Goal: Task Accomplishment & Management: Use online tool/utility

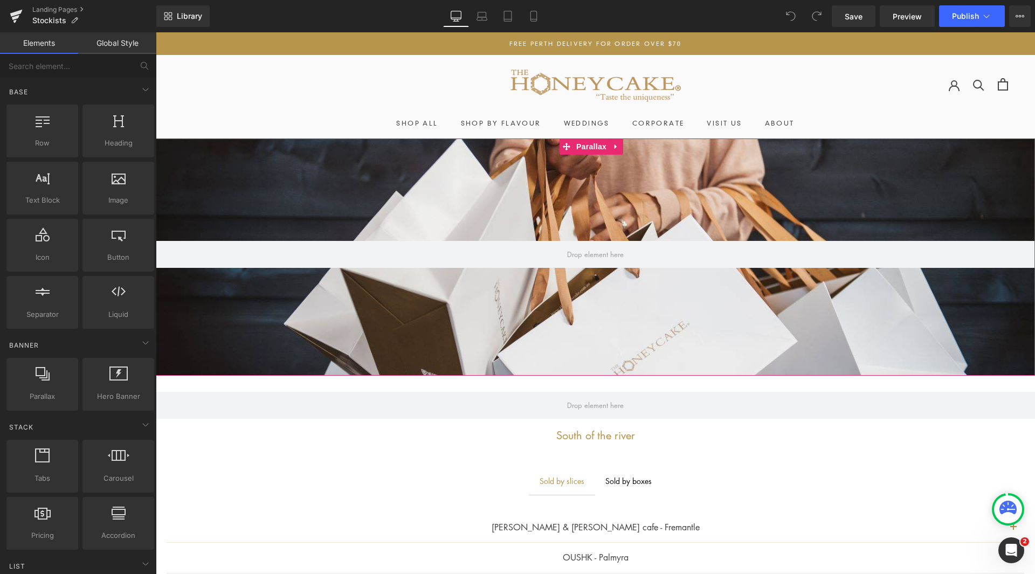
scroll to position [108, 0]
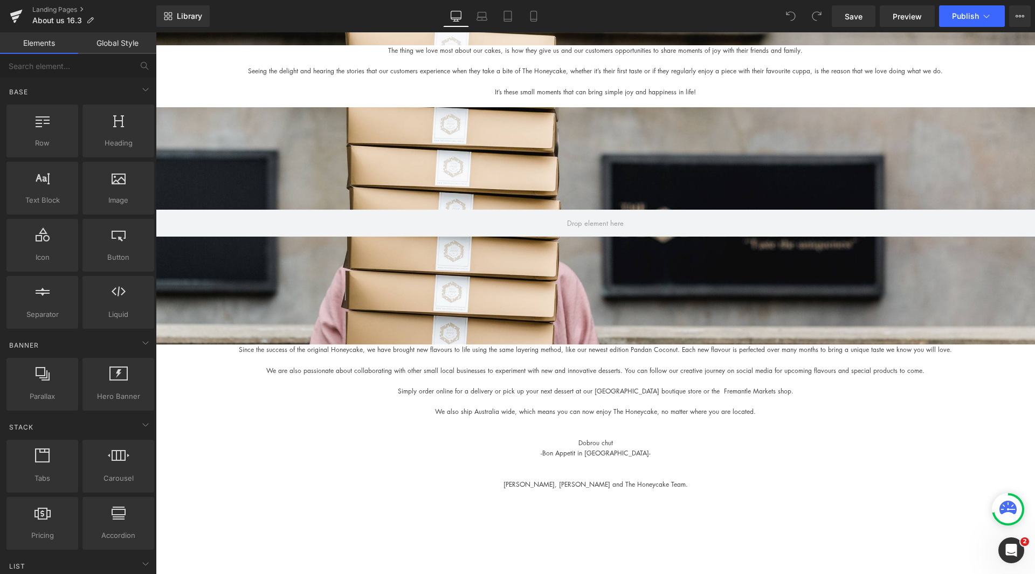
scroll to position [1672, 0]
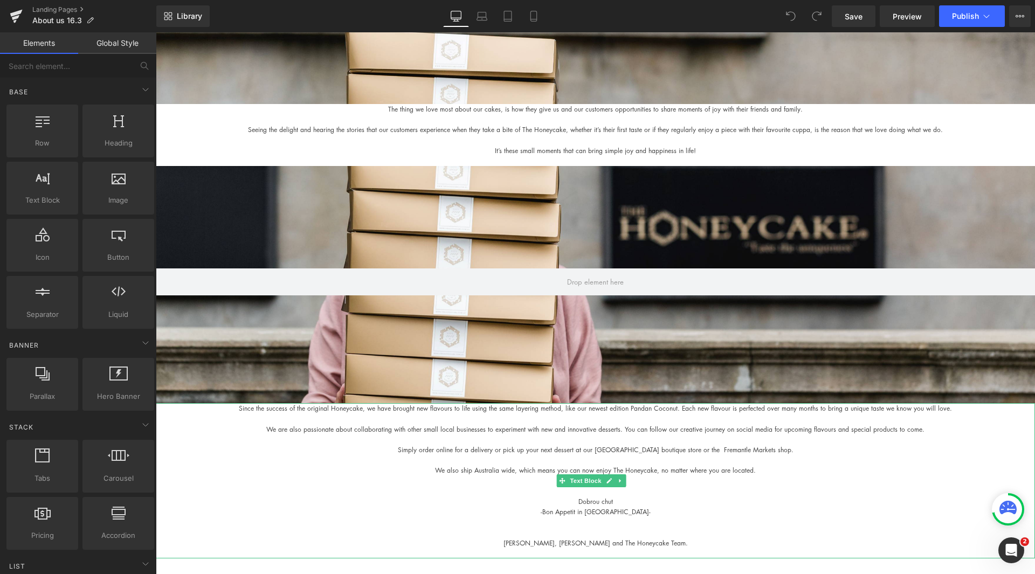
click at [555, 451] on span "Simply order online for a delivery or pick up your next dessert at our new Norh…" at bounding box center [596, 449] width 396 height 9
click at [569, 451] on span "Simply order online for a delivery or pick up your next dessert at our new Norh…" at bounding box center [596, 449] width 396 height 9
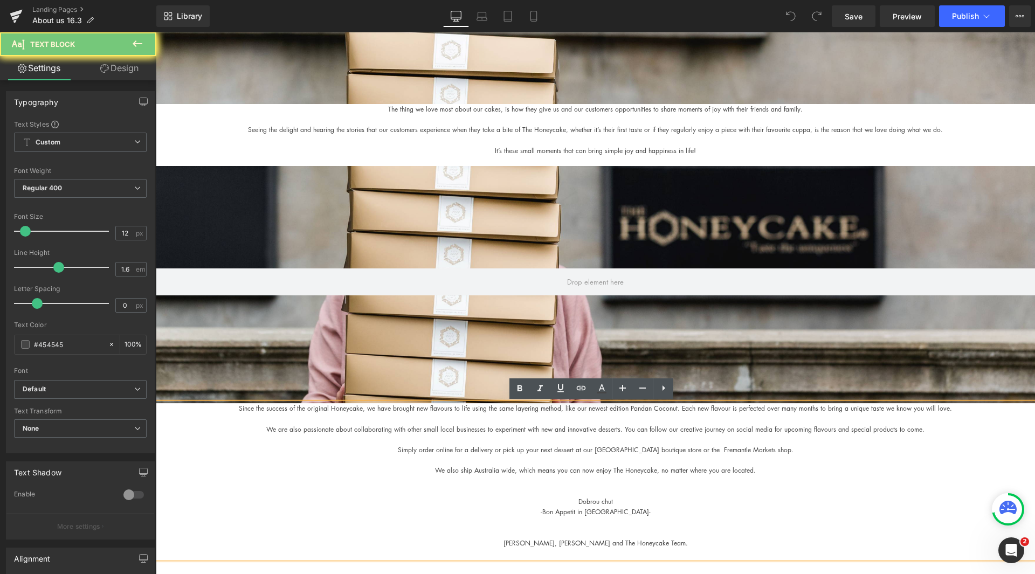
click at [596, 445] on p "Simply order online for a delivery or pick up your next dessert at our new Norh…" at bounding box center [595, 450] width 879 height 10
click at [661, 451] on span "Simply order online for a delivery or pick up your next dessert at our new Norh…" at bounding box center [596, 449] width 396 height 9
drag, startPoint x: 613, startPoint y: 446, endPoint x: 598, endPoint y: 451, distance: 15.2
click at [598, 451] on span "Simply order online for a delivery or pick up your next dessert at our new Norh…" at bounding box center [596, 449] width 396 height 9
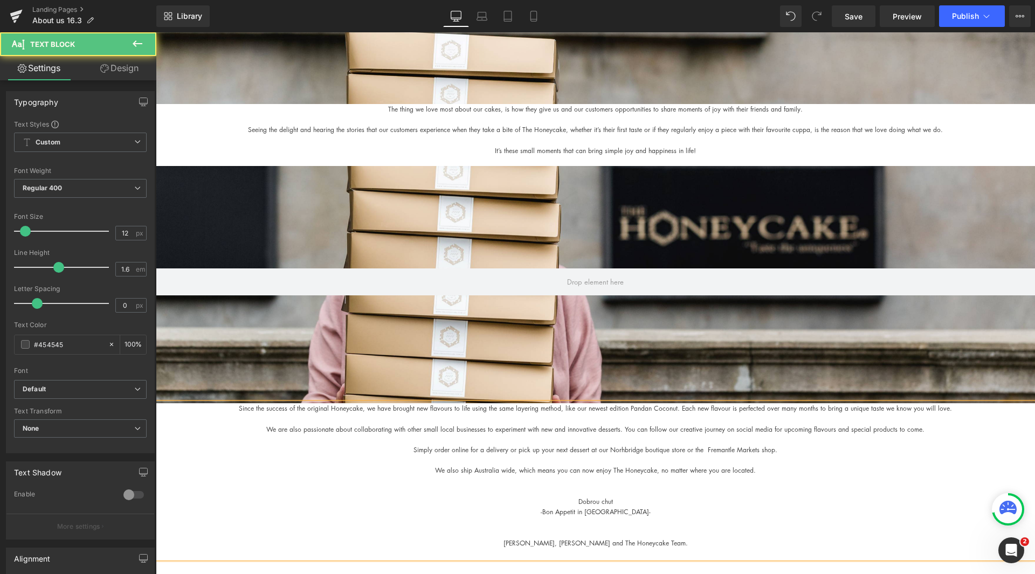
click at [616, 447] on span "Simply order online for a delivery or pick up your next dessert at our Norhbrid…" at bounding box center [596, 449] width 364 height 9
click at [664, 447] on span "Simply order online for a delivery or pick up your next dessert at our Norhtbri…" at bounding box center [596, 449] width 366 height 9
drag, startPoint x: 614, startPoint y: 448, endPoint x: 632, endPoint y: 449, distance: 17.8
click at [615, 448] on span "Simply order online for a delivery or pick up your next dessert at our Norhtbri…" at bounding box center [596, 449] width 366 height 9
click at [704, 449] on span "Simply order online for a delivery or pick up your next dessert at our Northbri…" at bounding box center [596, 449] width 366 height 9
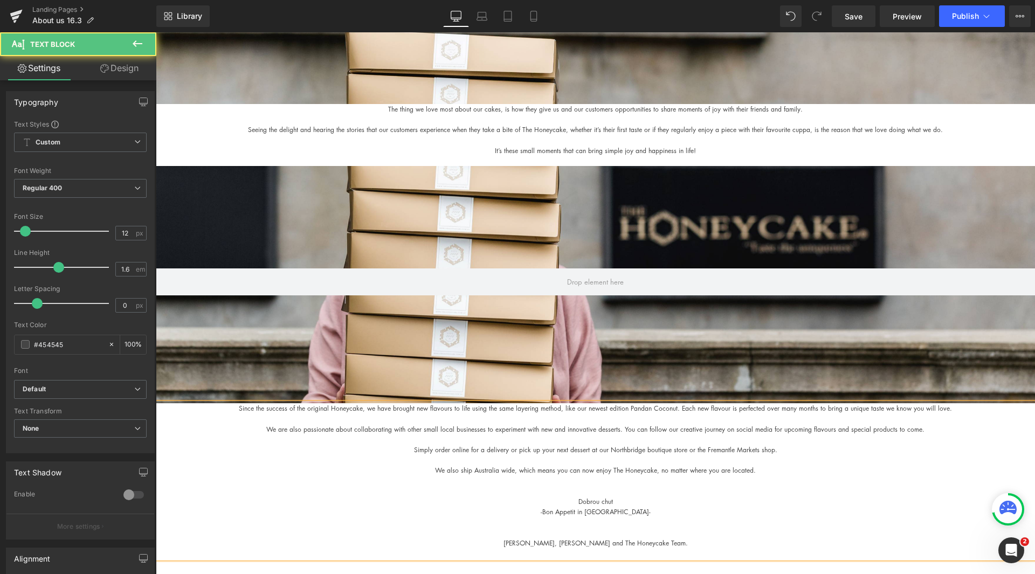
click at [606, 446] on p "Simply order online for a delivery or pick up your next dessert at our Northbri…" at bounding box center [595, 450] width 879 height 10
click at [637, 452] on span "Simply order online for a delivery or pick up your next dessert at our new Lond…" at bounding box center [595, 449] width 445 height 9
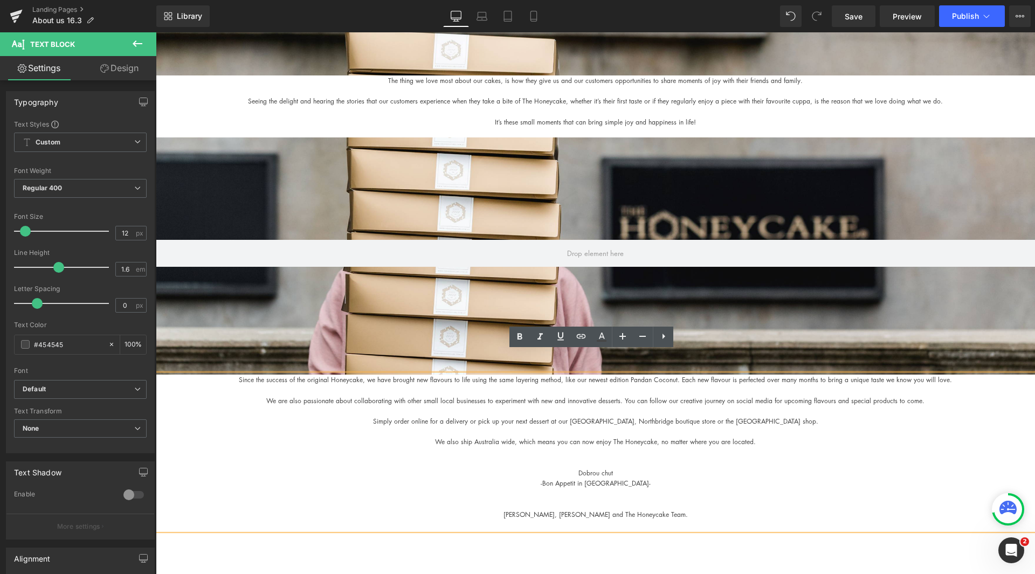
scroll to position [1725, 0]
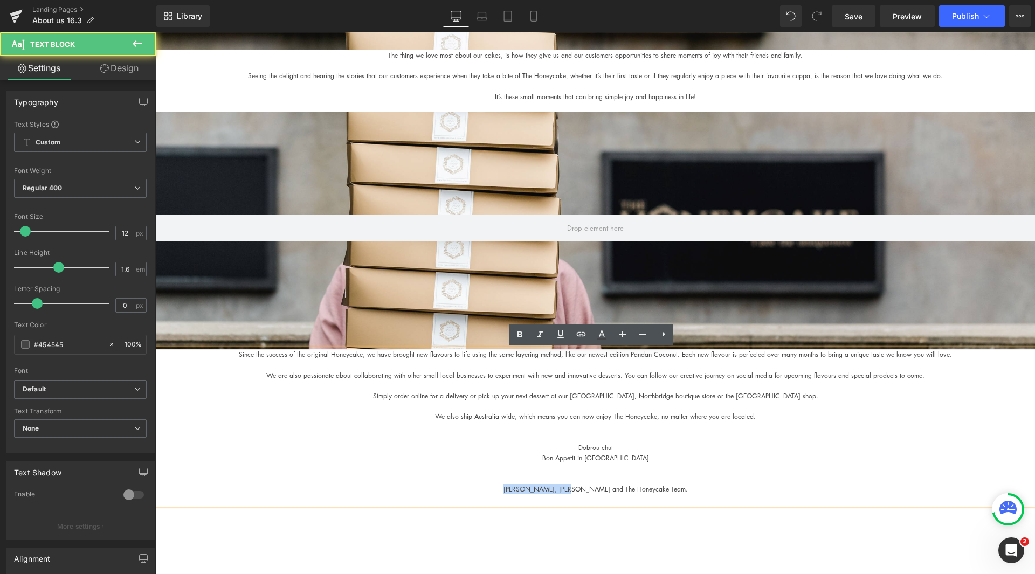
drag, startPoint x: 530, startPoint y: 487, endPoint x: 592, endPoint y: 487, distance: 62.0
click at [592, 487] on span "Simona, George and The Honeycake Team." at bounding box center [596, 489] width 184 height 9
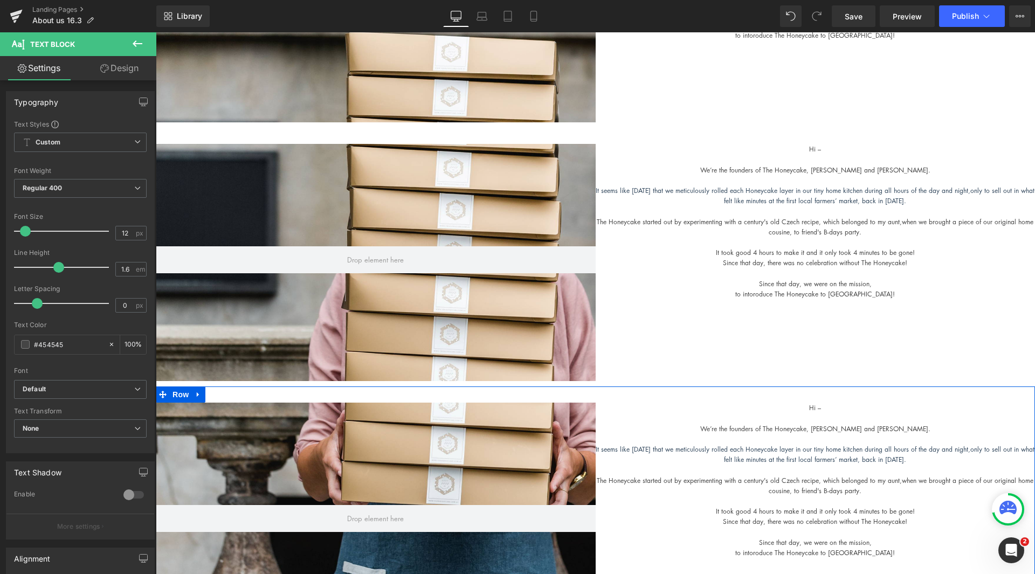
scroll to position [0, 0]
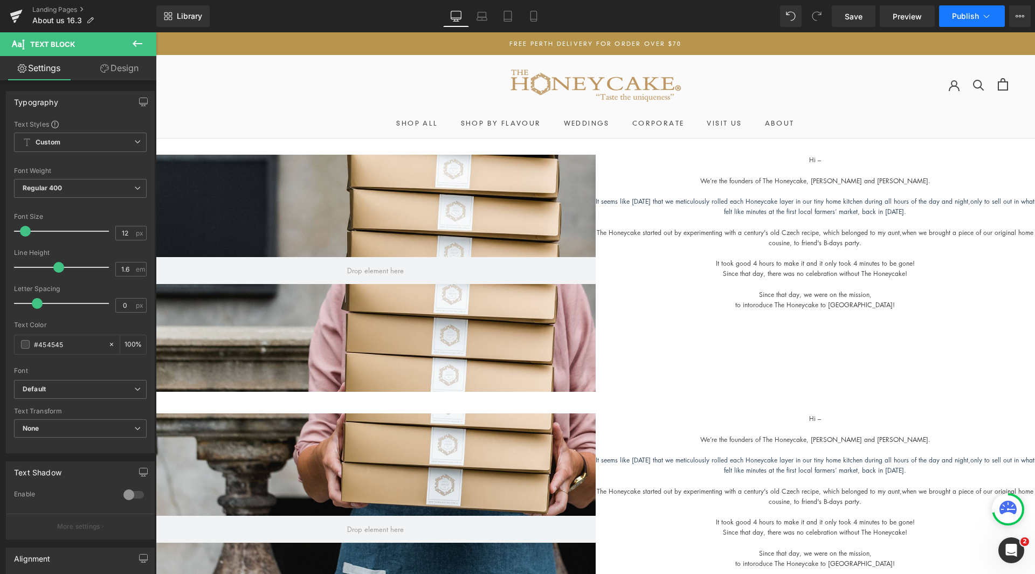
click at [976, 13] on span "Publish" at bounding box center [965, 16] width 27 height 9
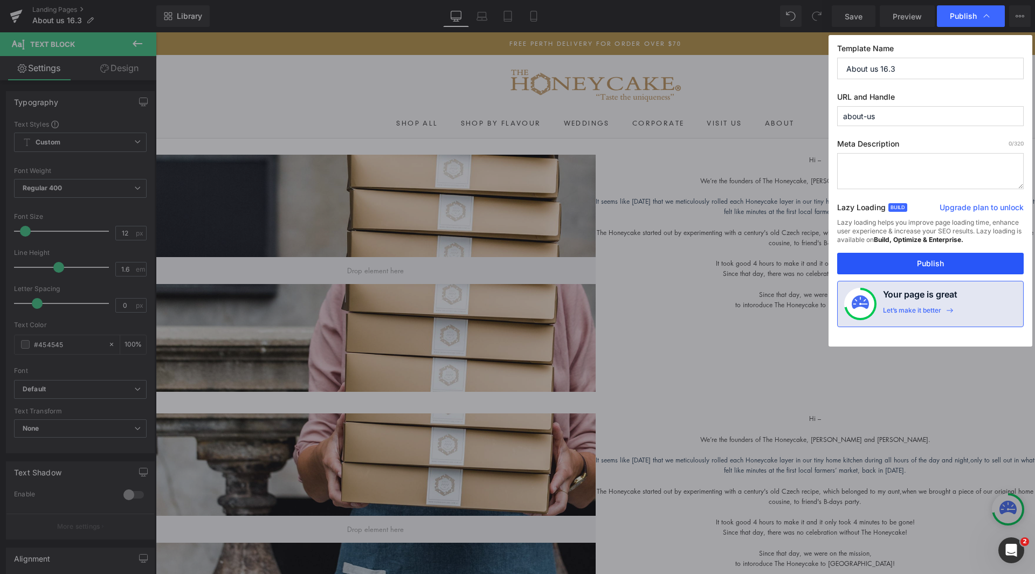
click at [922, 262] on button "Publish" at bounding box center [930, 264] width 187 height 22
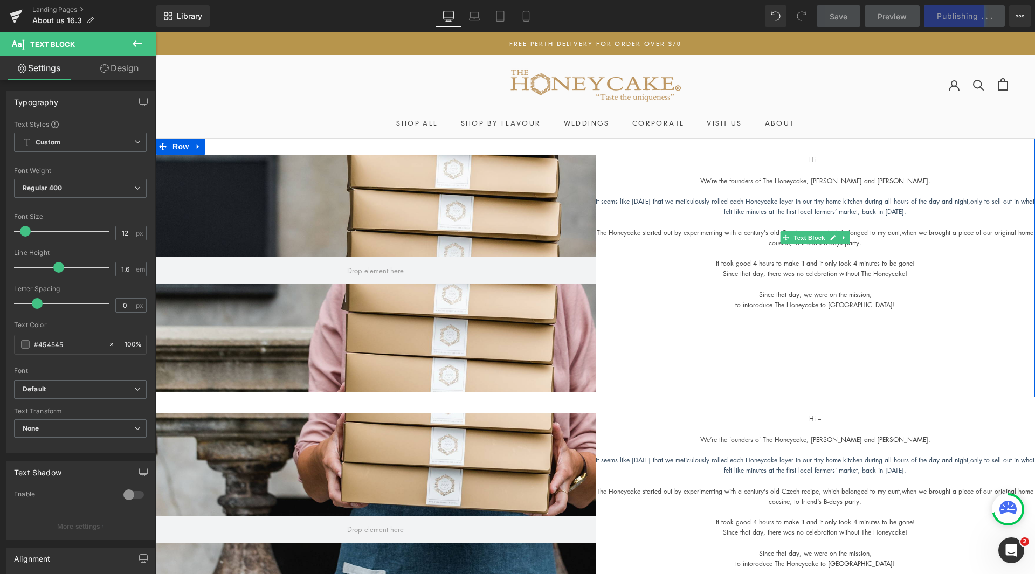
click at [732, 180] on span "We’re the founders of The Honeycake, Simona and George." at bounding box center [815, 180] width 230 height 9
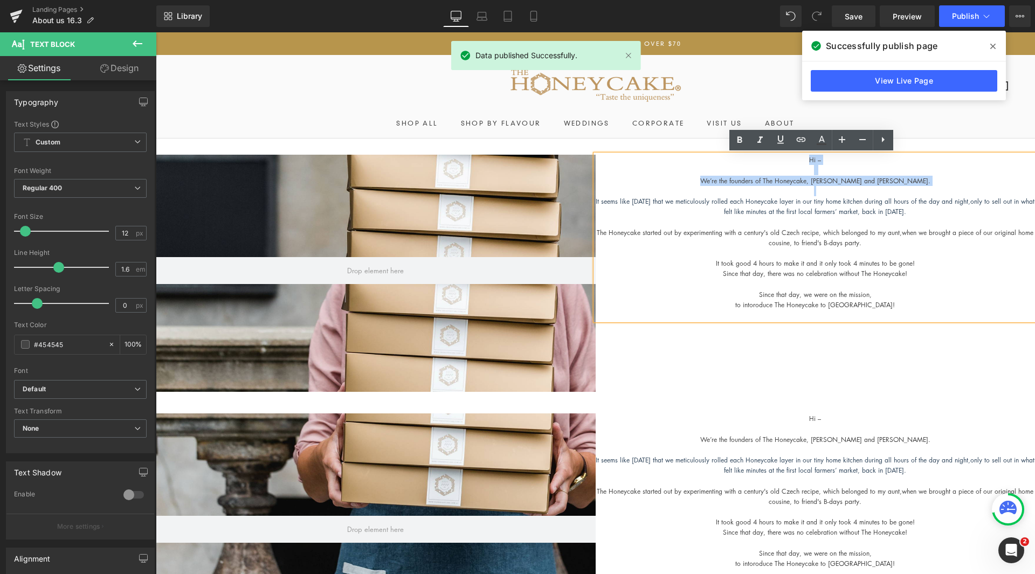
drag, startPoint x: 803, startPoint y: 159, endPoint x: 906, endPoint y: 189, distance: 107.3
click at [906, 189] on div "Hi – We’re the founders of The Honeycake, Simona and George. It seems like yest…" at bounding box center [816, 238] width 440 height 166
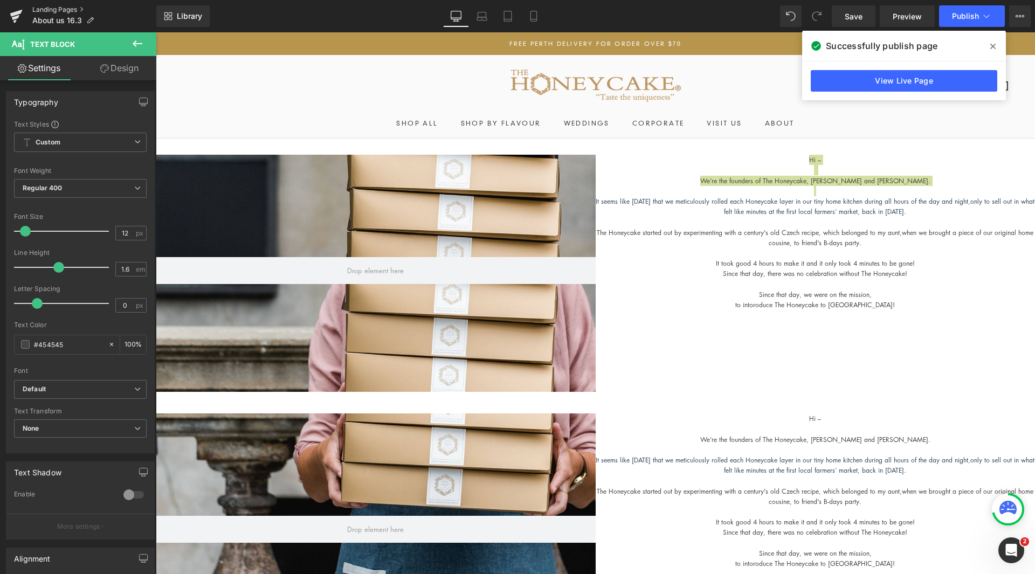
click at [54, 9] on link "Landing Pages" at bounding box center [94, 9] width 124 height 9
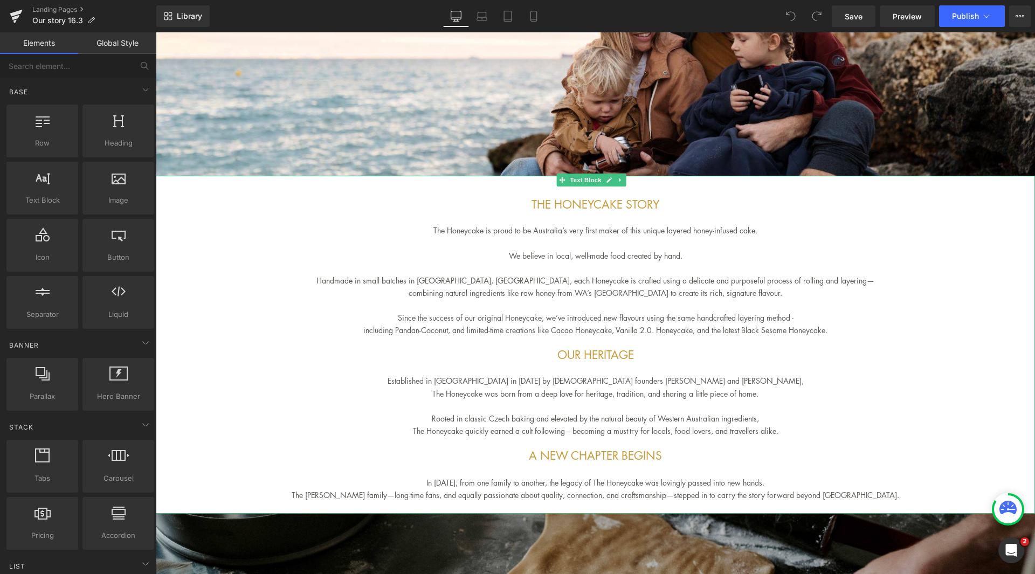
scroll to position [216, 0]
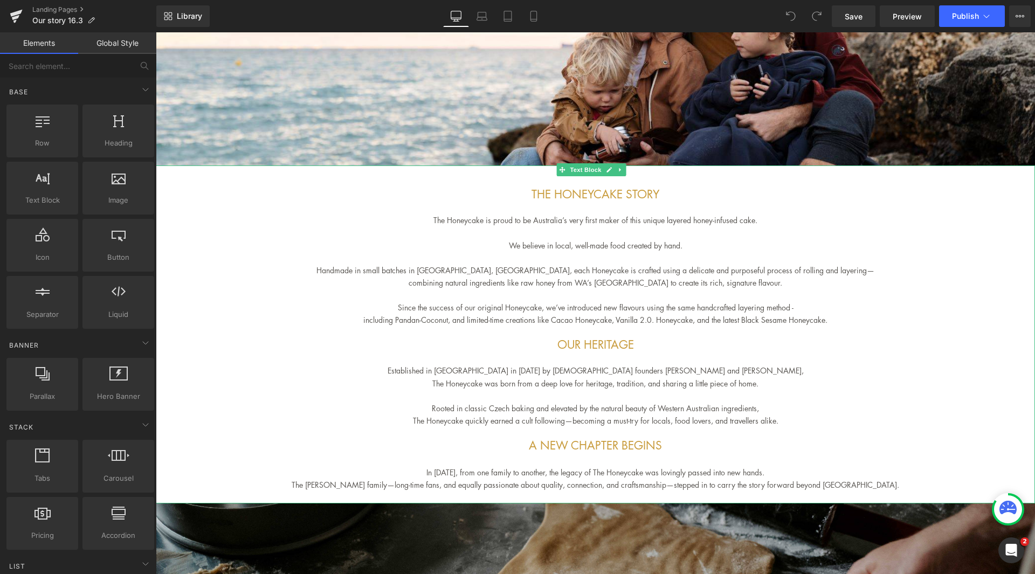
click at [643, 278] on p "combining natural ingredients like raw honey from WA’s South West to create its…" at bounding box center [595, 283] width 879 height 12
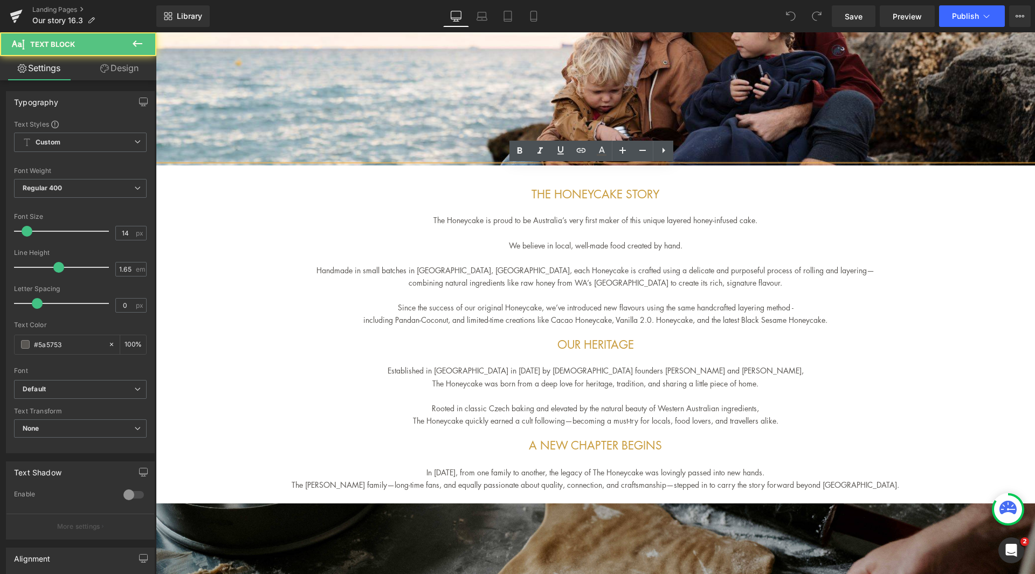
click at [636, 290] on p at bounding box center [595, 295] width 879 height 12
click at [646, 313] on p "Since the success of our original Honeycake, we’ve introduced new flavours usin…" at bounding box center [595, 307] width 879 height 12
click at [611, 297] on p at bounding box center [595, 295] width 879 height 12
click at [641, 305] on p "Since the success of our original Honeycake, we’ve introduced new flavours usin…" at bounding box center [595, 307] width 879 height 12
drag, startPoint x: 652, startPoint y: 318, endPoint x: 638, endPoint y: 321, distance: 15.0
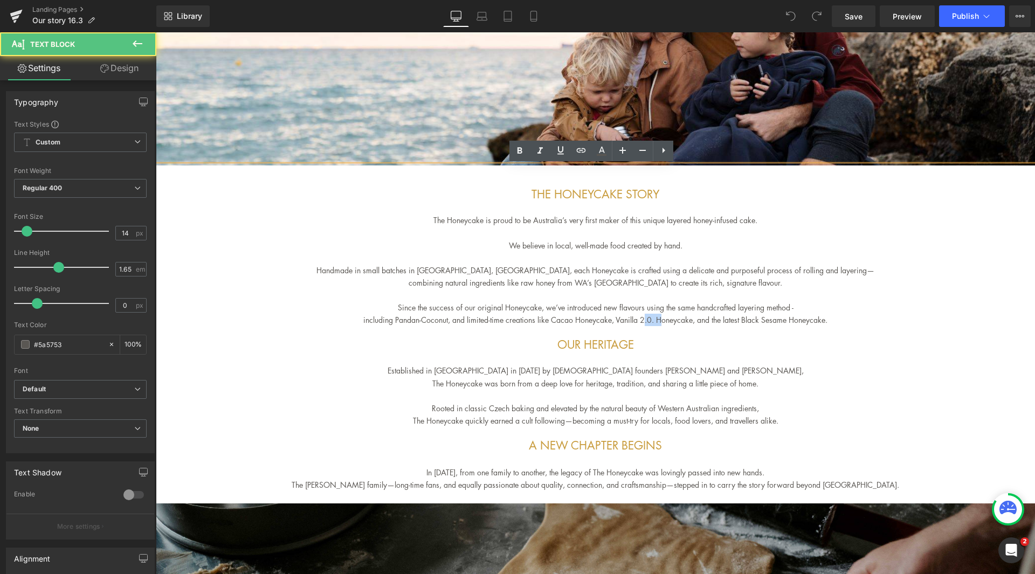
click at [638, 321] on p "including Pandan-Coconut, and limited-time creations like Cacao Honeycake, Vani…" at bounding box center [595, 320] width 879 height 12
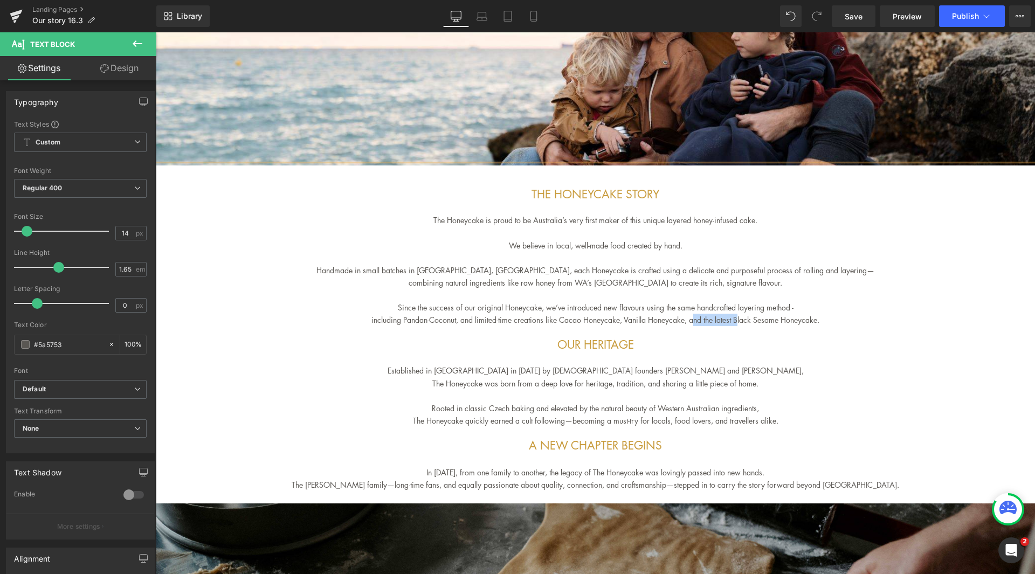
drag, startPoint x: 687, startPoint y: 319, endPoint x: 734, endPoint y: 318, distance: 46.9
click at [734, 318] on p "including Pandan-Coconut, and limited-time creations like Cacao Honeycake, Vani…" at bounding box center [595, 320] width 879 height 12
click at [833, 322] on p "including Pandan-Coconut, and limited-time creations like Cacao Honeycake, Vani…" at bounding box center [595, 320] width 879 height 12
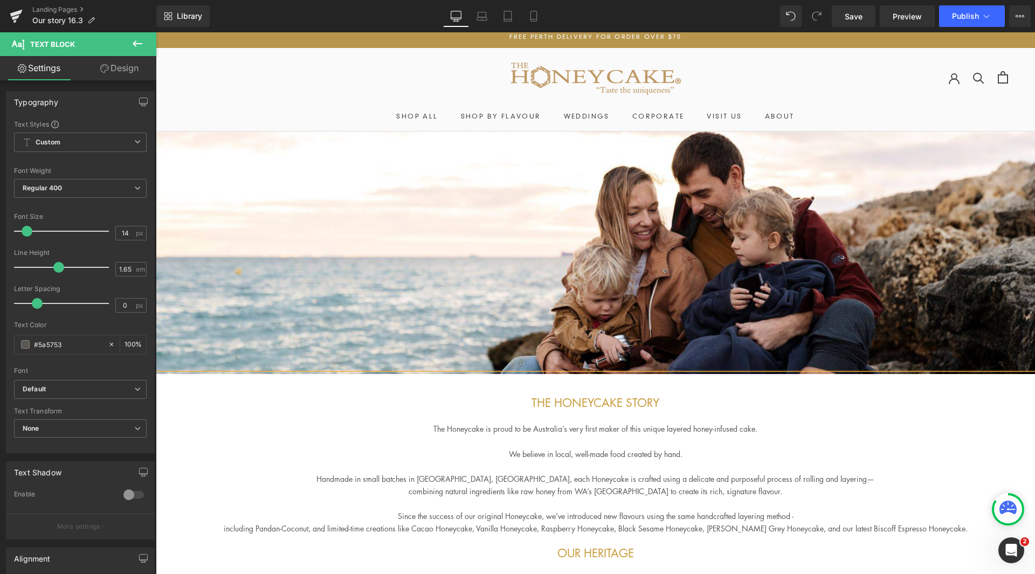
scroll to position [0, 0]
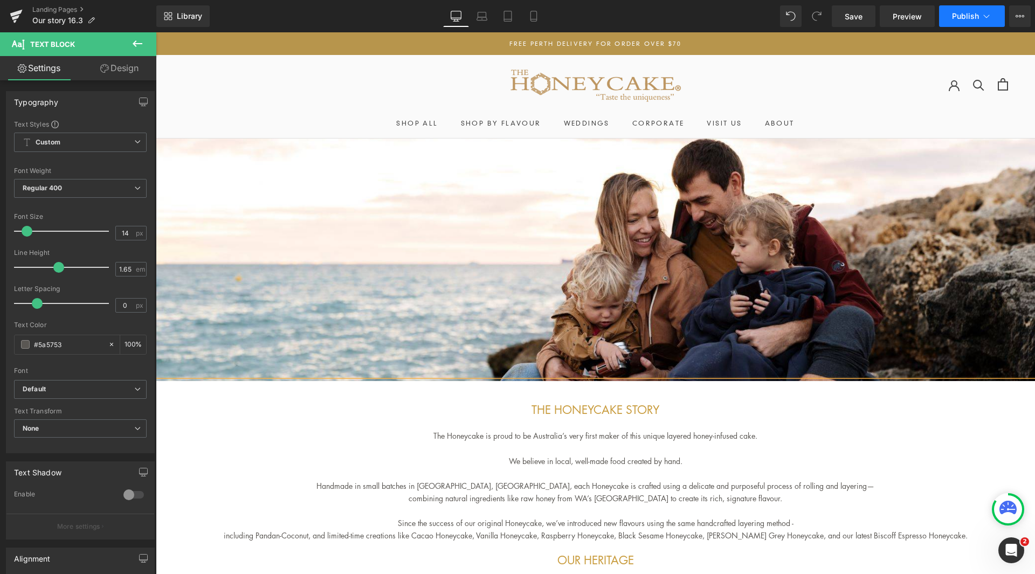
click at [993, 17] on button "Publish" at bounding box center [972, 16] width 66 height 22
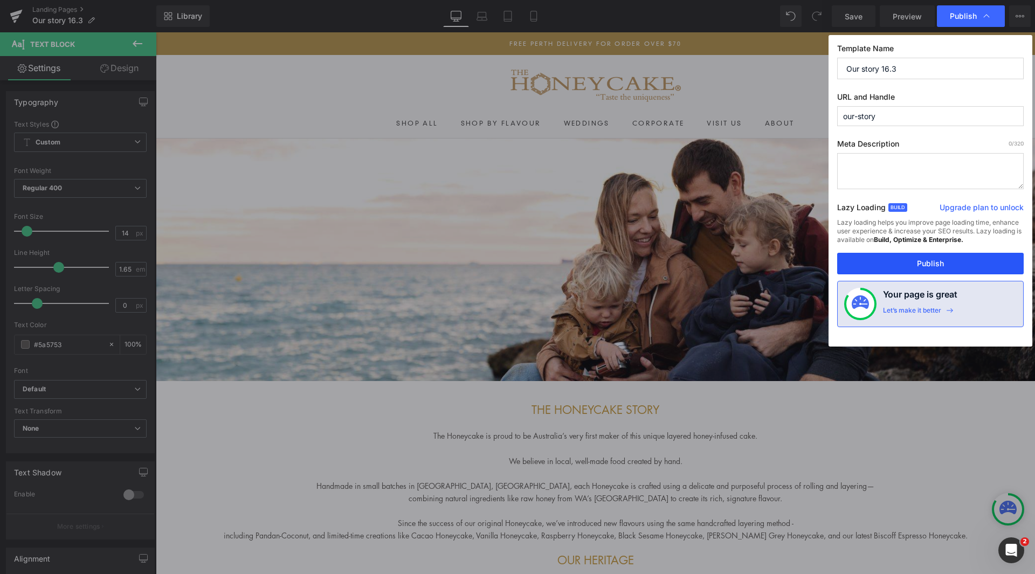
click at [926, 263] on button "Publish" at bounding box center [930, 264] width 187 height 22
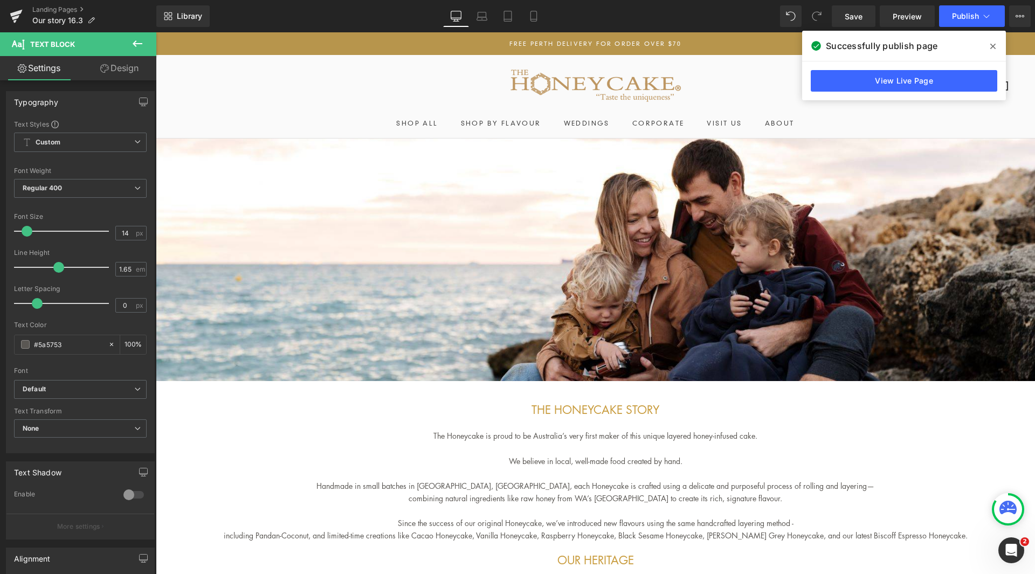
click at [44, 4] on div "Landing Pages Our story 16.3" at bounding box center [78, 16] width 156 height 32
click at [47, 10] on link "Landing Pages" at bounding box center [94, 9] width 124 height 9
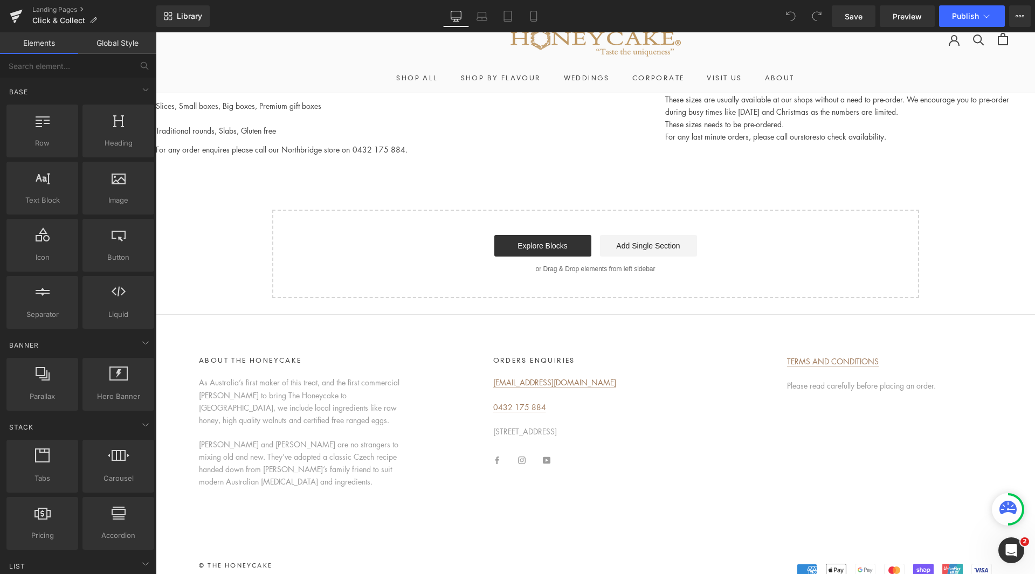
scroll to position [79, 0]
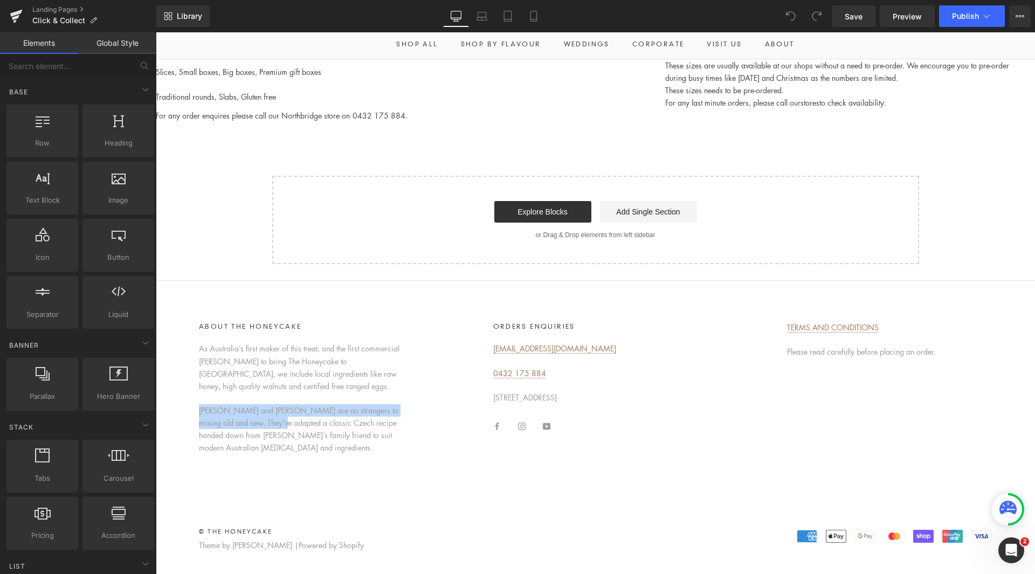
drag, startPoint x: 200, startPoint y: 411, endPoint x: 283, endPoint y: 427, distance: 84.6
click at [283, 427] on p "[PERSON_NAME] and [PERSON_NAME] are no strangers to mixing old and new. They’ve…" at bounding box center [301, 429] width 205 height 50
click at [300, 407] on p "[PERSON_NAME] and [PERSON_NAME] are no strangers to mixing old and new. They’ve…" at bounding box center [301, 429] width 205 height 50
click at [317, 422] on p "[PERSON_NAME] and [PERSON_NAME] are no strangers to mixing old and new. They’ve…" at bounding box center [301, 429] width 205 height 50
click at [247, 402] on div "As Australia’s first maker of this treat, and the first commercial baker to bri…" at bounding box center [301, 398] width 205 height 112
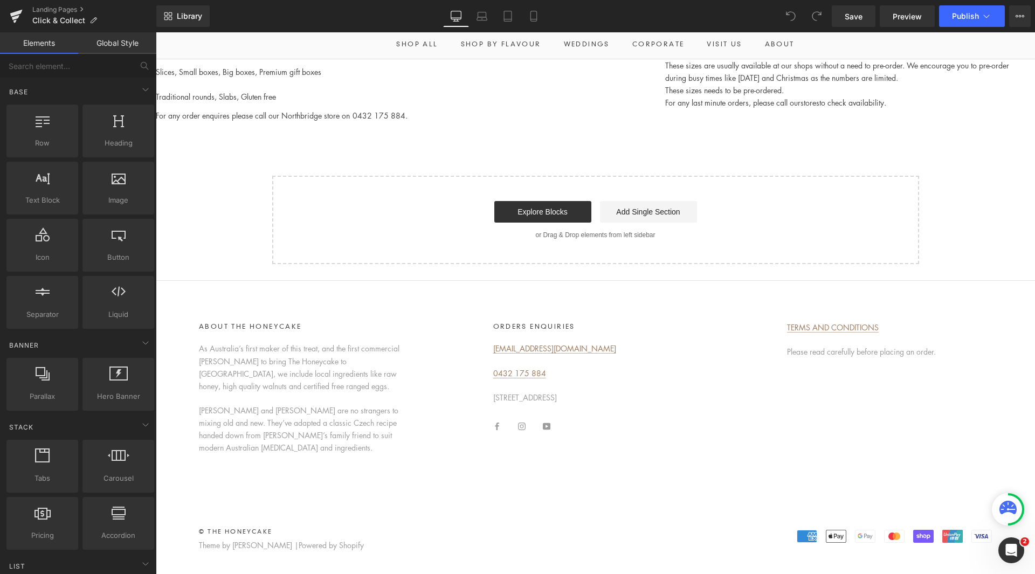
click at [205, 410] on p "[PERSON_NAME] and [PERSON_NAME] are no strangers to mixing old and new. They’ve…" at bounding box center [301, 429] width 205 height 50
click at [206, 410] on p "[PERSON_NAME] and [PERSON_NAME] are no strangers to mixing old and new. They’ve…" at bounding box center [301, 429] width 205 height 50
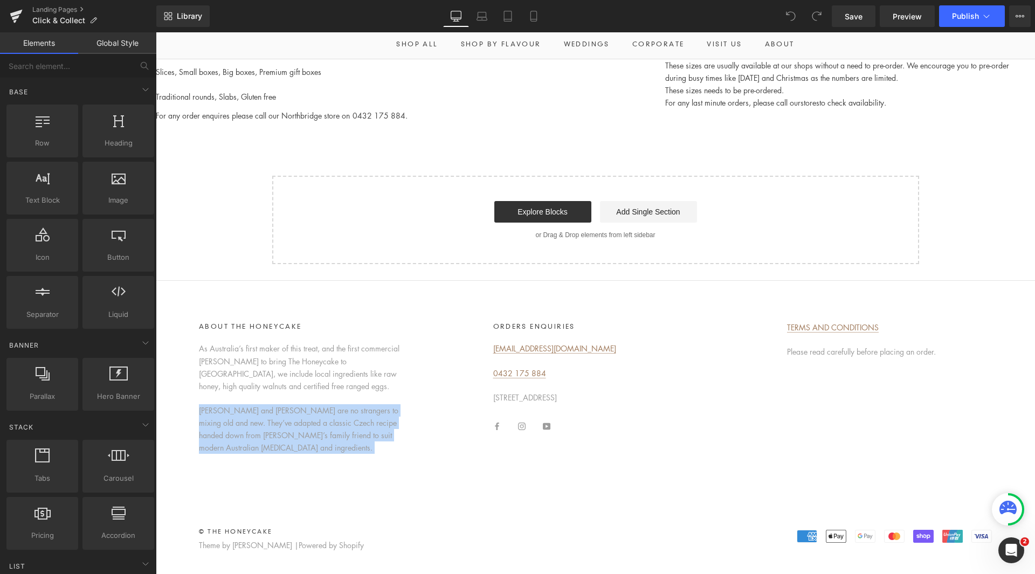
drag, startPoint x: 206, startPoint y: 410, endPoint x: 276, endPoint y: 410, distance: 70.1
click at [276, 410] on p "[PERSON_NAME] and [PERSON_NAME] are no strangers to mixing old and new. They’ve…" at bounding box center [301, 429] width 205 height 50
drag, startPoint x: 246, startPoint y: 418, endPoint x: 239, endPoint y: 419, distance: 7.1
click at [246, 418] on p "[PERSON_NAME] and [PERSON_NAME] are no strangers to mixing old and new. They’ve…" at bounding box center [301, 429] width 205 height 50
click at [231, 425] on p "[PERSON_NAME] and [PERSON_NAME] are no strangers to mixing old and new. They’ve…" at bounding box center [301, 429] width 205 height 50
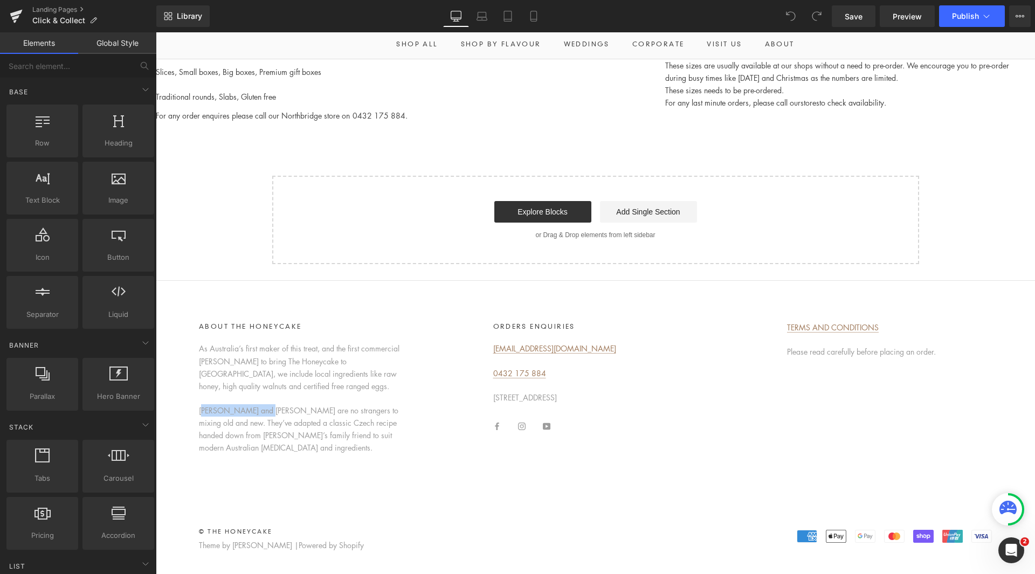
drag, startPoint x: 205, startPoint y: 413, endPoint x: 268, endPoint y: 405, distance: 63.0
click at [268, 405] on p "[PERSON_NAME] and [PERSON_NAME] are no strangers to mixing old and new. They’ve…" at bounding box center [301, 429] width 205 height 50
click at [233, 167] on div "Slices, Small boxes, Big boxes, Premium gift boxes These sizes are usually avai…" at bounding box center [595, 161] width 879 height 204
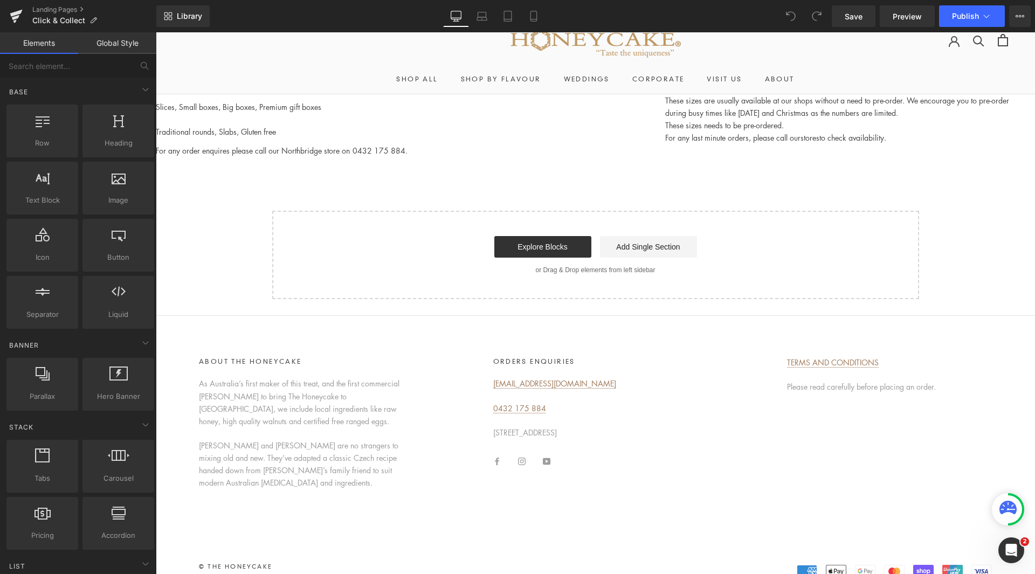
scroll to position [0, 0]
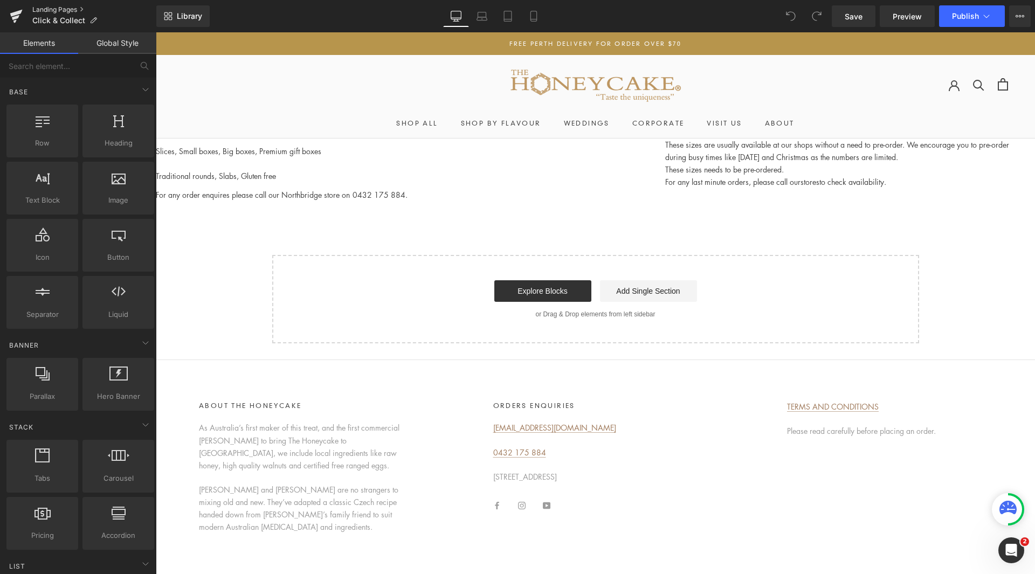
click at [56, 6] on link "Landing Pages" at bounding box center [94, 9] width 124 height 9
click at [55, 7] on link "Landing Pages" at bounding box center [94, 9] width 124 height 9
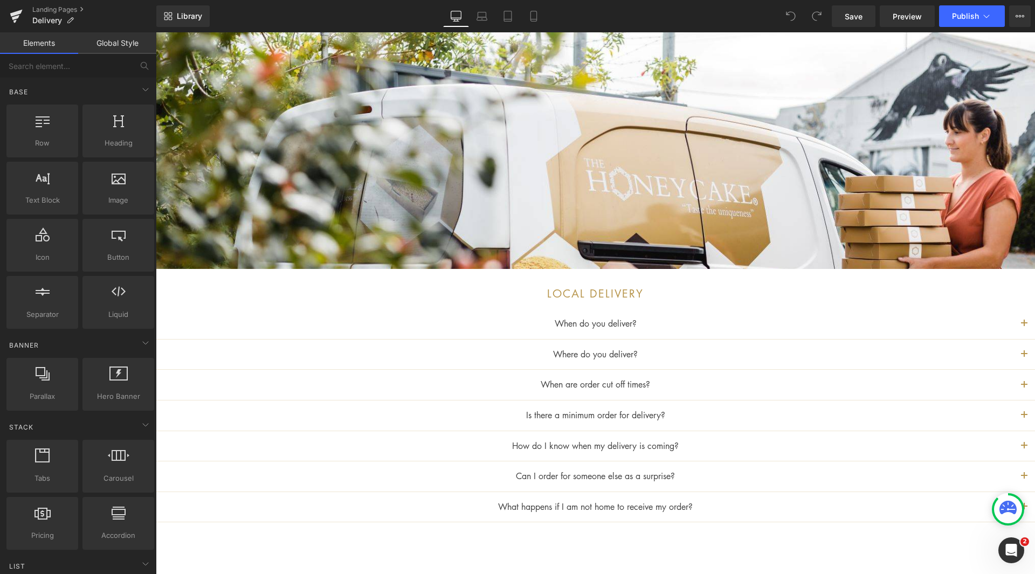
scroll to position [108, 0]
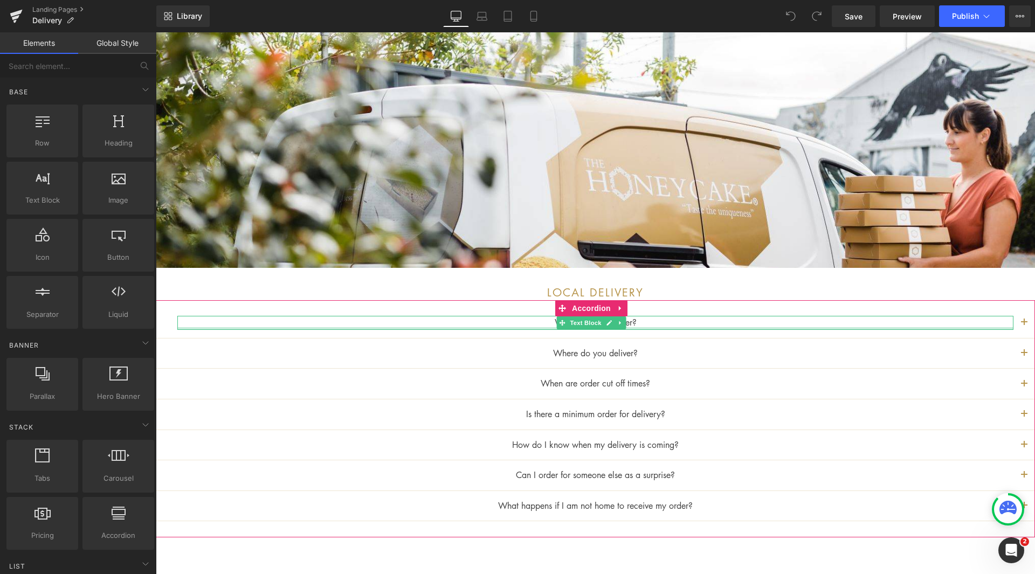
click at [637, 327] on div at bounding box center [595, 328] width 836 height 3
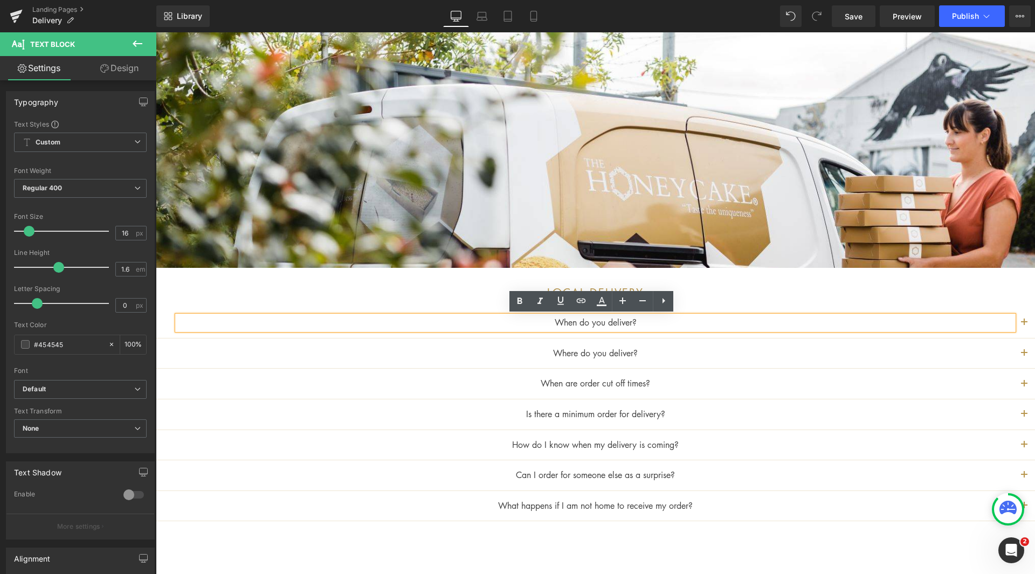
click at [1024, 326] on span "button" at bounding box center [1024, 326] width 0 height 0
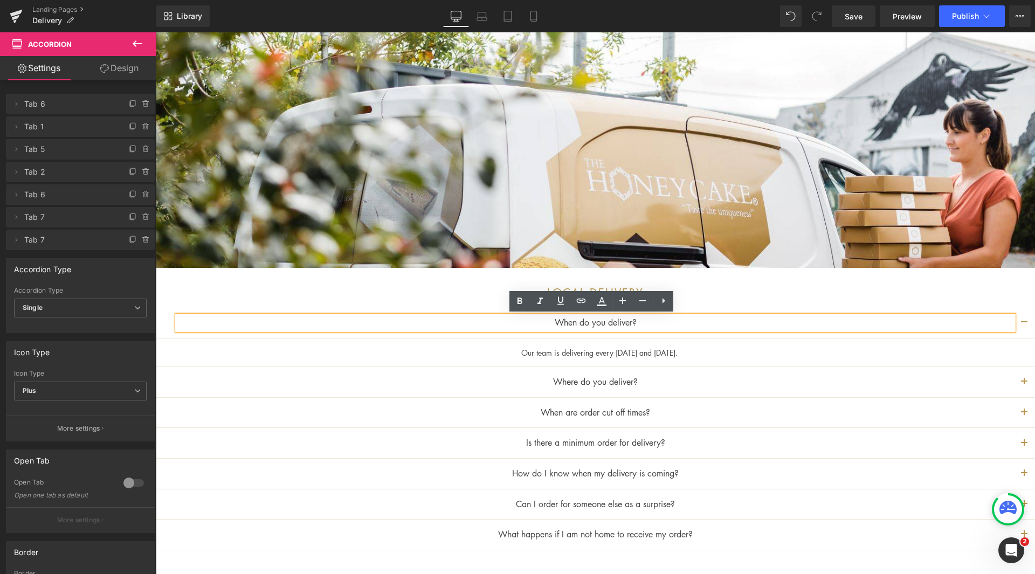
click at [1021, 379] on button "button" at bounding box center [1025, 382] width 22 height 30
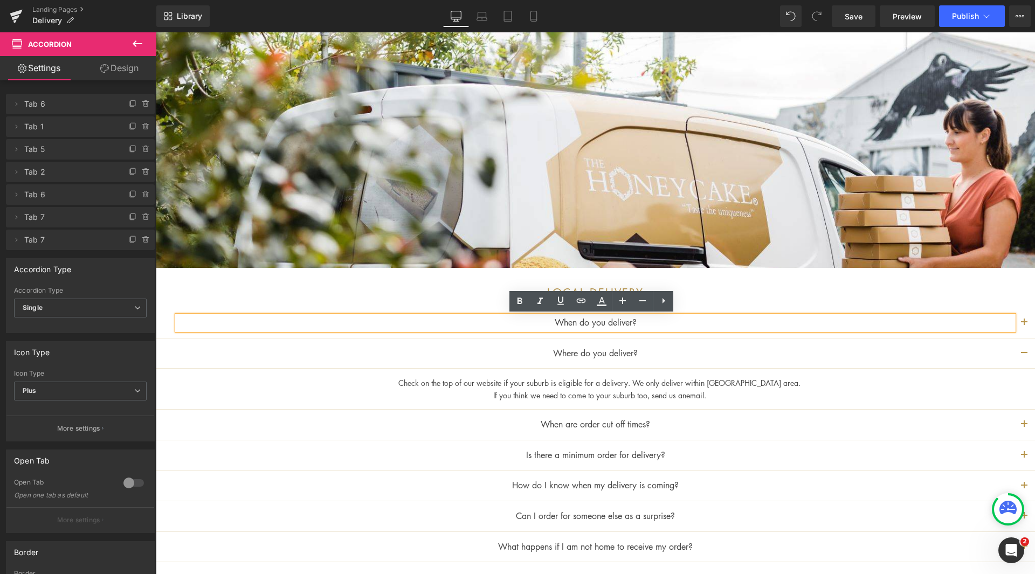
click at [1020, 428] on button "button" at bounding box center [1025, 425] width 22 height 30
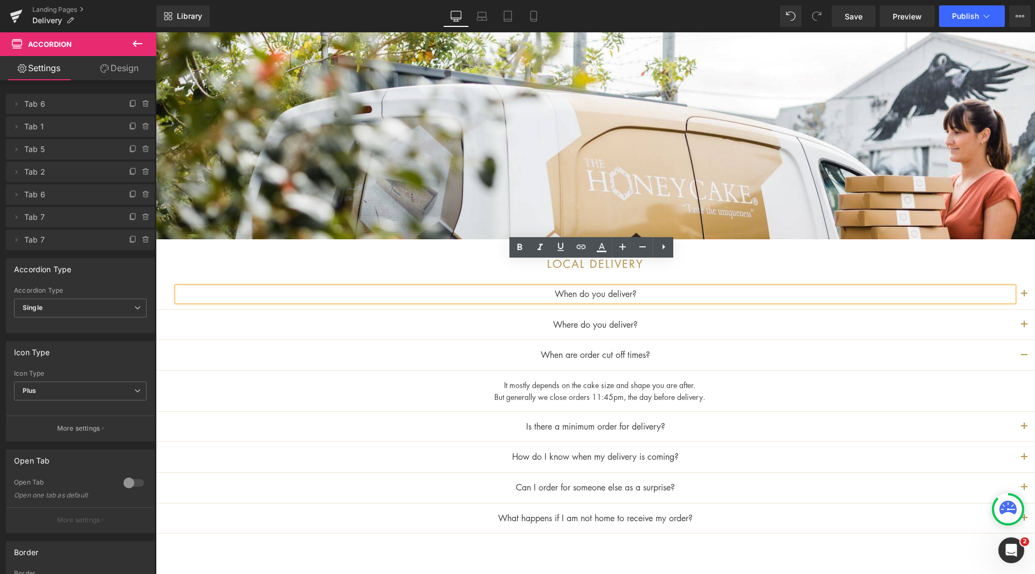
scroll to position [162, 0]
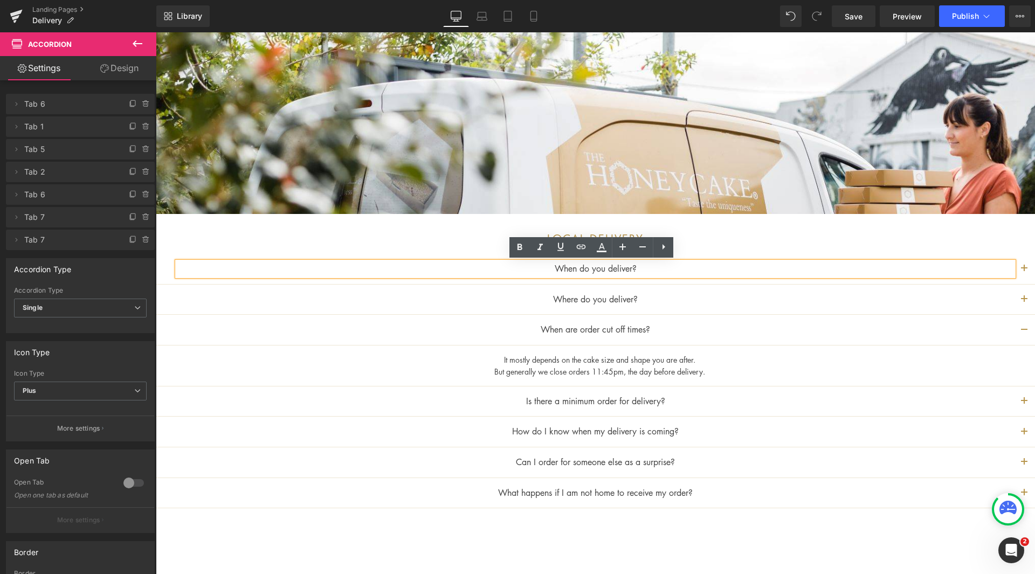
click at [1017, 397] on button "button" at bounding box center [1025, 402] width 22 height 30
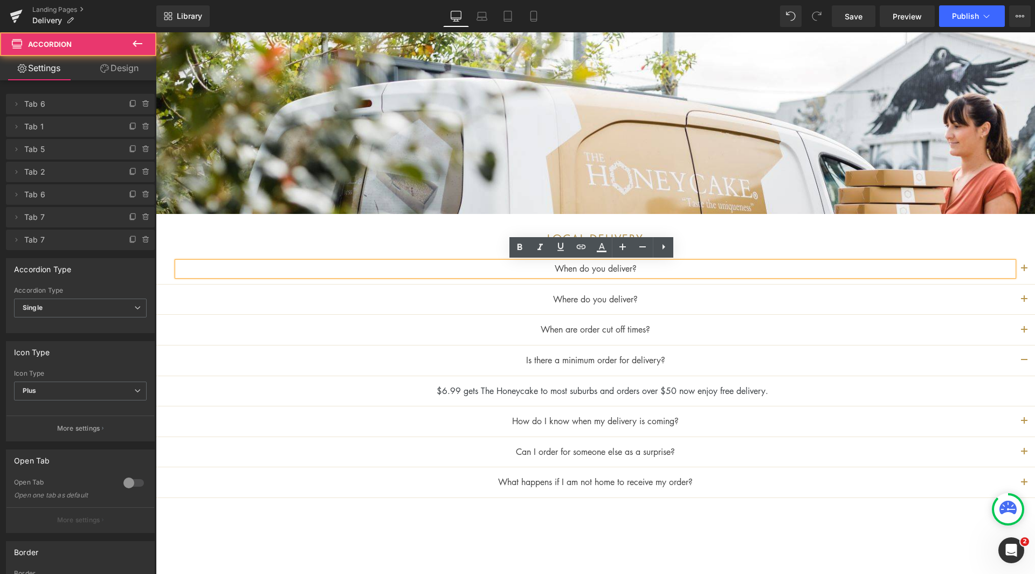
click at [1017, 421] on button "button" at bounding box center [1025, 422] width 22 height 30
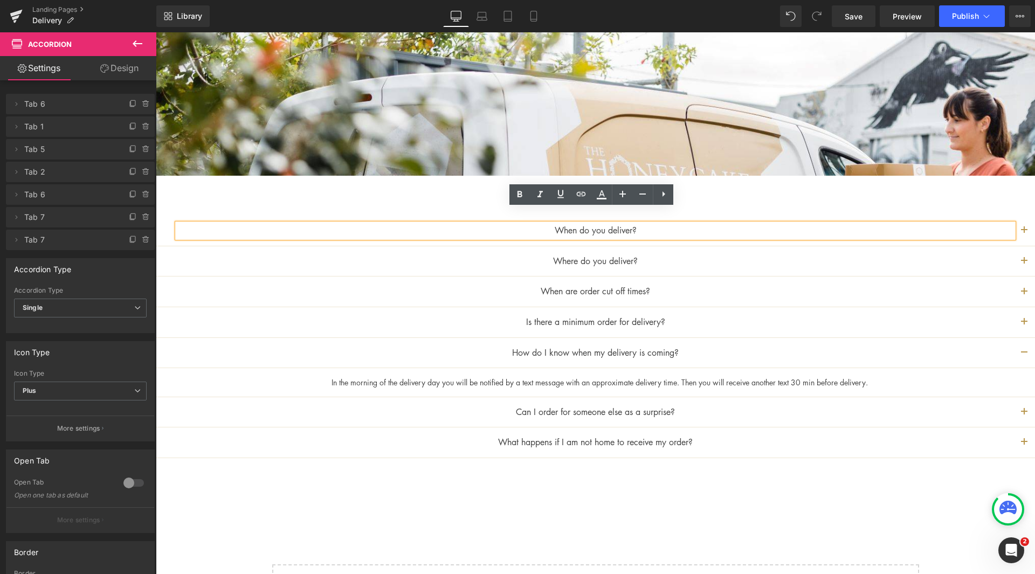
scroll to position [216, 0]
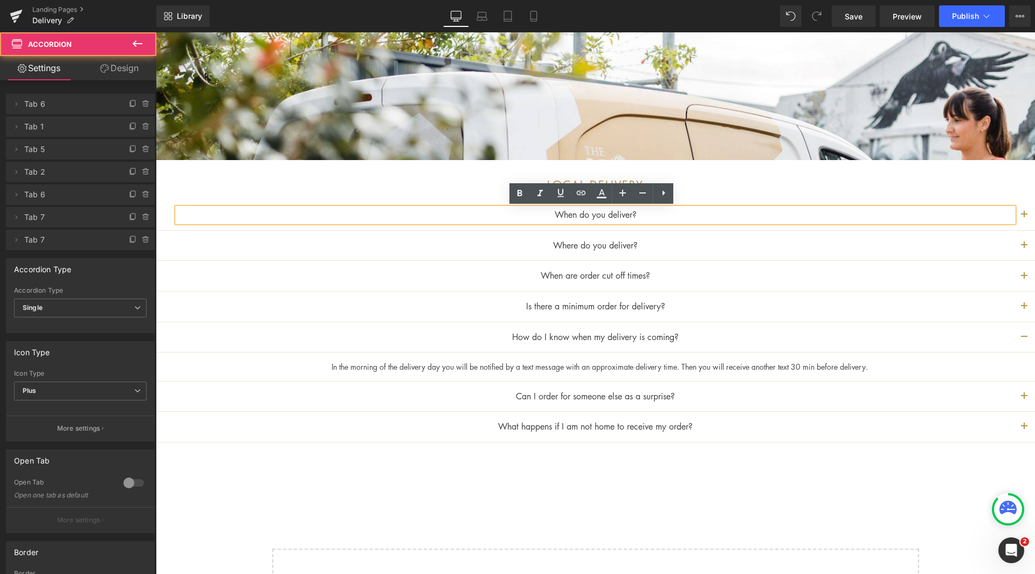
click at [1021, 392] on button "button" at bounding box center [1025, 397] width 22 height 30
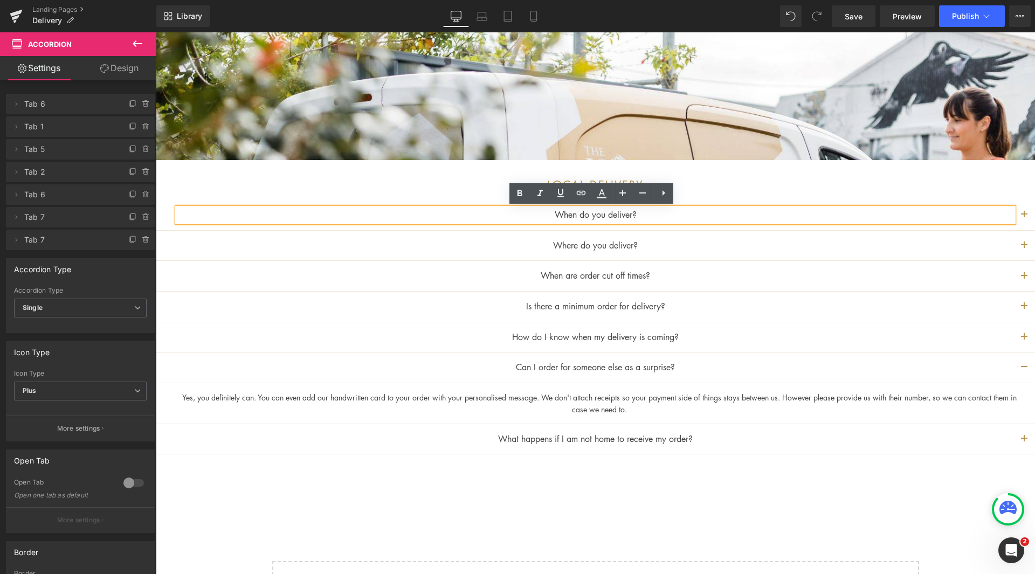
click at [1024, 442] on span "button" at bounding box center [1024, 442] width 0 height 0
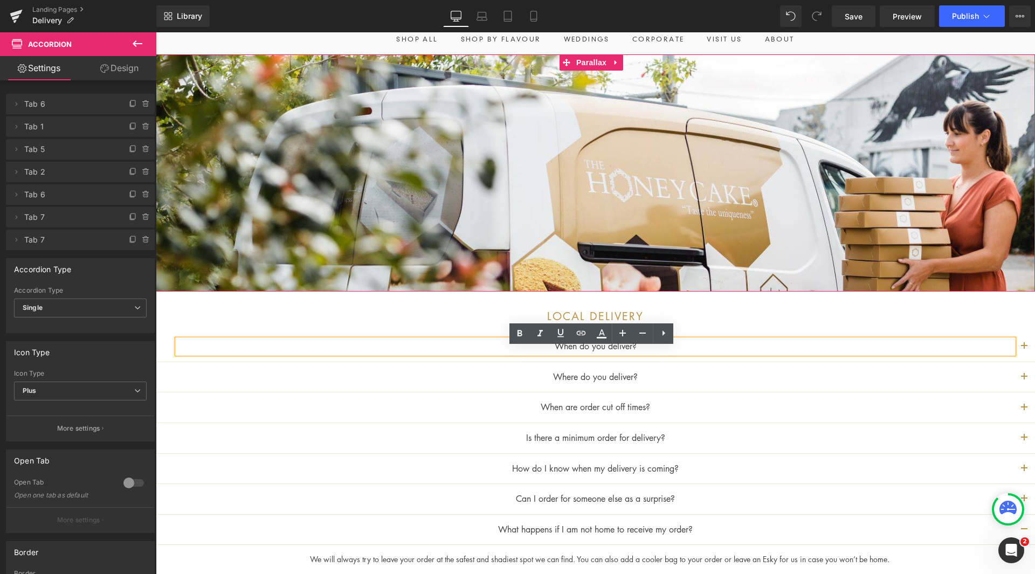
scroll to position [0, 0]
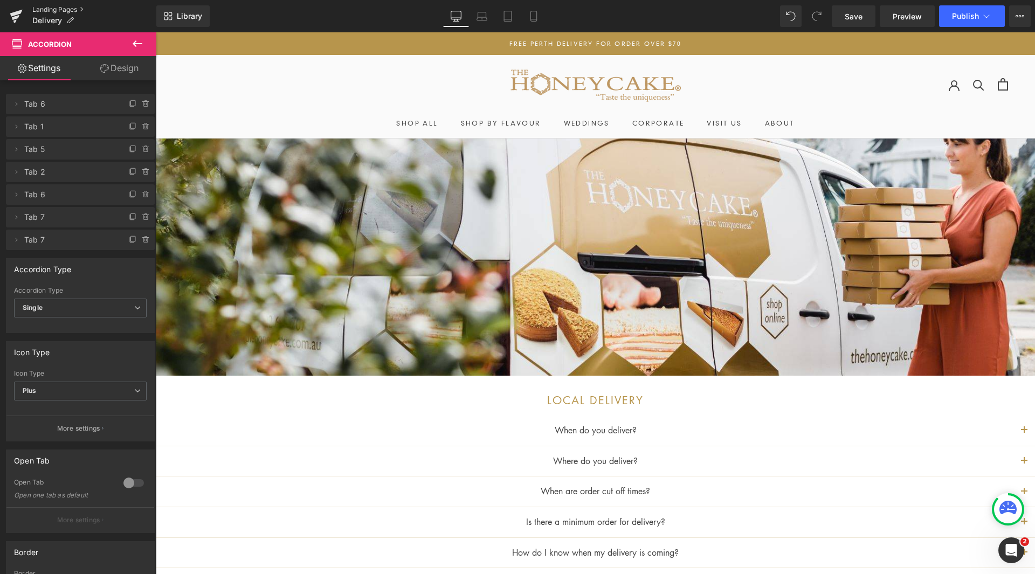
click at [45, 7] on link "Landing Pages" at bounding box center [94, 9] width 124 height 9
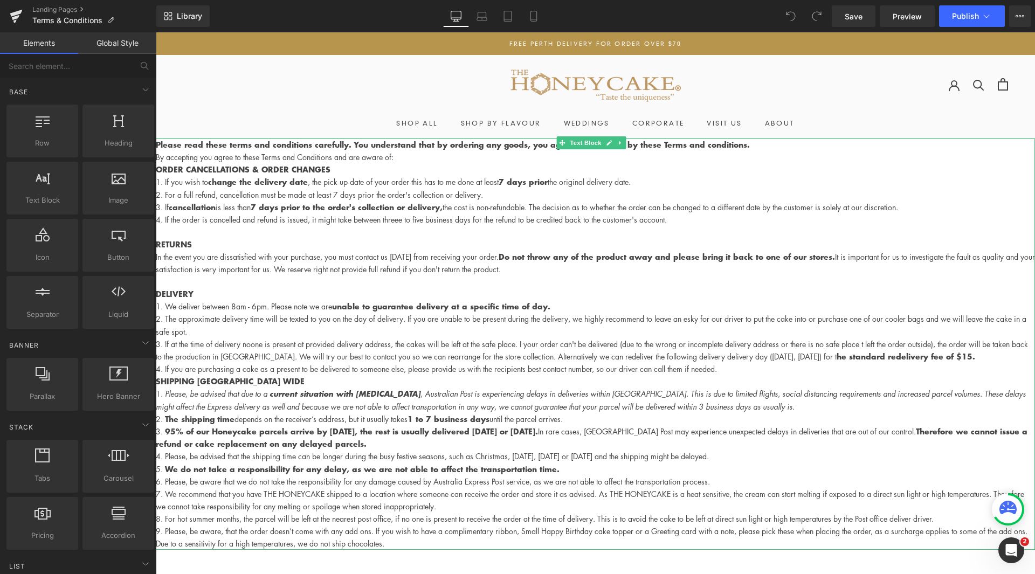
click at [257, 214] on li "If the order is cancelled and refund is issued, it might take between threee to…" at bounding box center [595, 220] width 879 height 12
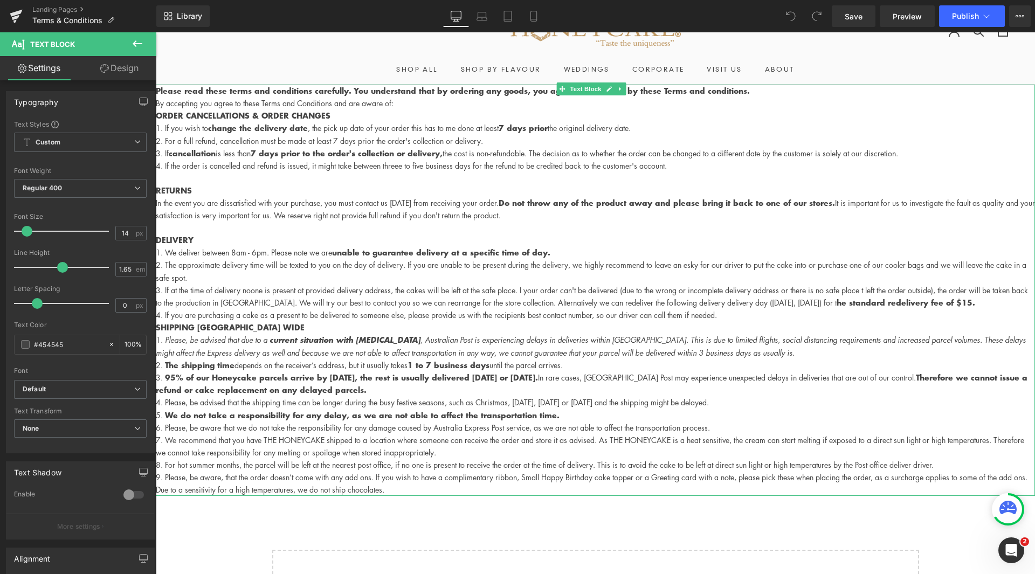
scroll to position [108, 0]
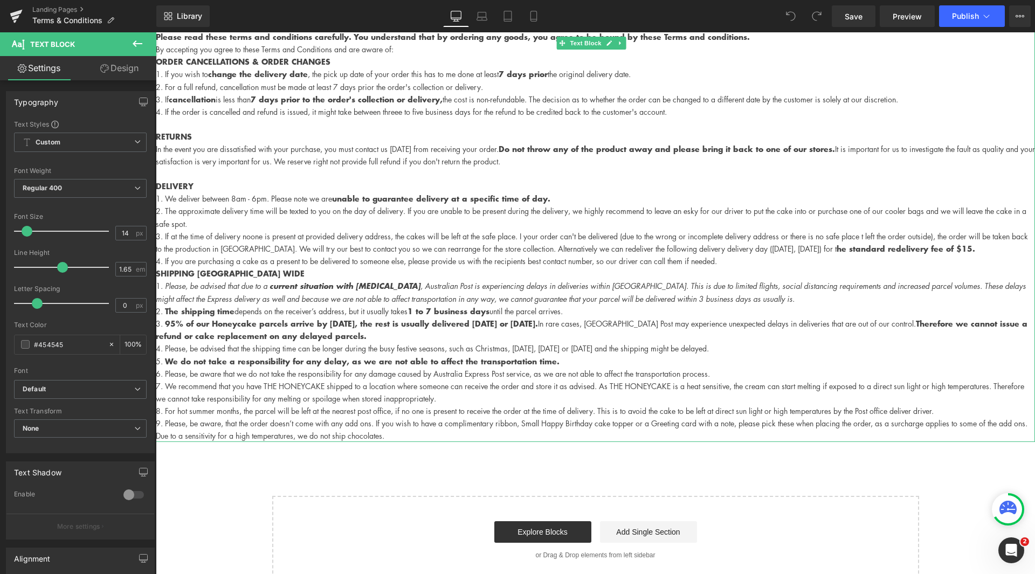
click at [253, 235] on li "If at the time of delivery noone is present at provided delivery address, the c…" at bounding box center [595, 242] width 879 height 25
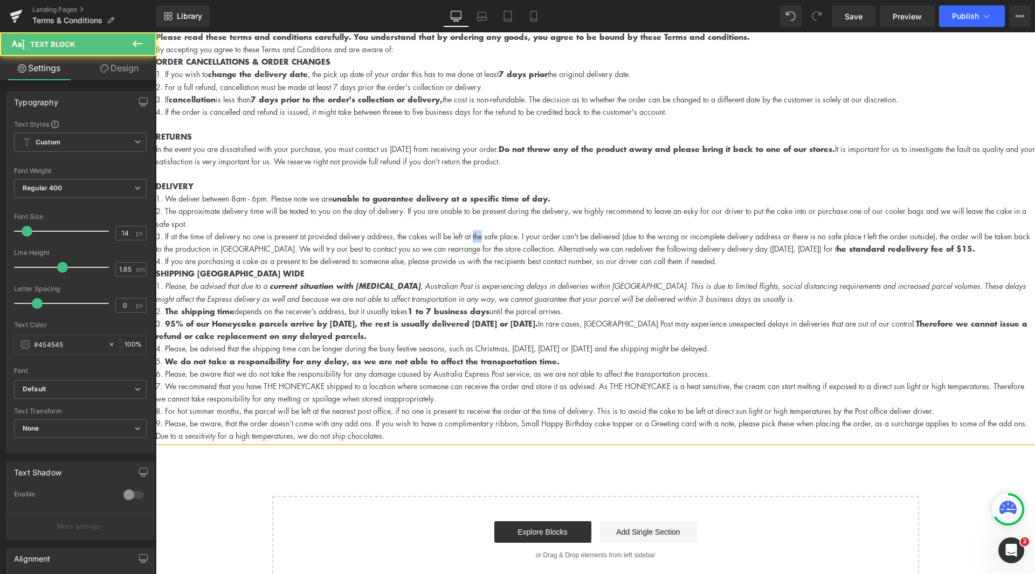
drag, startPoint x: 488, startPoint y: 235, endPoint x: 478, endPoint y: 236, distance: 9.8
click at [478, 236] on li "If at the time of delivery no one is present at provided delivery address, the …" at bounding box center [595, 242] width 879 height 25
click at [525, 237] on li "If at the time of delivery no one is present at provided delivery address, the …" at bounding box center [595, 242] width 879 height 25
click at [587, 279] on p "SHIPPING AUSTRALIA WIDE" at bounding box center [595, 273] width 879 height 12
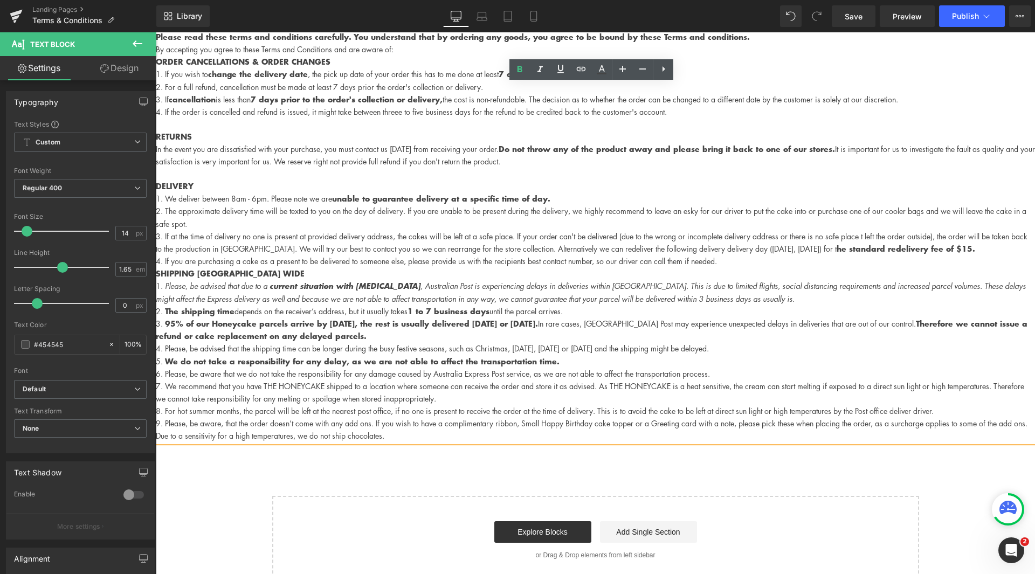
click at [872, 235] on li "If at the time of delivery no one is present at provided delivery address, the …" at bounding box center [595, 242] width 879 height 25
drag, startPoint x: 203, startPoint y: 250, endPoint x: 290, endPoint y: 247, distance: 87.4
click at [290, 247] on li "If at the time of delivery no one is present at provided delivery address, the …" at bounding box center [595, 242] width 879 height 25
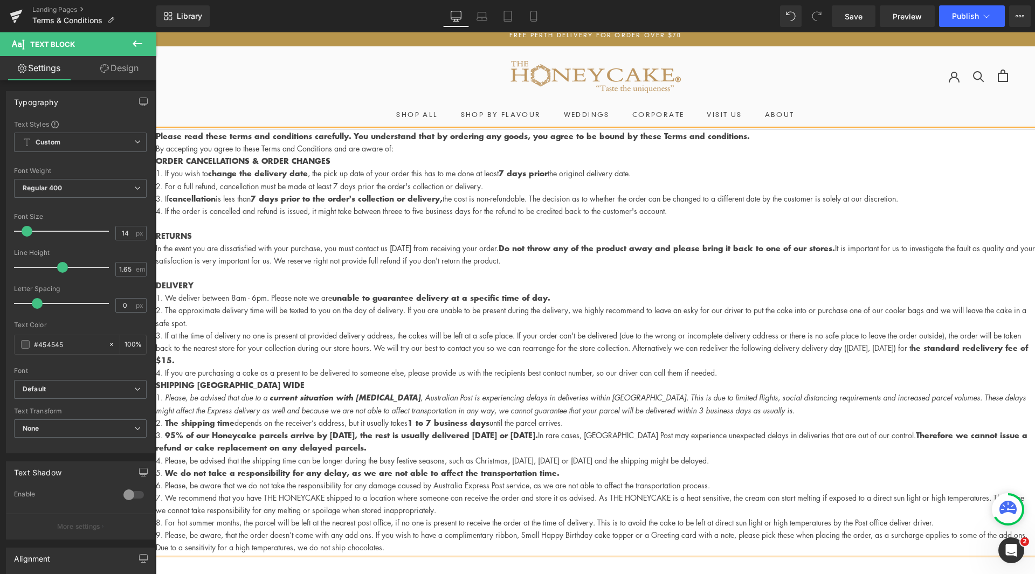
scroll to position [0, 0]
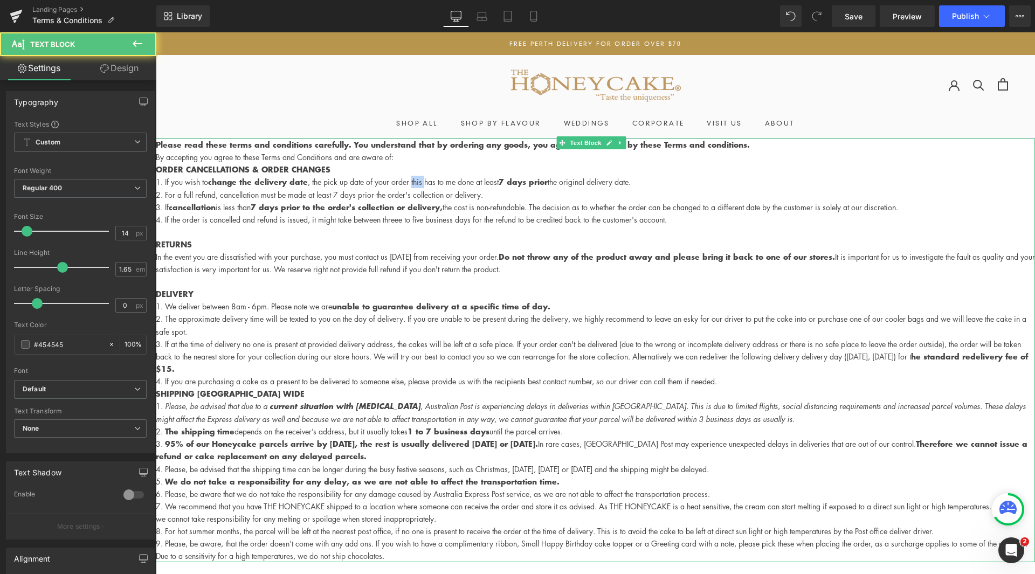
drag, startPoint x: 426, startPoint y: 181, endPoint x: 415, endPoint y: 185, distance: 11.9
click at [415, 185] on li "If you wish to change the delivery date , the pick up date of your order this h…" at bounding box center [595, 182] width 879 height 12
click at [380, 210] on strong "7 days prior to the order's collection or delivery," at bounding box center [347, 207] width 192 height 11
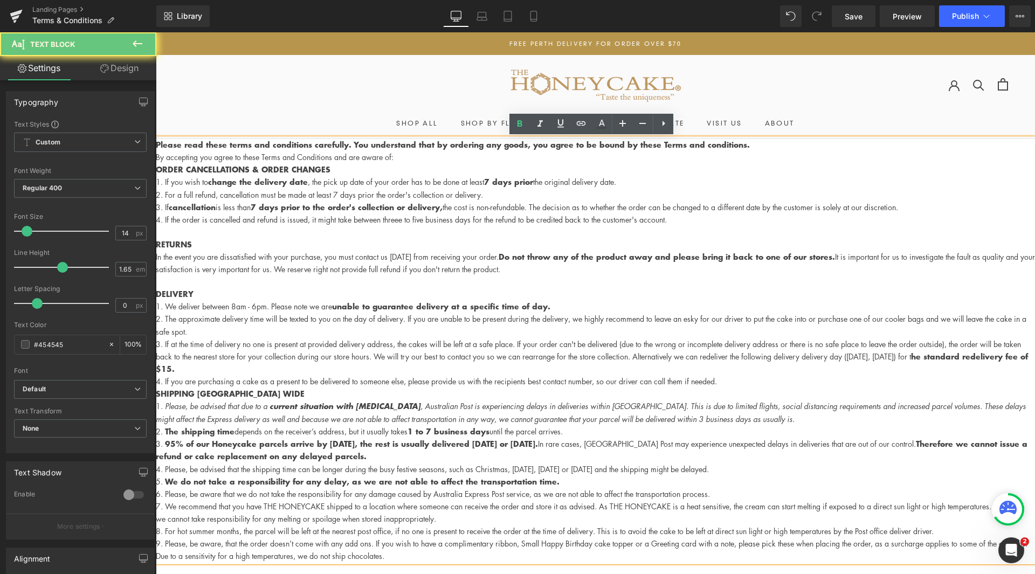
click at [355, 193] on li "For a full refund, cancellation must be made at least 7 days prior the order's …" at bounding box center [595, 195] width 879 height 12
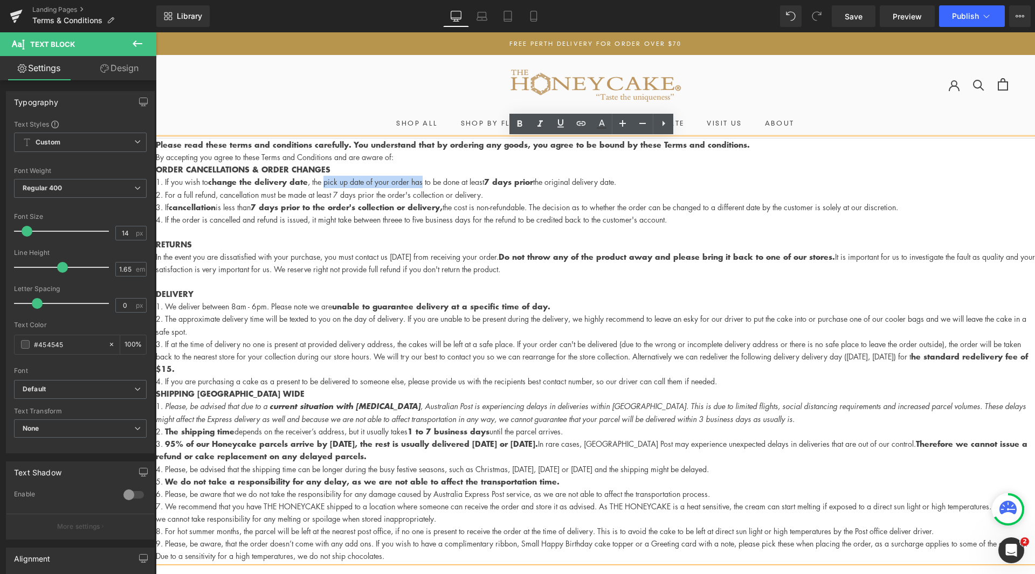
drag, startPoint x: 325, startPoint y: 183, endPoint x: 426, endPoint y: 182, distance: 100.8
click at [426, 182] on li "If you wish to change the delivery date , the pick up date of your order has to…" at bounding box center [595, 182] width 879 height 12
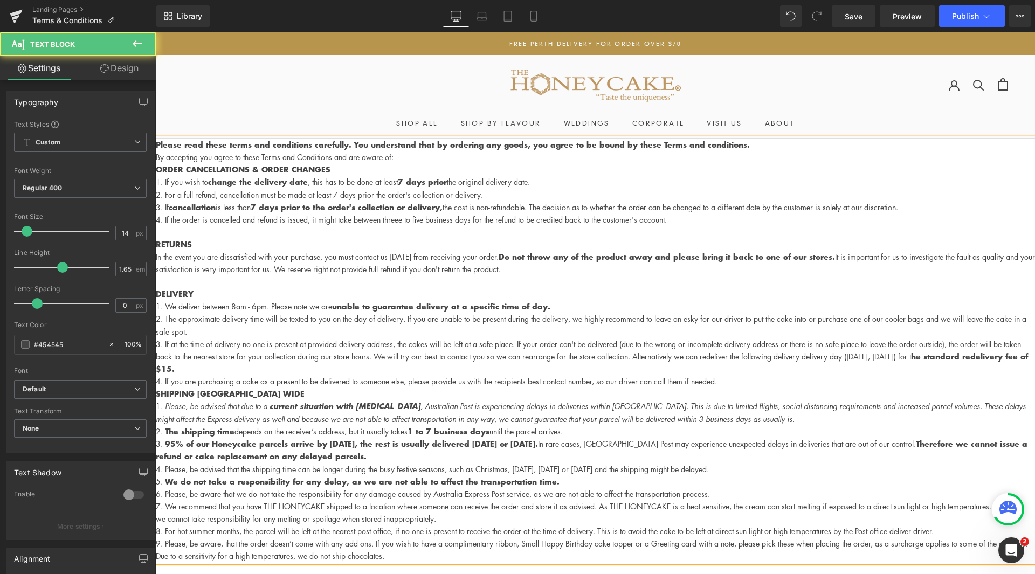
click at [395, 201] on li "If cancellation is less than 7 days prior to the order's collection or delivery…" at bounding box center [595, 207] width 879 height 12
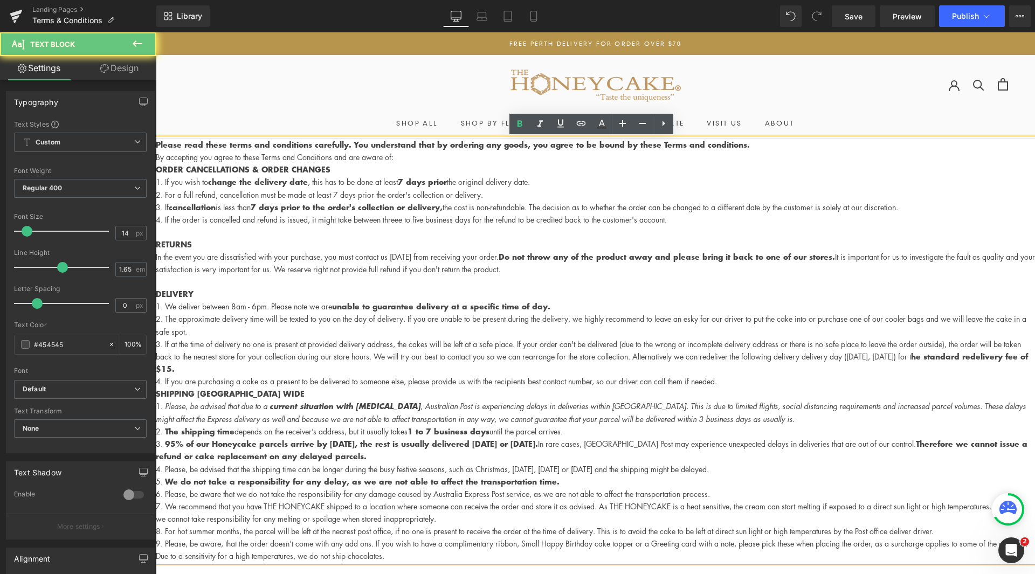
click at [388, 195] on li "For a full refund, cancellation must be made at least 7 days prior the order's …" at bounding box center [595, 195] width 879 height 12
drag, startPoint x: 404, startPoint y: 181, endPoint x: 410, endPoint y: 181, distance: 6.5
click at [410, 181] on strong "7 days prior" at bounding box center [422, 181] width 49 height 11
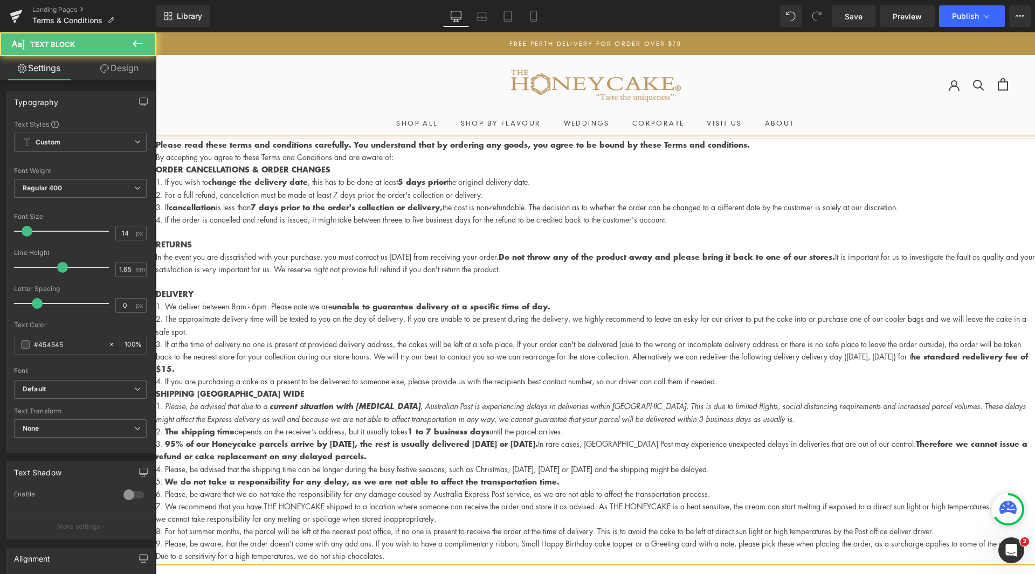
click at [453, 193] on li "For a full refund, cancellation must be made at least 7 days prior the order's …" at bounding box center [595, 195] width 879 height 12
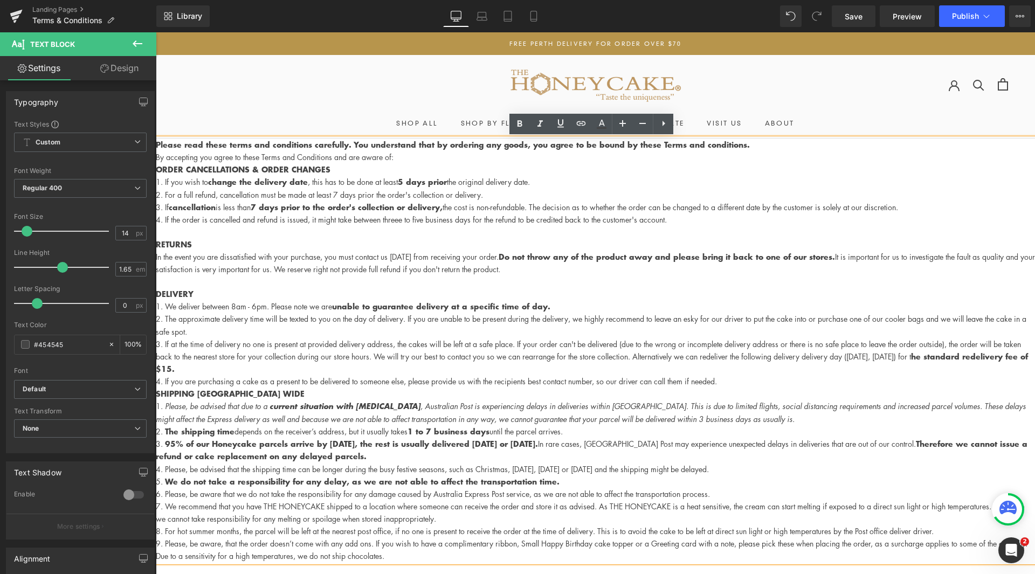
click at [455, 178] on li "If you wish to change the delivery date , this has to be done at least 5 days p…" at bounding box center [595, 182] width 879 height 12
click at [408, 182] on strong "5 days prior" at bounding box center [422, 181] width 49 height 11
click at [493, 185] on li "If you wish to change the delivery date , this has to be done at least 7 days p…" at bounding box center [595, 182] width 879 height 12
click at [438, 190] on li "For a full refund, cancellation must be made at least 7 days prior the order's …" at bounding box center [595, 195] width 879 height 12
click at [245, 196] on li "For a full refund, cancellation must be made at least 7 days prior the order's …" at bounding box center [595, 195] width 879 height 12
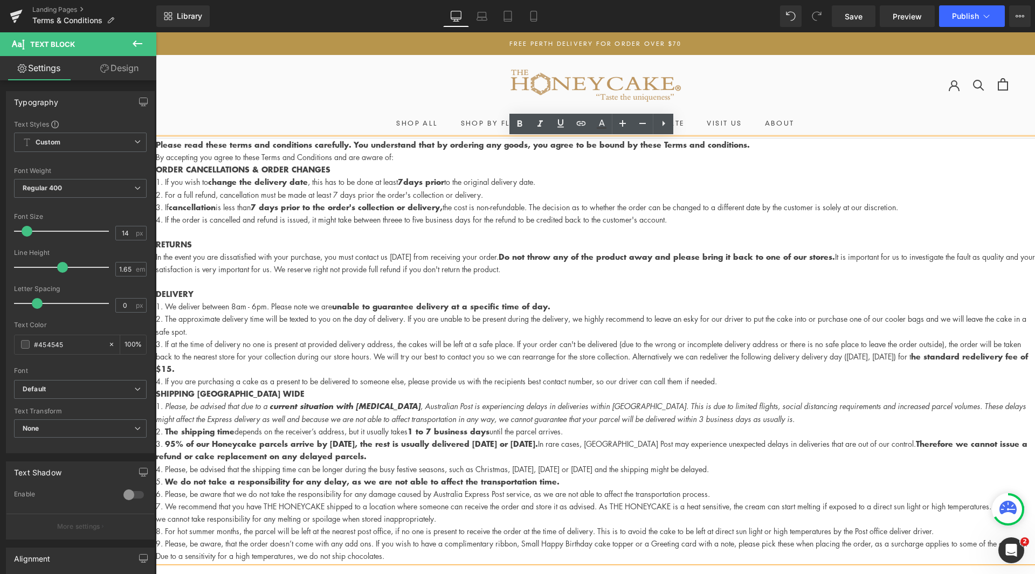
scroll to position [54, 0]
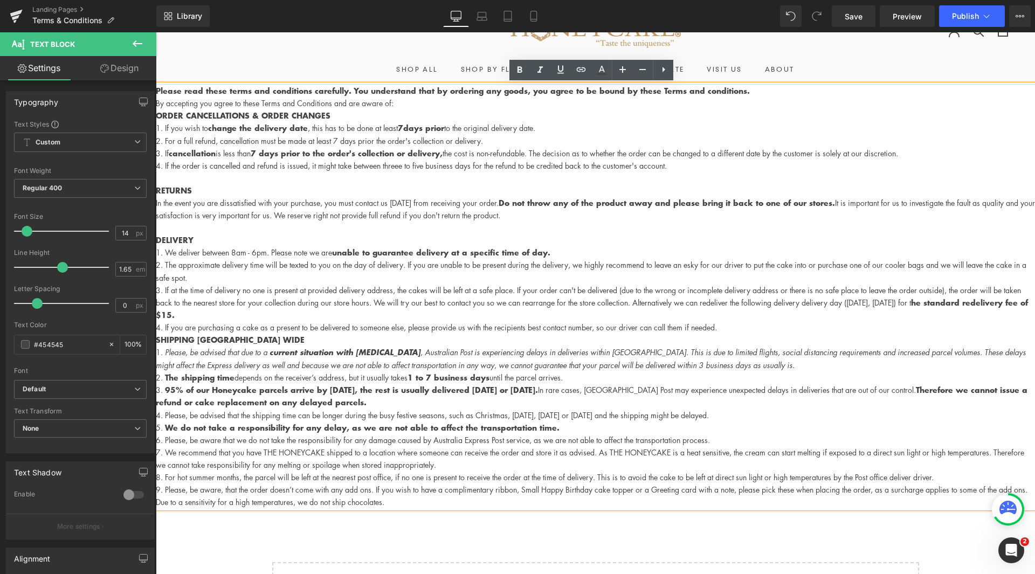
click at [384, 212] on span "In the event you are dissatisfied with your purchase, you must contact us withi…" at bounding box center [595, 208] width 879 height 23
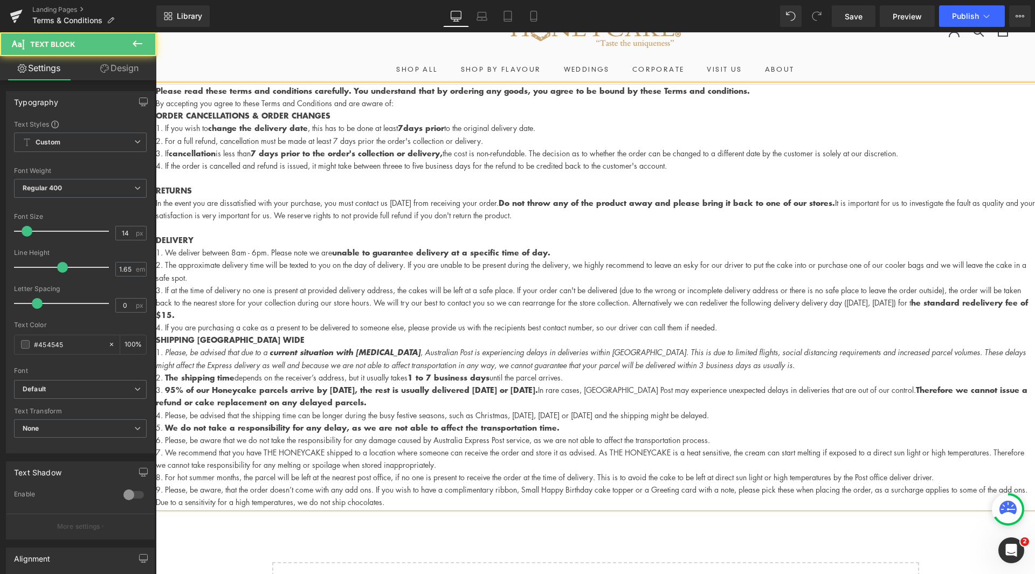
click at [500, 236] on p "DELIVERY" at bounding box center [595, 240] width 879 height 12
click at [472, 232] on p at bounding box center [595, 228] width 879 height 12
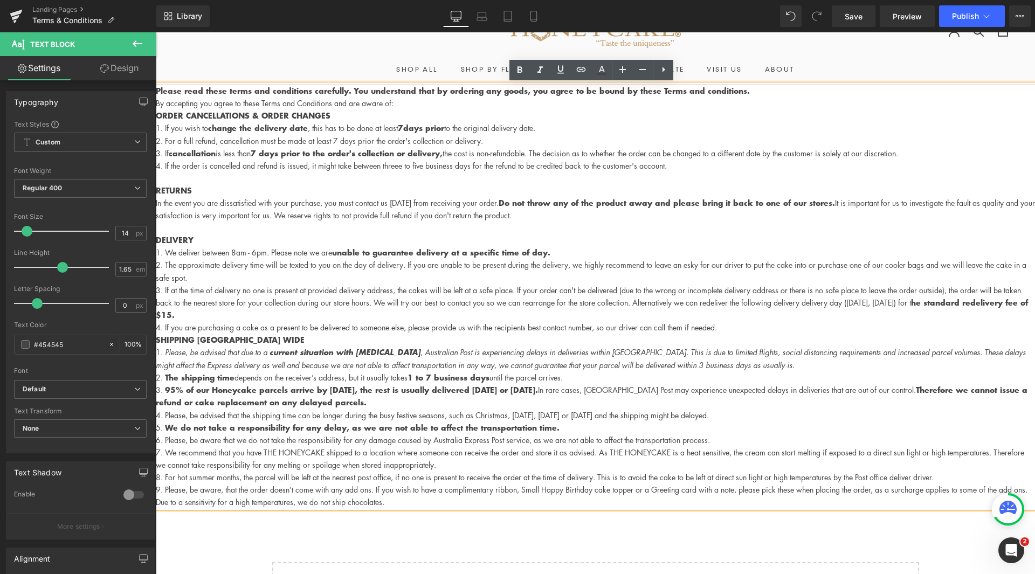
click at [536, 255] on strong "unable to guarantee delivery at a specific time of day." at bounding box center [441, 252] width 218 height 11
click at [519, 286] on li "If at the time of delivery no one is present at provided delivery address, the …" at bounding box center [595, 302] width 879 height 37
drag, startPoint x: 801, startPoint y: 267, endPoint x: 775, endPoint y: 266, distance: 25.9
click at [775, 266] on li "The approximate delivery time will be texted to you on the day of delivery. If …" at bounding box center [595, 271] width 879 height 25
click at [833, 286] on li "If at the time of delivery no one is present at provided delivery address, the …" at bounding box center [595, 302] width 879 height 37
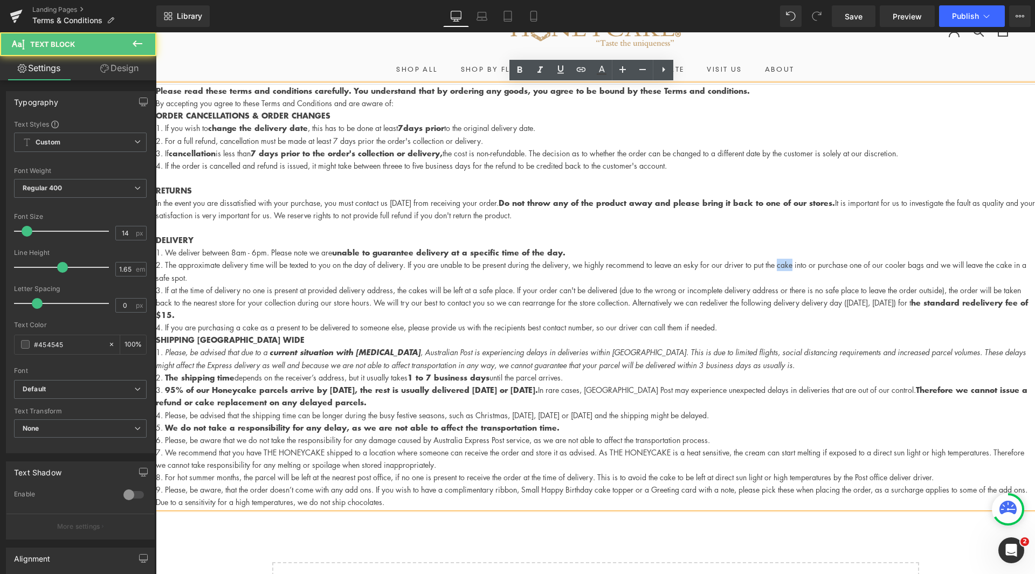
drag, startPoint x: 788, startPoint y: 265, endPoint x: 802, endPoint y: 265, distance: 13.5
click at [802, 265] on li "The approximate delivery time will be texted to you on the day of delivery. If …" at bounding box center [595, 271] width 879 height 25
drag, startPoint x: 664, startPoint y: 293, endPoint x: 651, endPoint y: 291, distance: 12.6
click at [651, 291] on li "If at the time of delivery no one is present at provided delivery address, the …" at bounding box center [595, 302] width 879 height 37
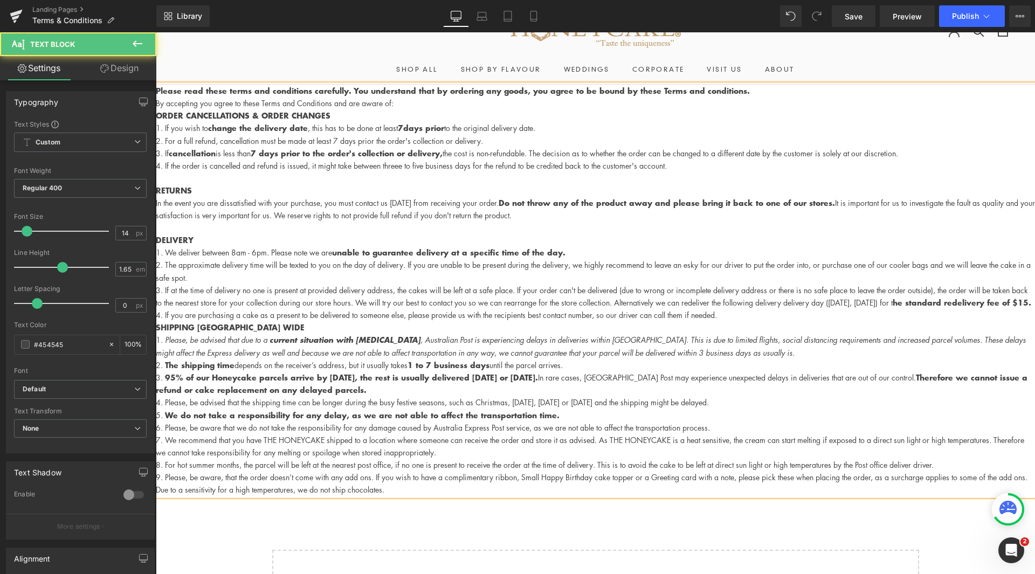
click at [774, 290] on li "If at the time of delivery no one is present at provided delivery address, the …" at bounding box center [595, 296] width 879 height 25
click at [844, 304] on li "If at the time of delivery no one is present at provided delivery address, the …" at bounding box center [595, 296] width 879 height 25
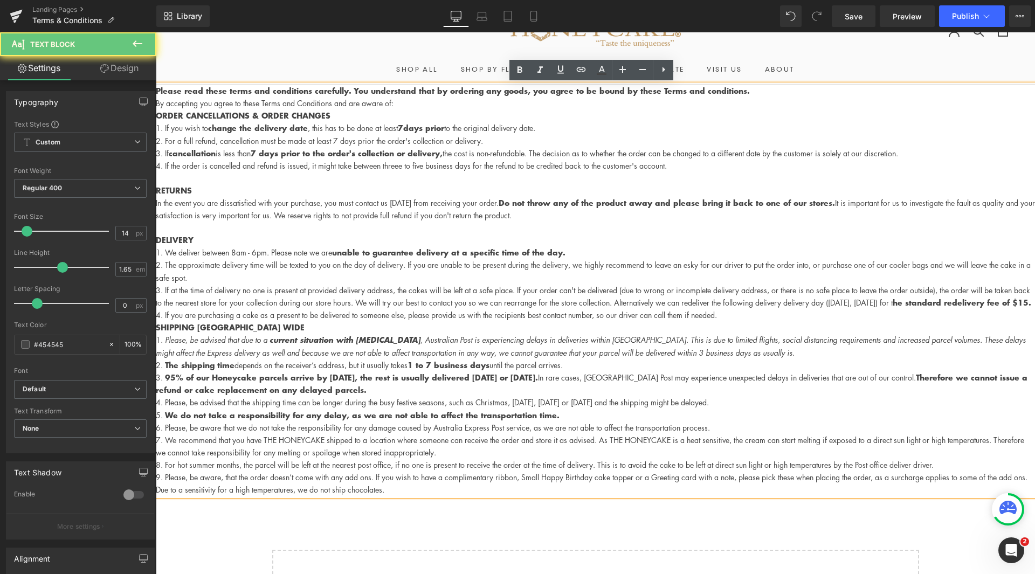
click at [816, 291] on li "If at the time of delivery no one is present at provided delivery address, the …" at bounding box center [595, 296] width 879 height 25
drag, startPoint x: 192, startPoint y: 299, endPoint x: 182, endPoint y: 300, distance: 10.3
click at [182, 300] on li "If at the time of delivery no one is present at provided delivery address, the …" at bounding box center [595, 296] width 879 height 25
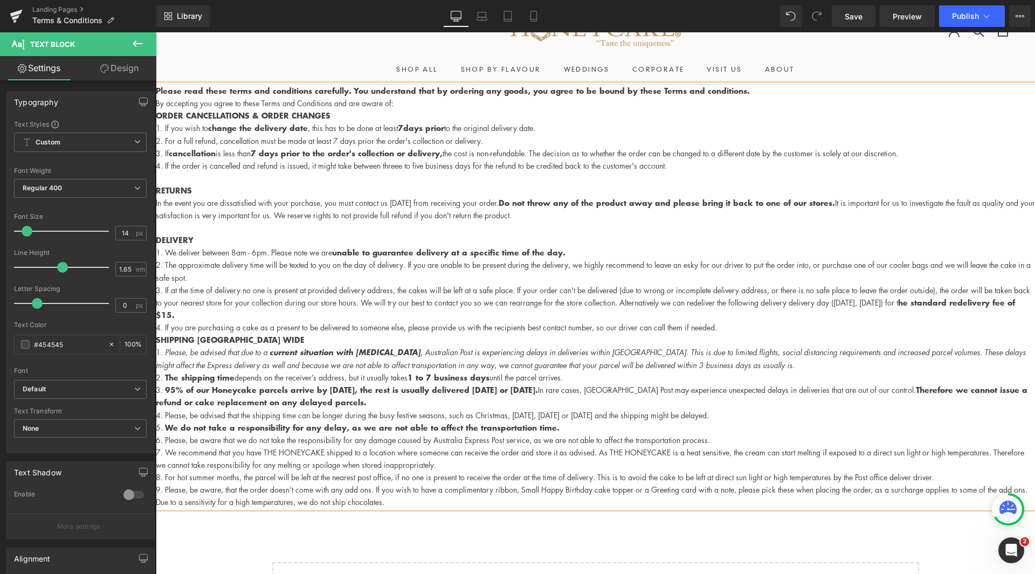
click at [414, 317] on li "If at the time of delivery no one is present at provided delivery address, the …" at bounding box center [595, 302] width 879 height 37
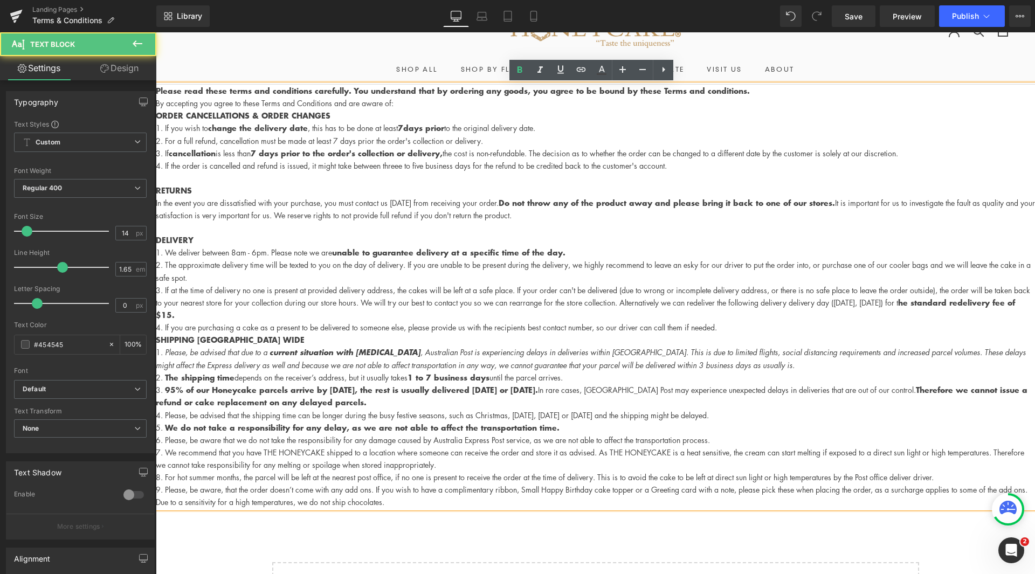
click at [360, 305] on li "If at the time of delivery no one is present at provided delivery address, the …" at bounding box center [595, 302] width 879 height 37
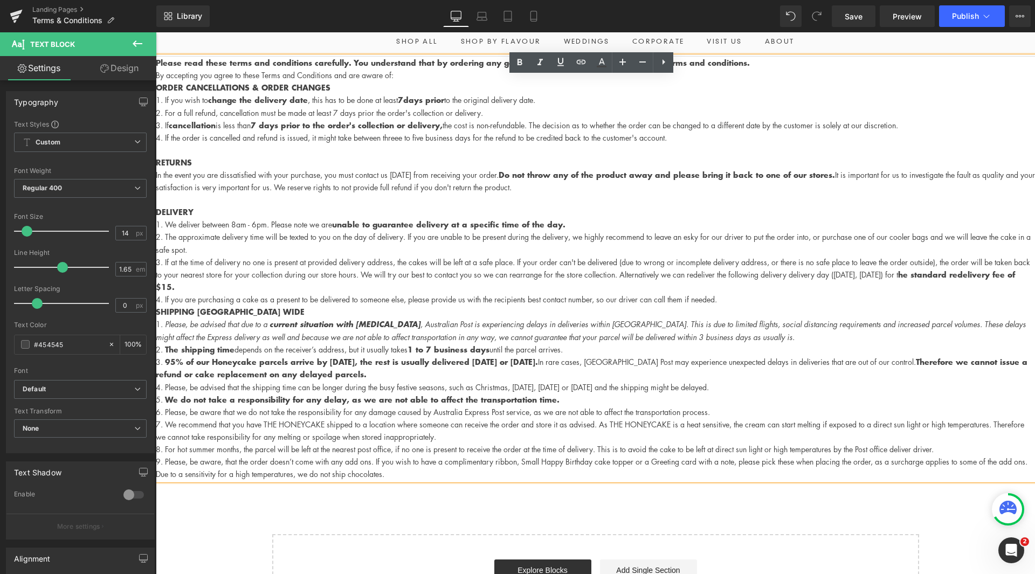
scroll to position [108, 0]
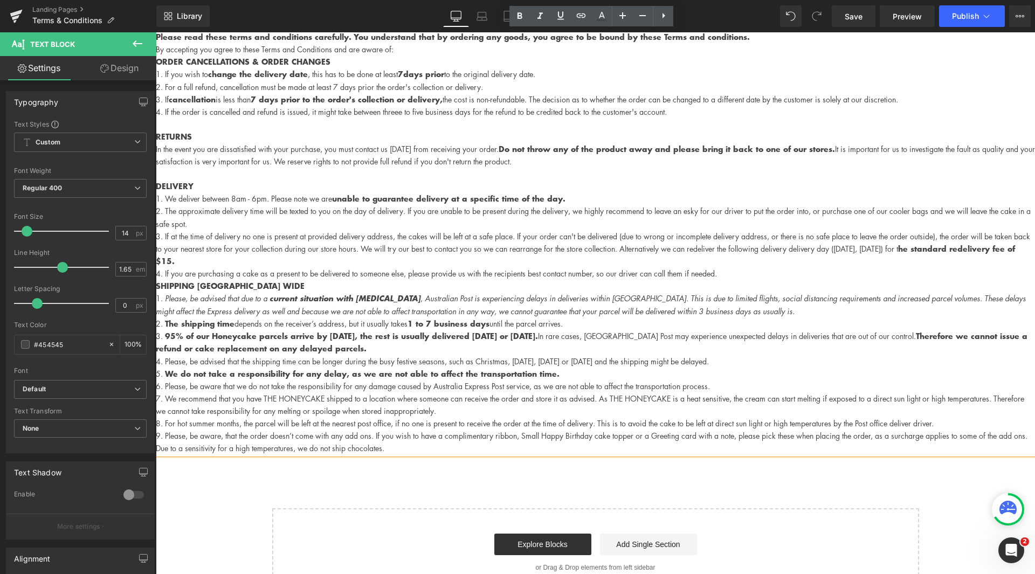
click at [717, 251] on li "If at the time of delivery no one is present at provided delivery address, the …" at bounding box center [595, 248] width 879 height 37
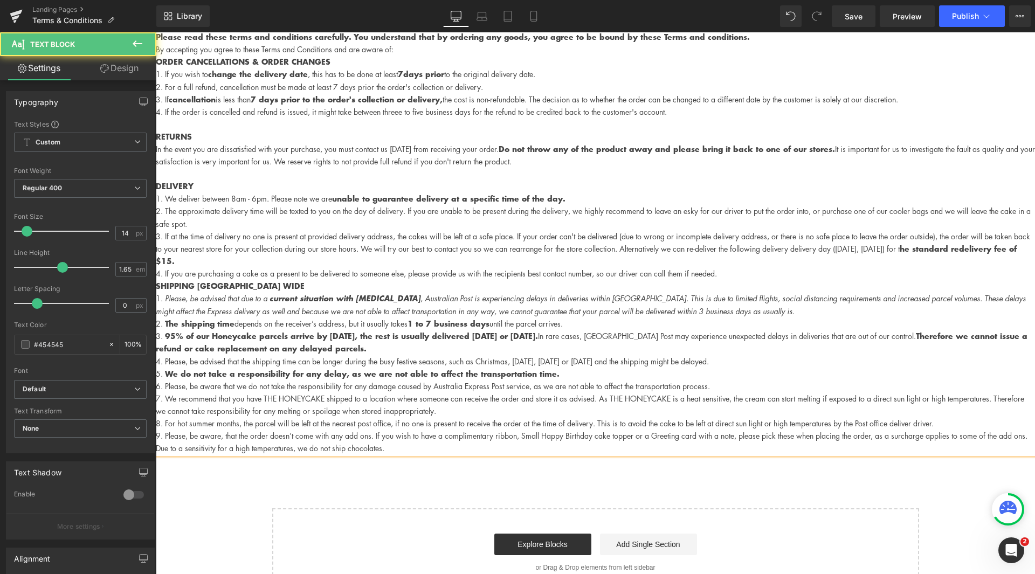
click at [773, 281] on p "SHIPPING AUSTRALIA WIDE" at bounding box center [595, 286] width 879 height 12
click at [758, 272] on li "If you are purchasing a cake as a present to be delivered to someone else, plea…" at bounding box center [595, 273] width 879 height 12
drag, startPoint x: 812, startPoint y: 250, endPoint x: 787, endPoint y: 249, distance: 24.3
click at [787, 249] on li "If at the time of delivery no one is present at provided delivery address, the …" at bounding box center [595, 248] width 879 height 37
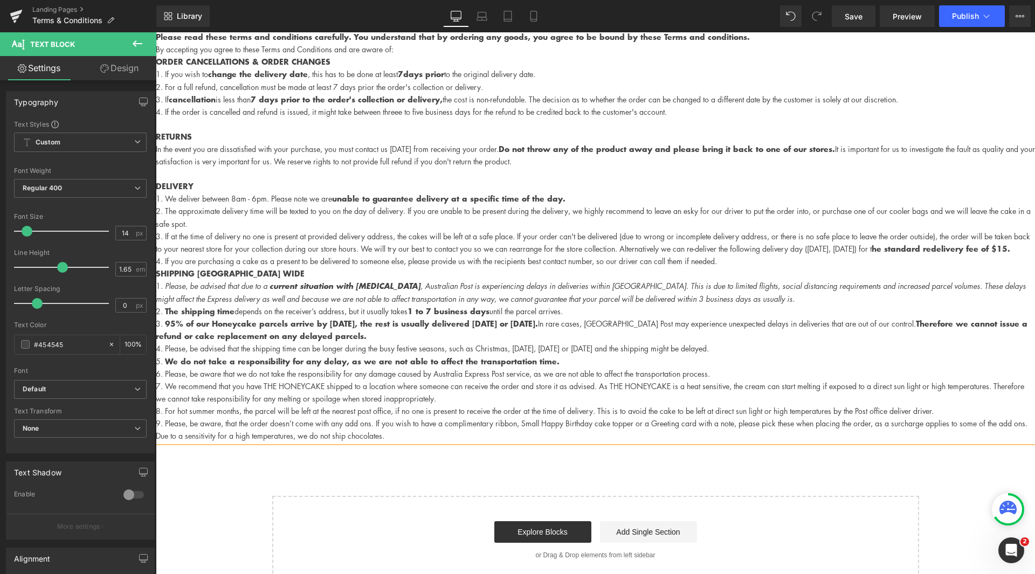
click at [961, 280] on p "SHIPPING AUSTRALIA WIDE" at bounding box center [595, 273] width 879 height 12
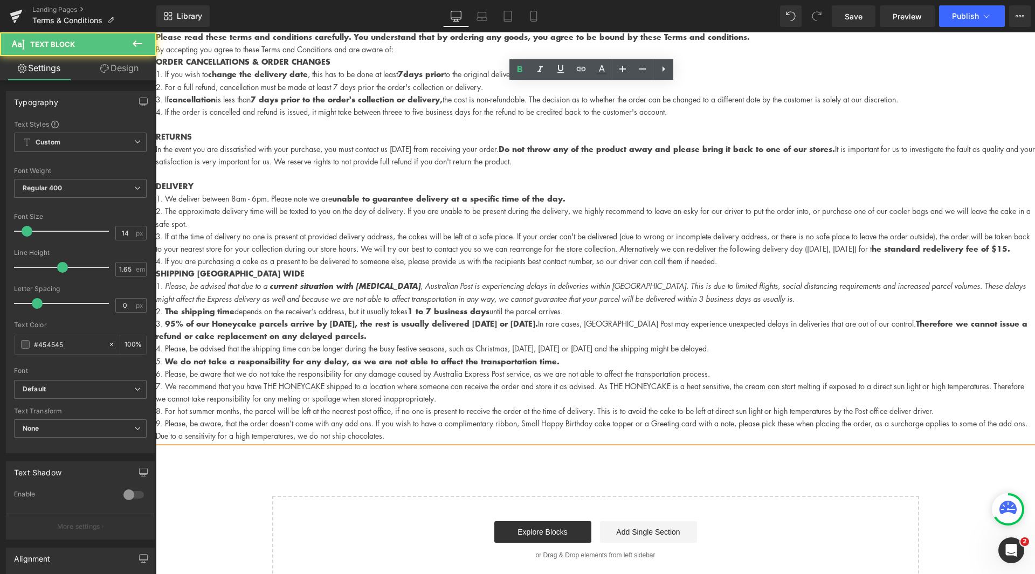
click at [940, 267] on li "If you are purchasing a cake as a present to be delivered to someone else, plea…" at bounding box center [595, 261] width 879 height 12
click at [911, 250] on li "If at the time of delivery no one is present at provided delivery address, the …" at bounding box center [595, 242] width 879 height 25
click at [871, 255] on strong "he standard redelivery fee of $15." at bounding box center [940, 248] width 139 height 11
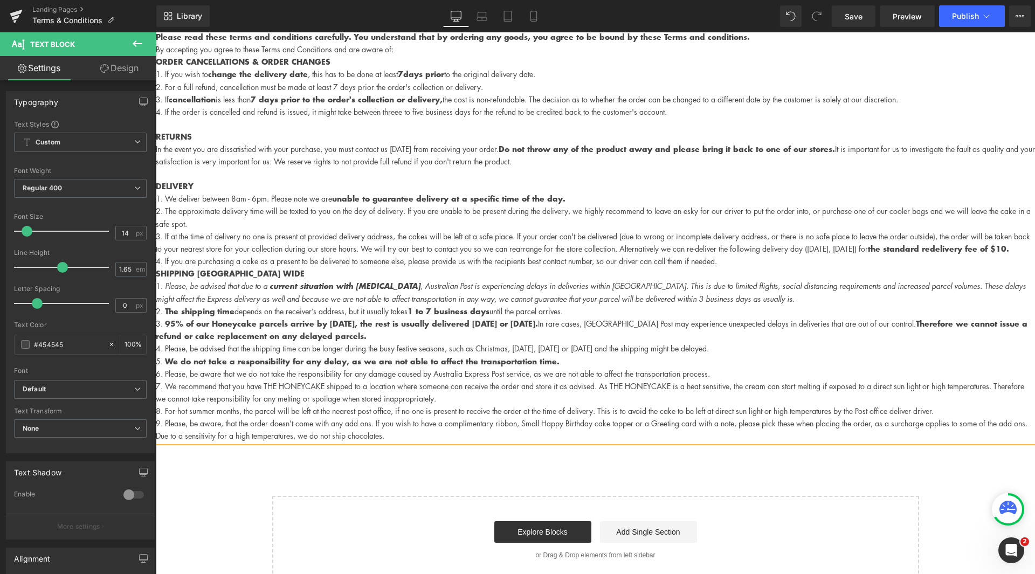
click at [389, 267] on li "If you are purchasing a cake as a present to be delivered to someone else, plea…" at bounding box center [595, 261] width 879 height 12
click at [527, 267] on li "If you are purchasing a cake as a present to be delivered to someone else, plea…" at bounding box center [595, 261] width 879 height 12
click at [592, 255] on li "If at the time of delivery no one is present at provided delivery address, the …" at bounding box center [595, 242] width 879 height 25
click at [189, 291] on em "Please, be advised that due to a current situation with COVID-19 , Australian P…" at bounding box center [446, 285] width 562 height 11
drag, startPoint x: 272, startPoint y: 300, endPoint x: 296, endPoint y: 299, distance: 24.3
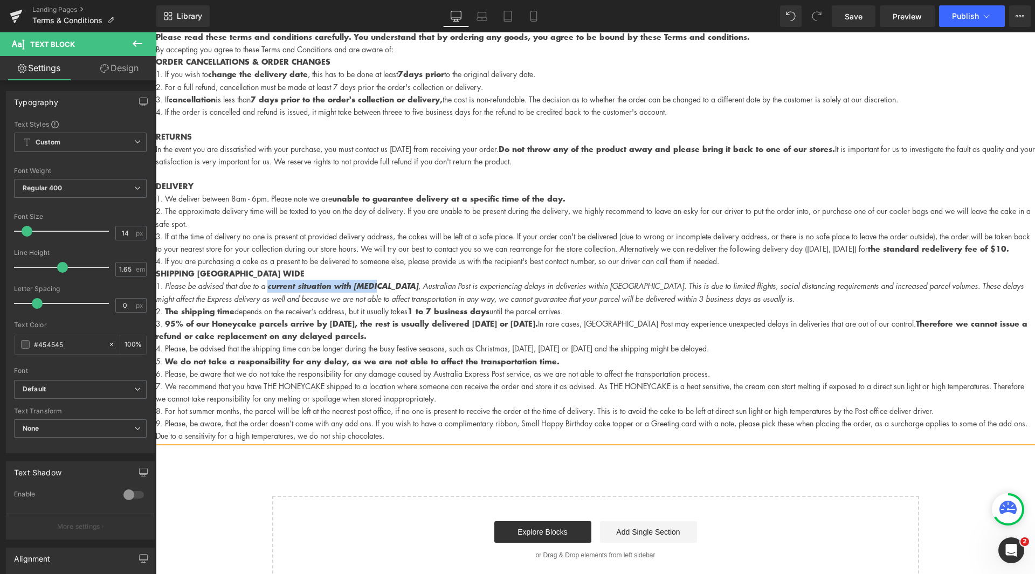
click at [372, 292] on strong "current situation with COVID-19" at bounding box center [342, 286] width 151 height 11
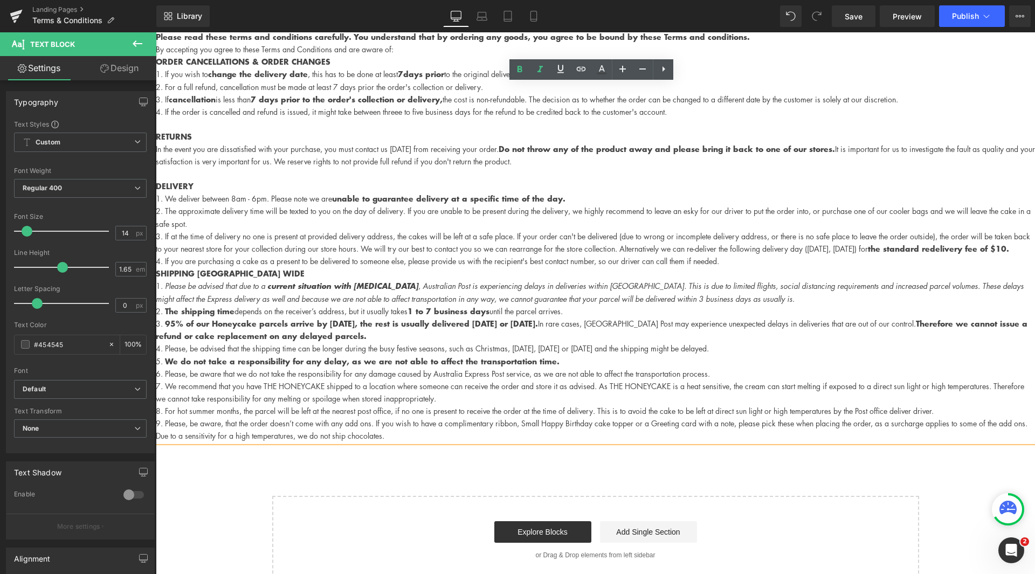
click at [257, 291] on em "Please be advised that due to a current situation with COVID-19 , Australian Po…" at bounding box center [445, 285] width 560 height 11
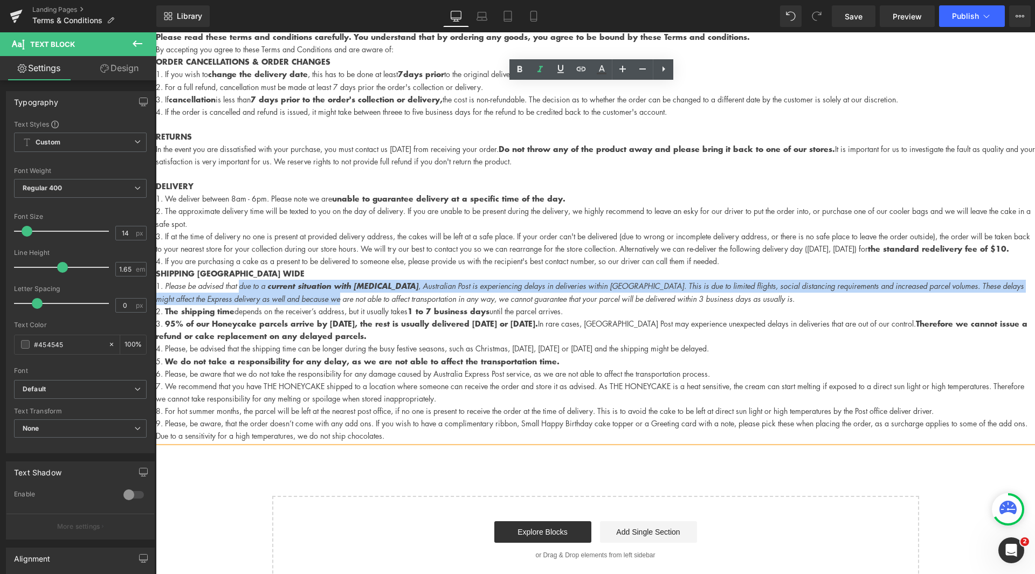
drag, startPoint x: 242, startPoint y: 298, endPoint x: 281, endPoint y: 321, distance: 45.2
click at [290, 305] on li "Please be advised that due to a current situation with COVID-19 , Australian Po…" at bounding box center [595, 292] width 879 height 25
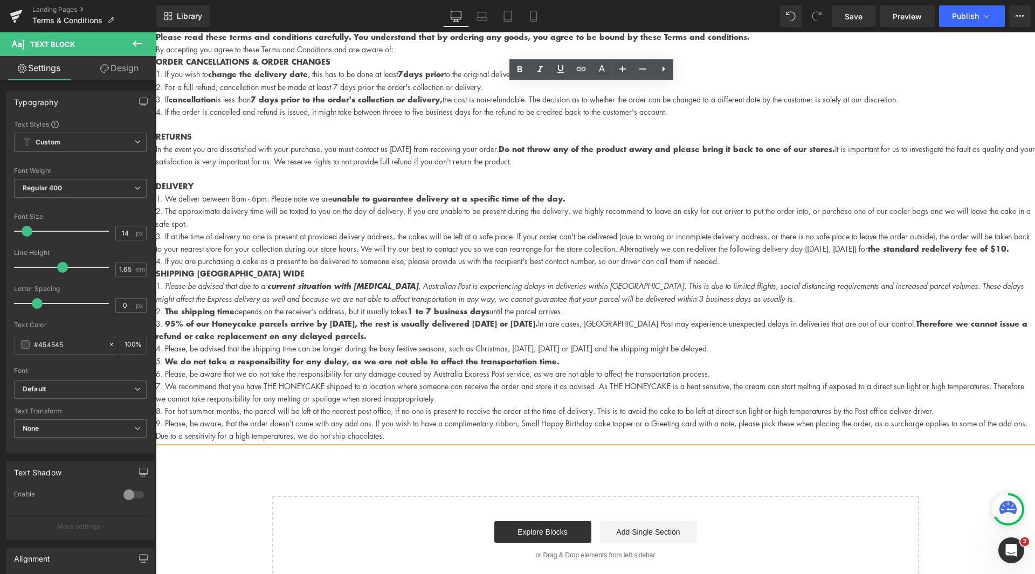
click at [297, 318] on li "The shipping time depends on the receiver’s address, but it usually takes 1 to …" at bounding box center [595, 311] width 879 height 12
click at [241, 291] on em "Please be advised that due to a current situation with COVID-19 , Australian Po…" at bounding box center [445, 285] width 560 height 11
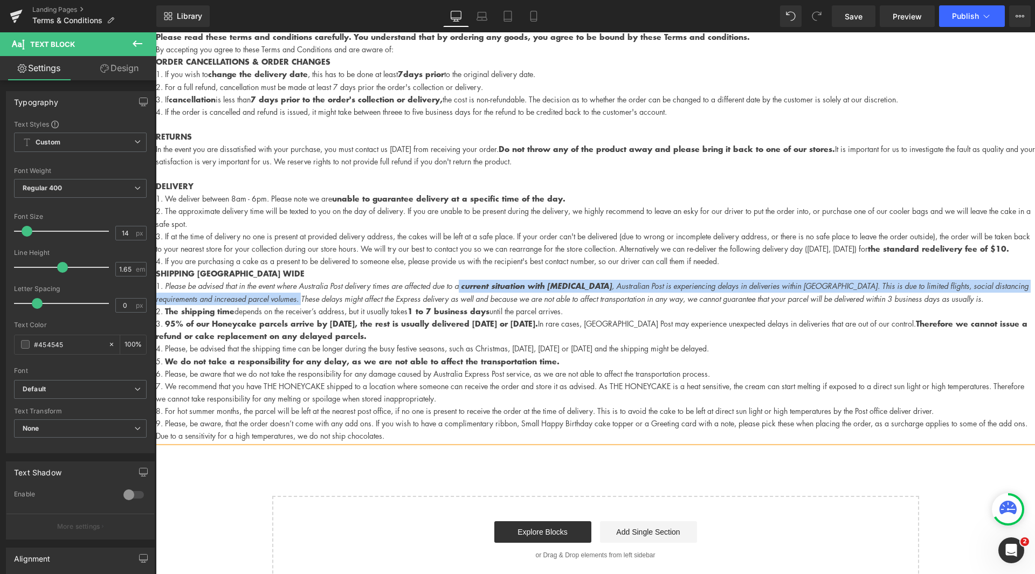
drag, startPoint x: 463, startPoint y: 295, endPoint x: 244, endPoint y: 310, distance: 219.4
click at [244, 305] on li "Please be advised that in the event where Australia Post delivery times are aff…" at bounding box center [595, 292] width 879 height 25
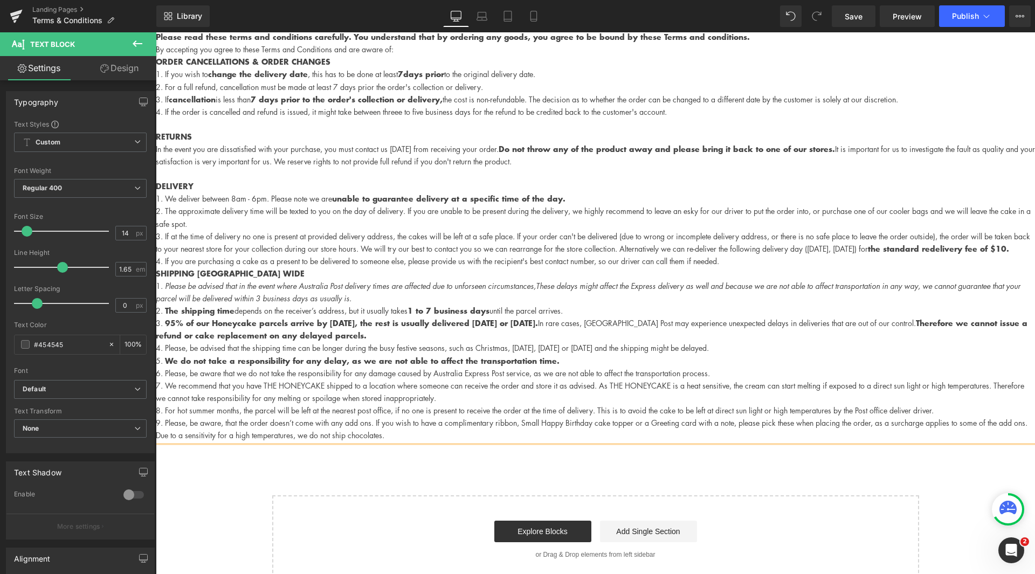
click at [293, 280] on p "SHIPPING AUSTRALIA WIDE" at bounding box center [595, 273] width 879 height 12
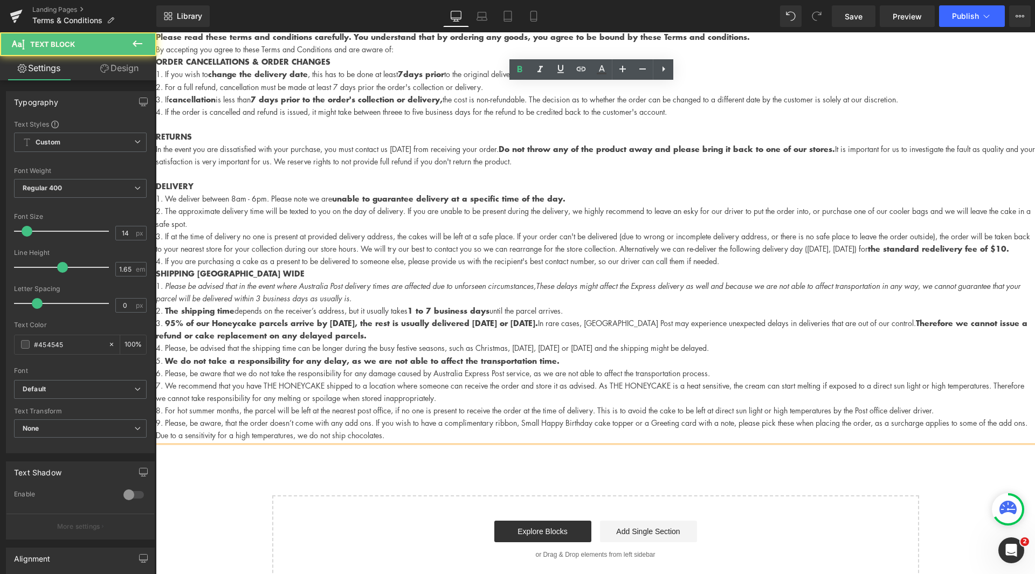
click at [279, 267] on li "If you are purchasing a cake as a present to be delivered to someone else, plea…" at bounding box center [595, 261] width 879 height 12
click at [293, 292] on li "Please be advised that in the event where Australia Post delivery times are aff…" at bounding box center [595, 292] width 879 height 25
drag, startPoint x: 404, startPoint y: 298, endPoint x: 396, endPoint y: 298, distance: 7.5
click at [396, 291] on em "Please be advised that in the event where Australia Post delivery times are aff…" at bounding box center [350, 285] width 371 height 11
click at [531, 291] on em "Please be advised that in the event where Australia Post delivery times is affe…" at bounding box center [348, 285] width 366 height 11
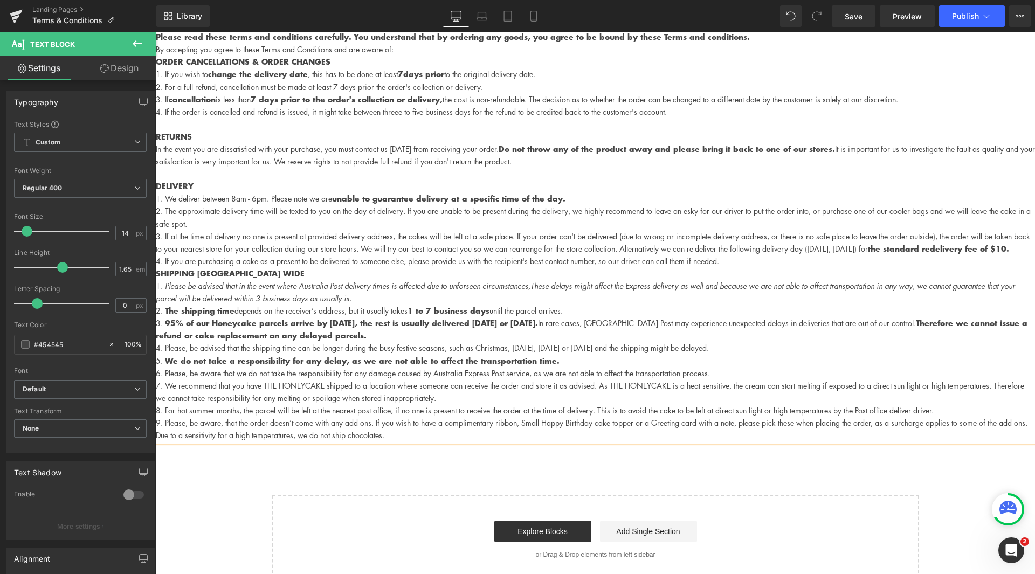
click at [542, 297] on em "These delays might affect the Express delivery as well and because we are not a…" at bounding box center [585, 291] width 859 height 23
click at [583, 299] on em "hese delays might affect the Express delivery as well and because we are not ab…" at bounding box center [585, 291] width 859 height 23
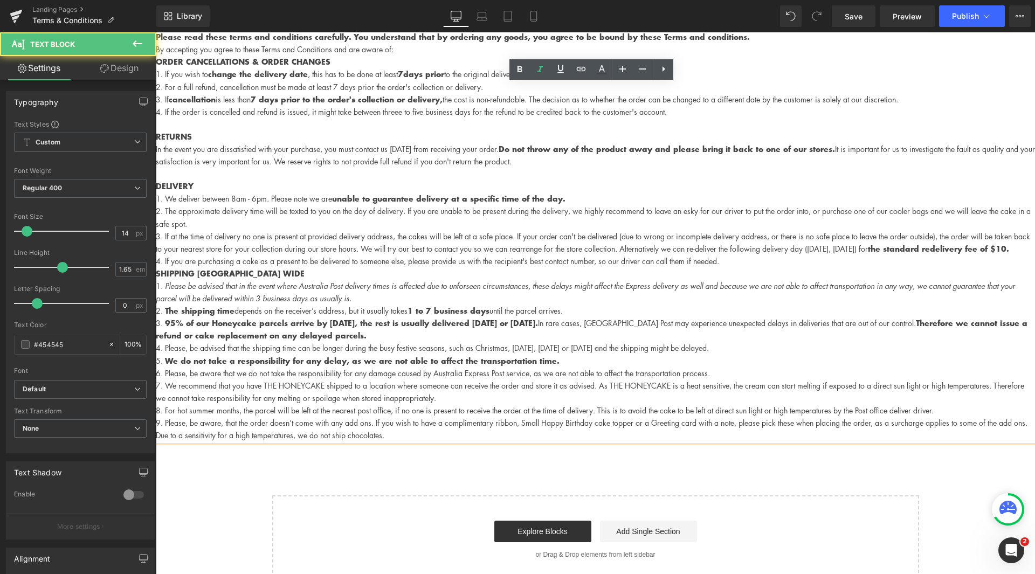
click at [609, 302] on li "Please be advised that in the event where Australia Post delivery times is affe…" at bounding box center [595, 292] width 879 height 25
click at [679, 305] on li "Please be advised that in the event where Australia Post delivery times is affe…" at bounding box center [595, 292] width 879 height 25
click at [689, 297] on em "hese delays might affect the Express delivery as well and because we are not ab…" at bounding box center [585, 291] width 859 height 23
drag, startPoint x: 687, startPoint y: 297, endPoint x: 760, endPoint y: 302, distance: 73.0
click at [760, 302] on em "hese delays might affect the Express delivery as well and because we are not ab…" at bounding box center [585, 291] width 859 height 23
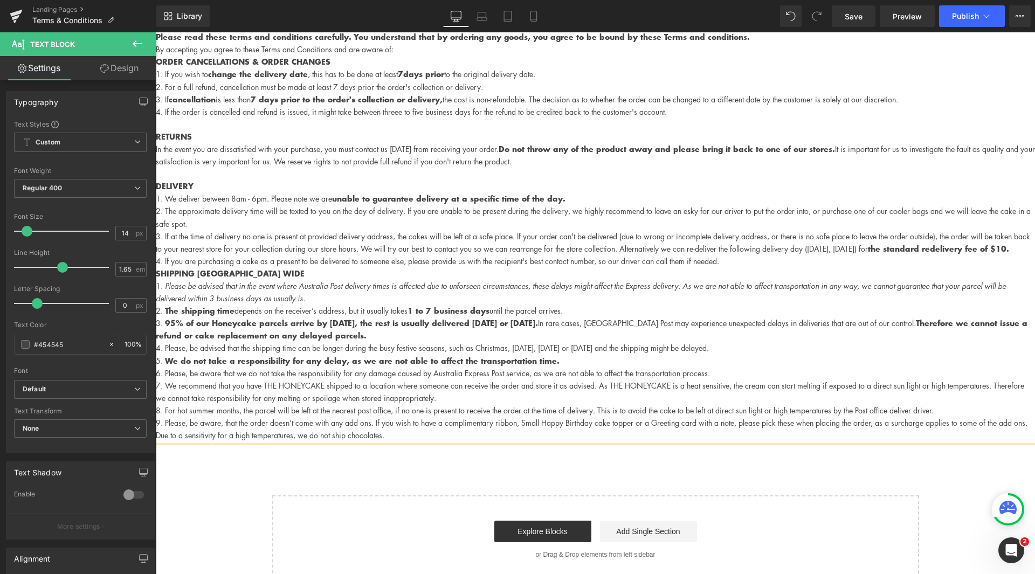
click at [689, 304] on li "Please be advised that in the event where Australia Post delivery times is affe…" at bounding box center [595, 292] width 879 height 25
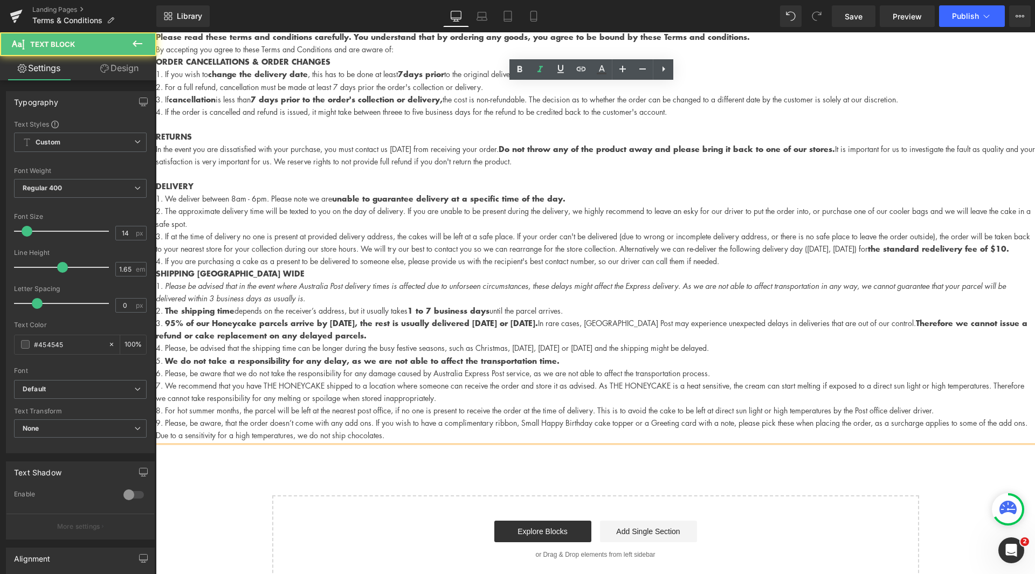
click at [643, 280] on p "SHIPPING AUSTRALIA WIDE" at bounding box center [595, 273] width 879 height 12
drag, startPoint x: 631, startPoint y: 298, endPoint x: 620, endPoint y: 300, distance: 10.9
click at [620, 300] on em "hese delays might affect the Express delivery. As we are not able to affect tra…" at bounding box center [581, 291] width 850 height 23
click at [687, 301] on em "hese delays might affect our Express delivery. As we are not able to affect tra…" at bounding box center [582, 291] width 852 height 23
click at [460, 317] on li "The shipping time depends on the receiver’s address, but it usually takes 1 to …" at bounding box center [595, 311] width 879 height 12
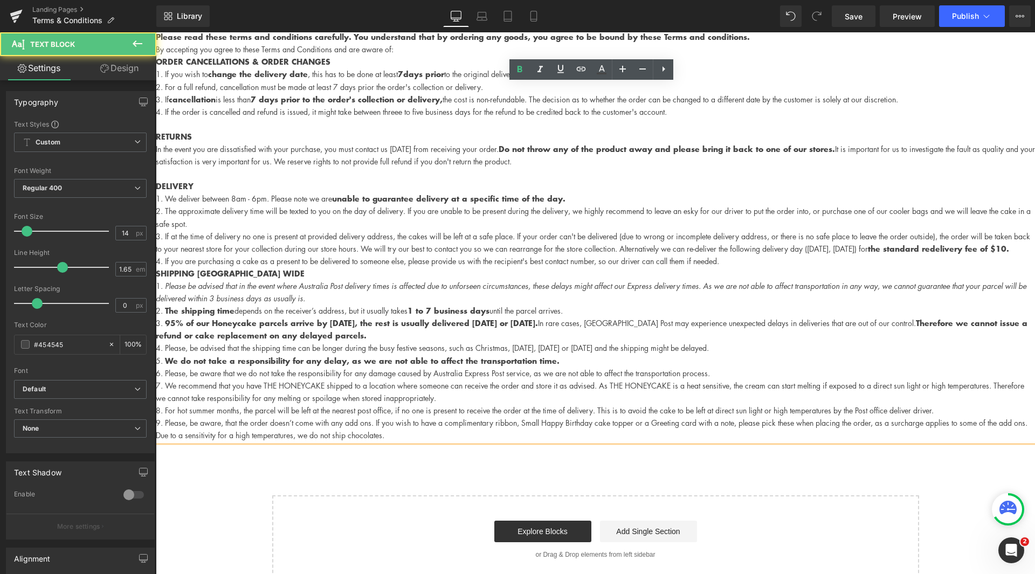
click at [423, 291] on em "Please be advised that in the event where Australia Post delivery times is affe…" at bounding box center [349, 285] width 369 height 11
drag, startPoint x: 305, startPoint y: 294, endPoint x: 348, endPoint y: 296, distance: 43.2
click at [348, 296] on li "Please be advised that in the event where Australia Post delivery times is affe…" at bounding box center [595, 292] width 879 height 25
click at [389, 317] on li "The shipping time depends on the receiver’s address, but it usually takes 1 to …" at bounding box center [595, 311] width 879 height 12
click at [363, 304] on li "Please be advised that in the event where Australia Post delivery times is affe…" at bounding box center [595, 292] width 879 height 25
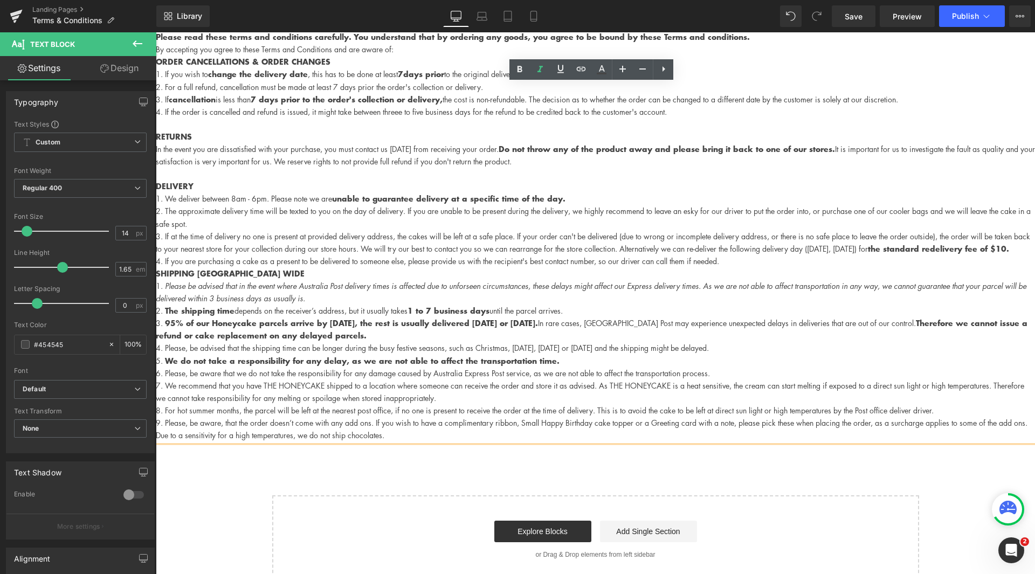
click at [401, 291] on em "Please be advised that in the event where Australia Post delivery times is affe…" at bounding box center [349, 285] width 369 height 11
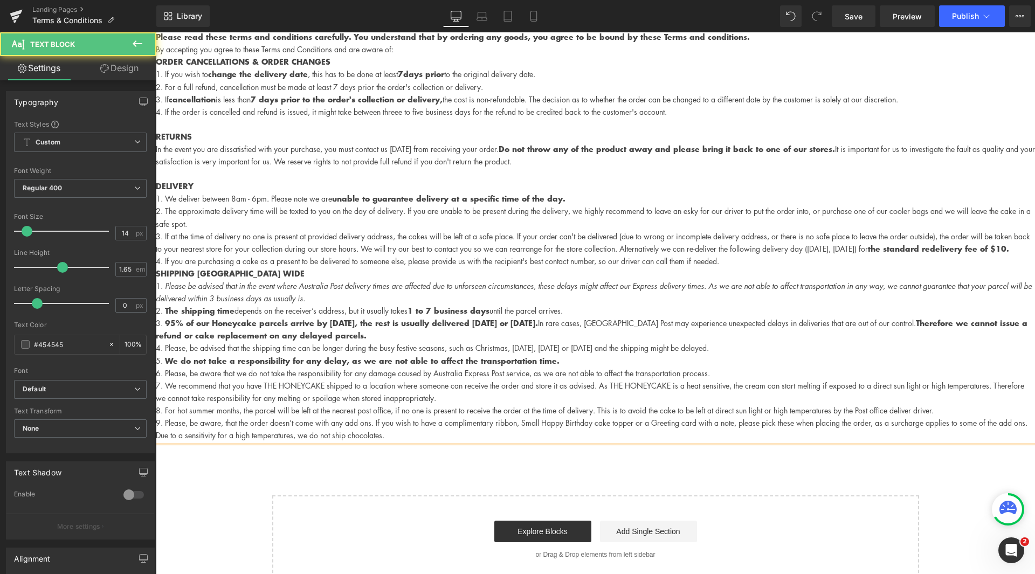
click at [612, 302] on em "hese delays might affect our Express delivery times. As we are not able to affe…" at bounding box center [594, 291] width 876 height 23
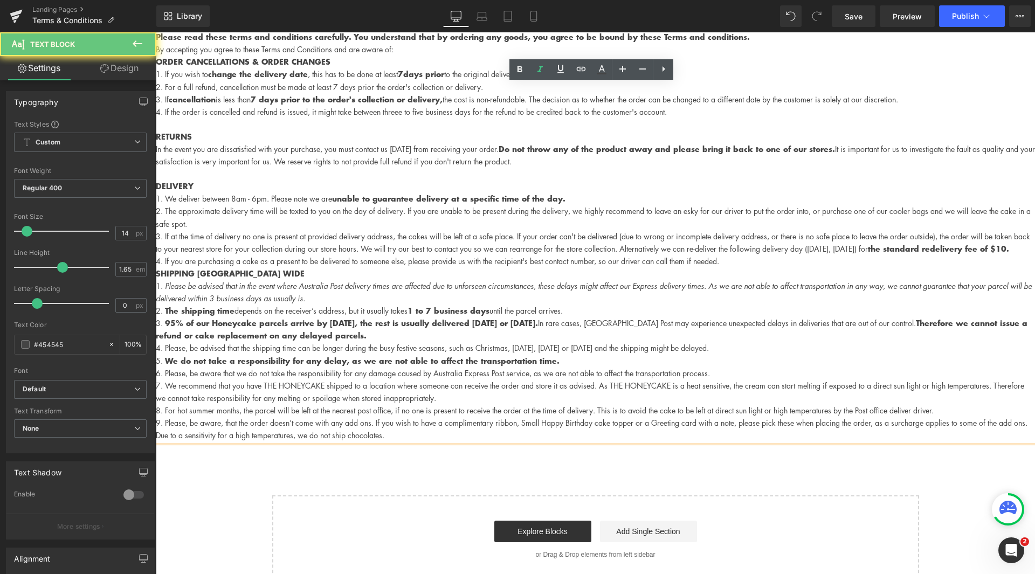
click at [591, 293] on li "Please be advised that in the event where Australia Post delivery times are aff…" at bounding box center [595, 292] width 879 height 25
click at [625, 305] on li "Please be advised that in the event where Australia Post delivery times are aff…" at bounding box center [595, 292] width 879 height 25
click at [651, 302] on em "hese delays might affect our Express delivery times. As we are not able to affe…" at bounding box center [594, 291] width 876 height 23
drag, startPoint x: 642, startPoint y: 300, endPoint x: 650, endPoint y: 301, distance: 8.2
click at [650, 301] on em "hese delays might affect our Express delivery times. As we are not able to affe…" at bounding box center [594, 291] width 876 height 23
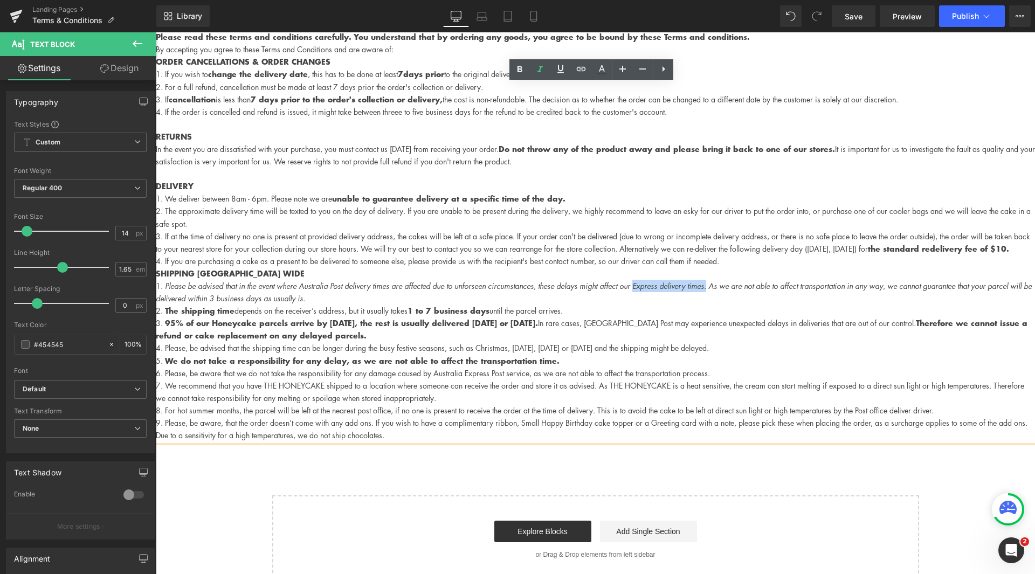
drag, startPoint x: 640, startPoint y: 301, endPoint x: 713, endPoint y: 299, distance: 73.4
click at [713, 299] on em "hese delays might affect our Express delivery times. As we are not able to affe…" at bounding box center [594, 291] width 876 height 23
click at [719, 301] on em "hese delays might affect our Express delivery times. As we are not able to affe…" at bounding box center [594, 291] width 876 height 23
click at [640, 297] on em "hese delays might affect our Express delivery times. As we are not able to affe…" at bounding box center [594, 291] width 876 height 23
click at [435, 317] on strong "1 to 7 business days" at bounding box center [449, 310] width 82 height 11
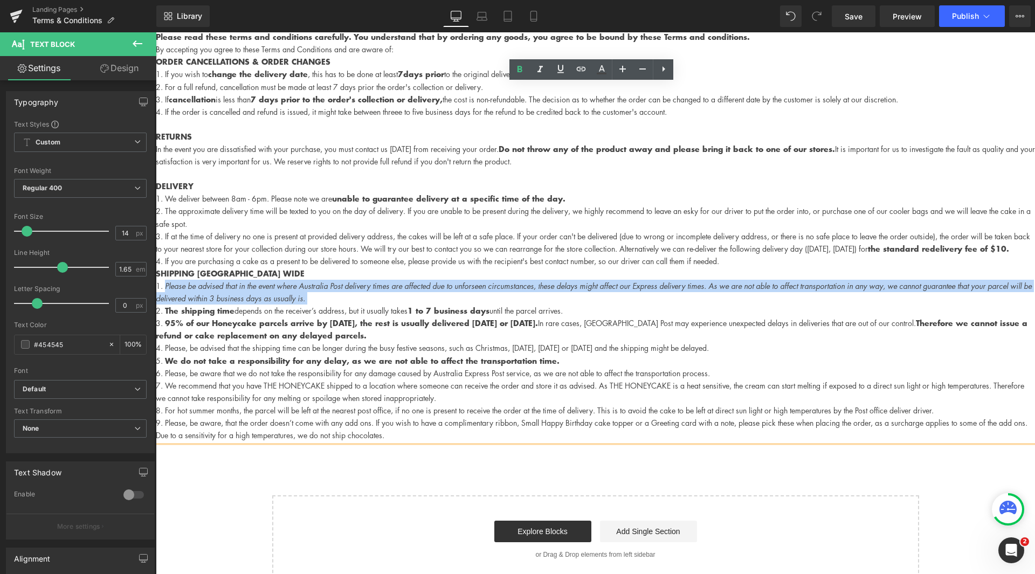
drag, startPoint x: 358, startPoint y: 311, endPoint x: 149, endPoint y: 294, distance: 209.9
click at [156, 294] on html "{"id":"", "email":"","default_address":null,"first_name":"","last_name":"","nam…" at bounding box center [595, 409] width 879 height 969
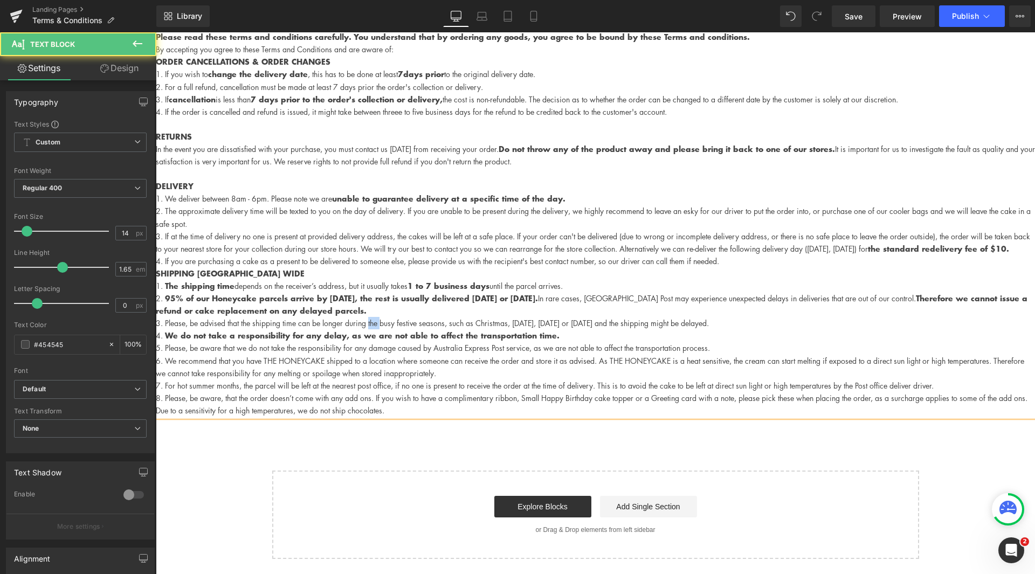
drag, startPoint x: 384, startPoint y: 337, endPoint x: 373, endPoint y: 333, distance: 12.1
click at [373, 329] on li "Please, be advised that the shipping time can be longer during the busy festive…" at bounding box center [595, 323] width 879 height 12
click at [445, 329] on li "Please, be advised that the shipping time can be longer during busy festive sea…" at bounding box center [595, 323] width 879 height 12
click at [625, 329] on li "Please, be advised that the shipping time can be longer during busy festive sea…" at bounding box center [595, 323] width 879 height 12
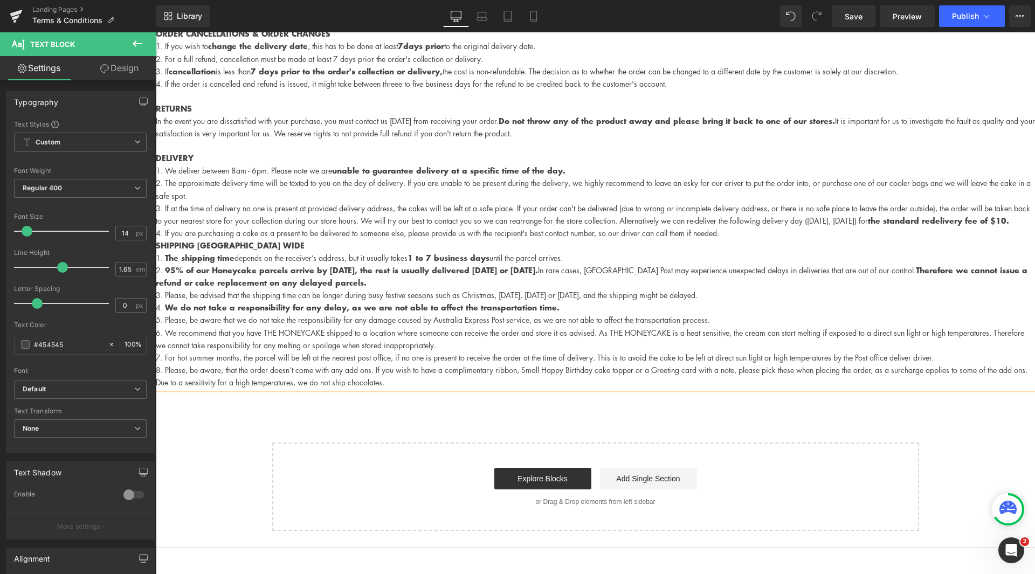
scroll to position [162, 0]
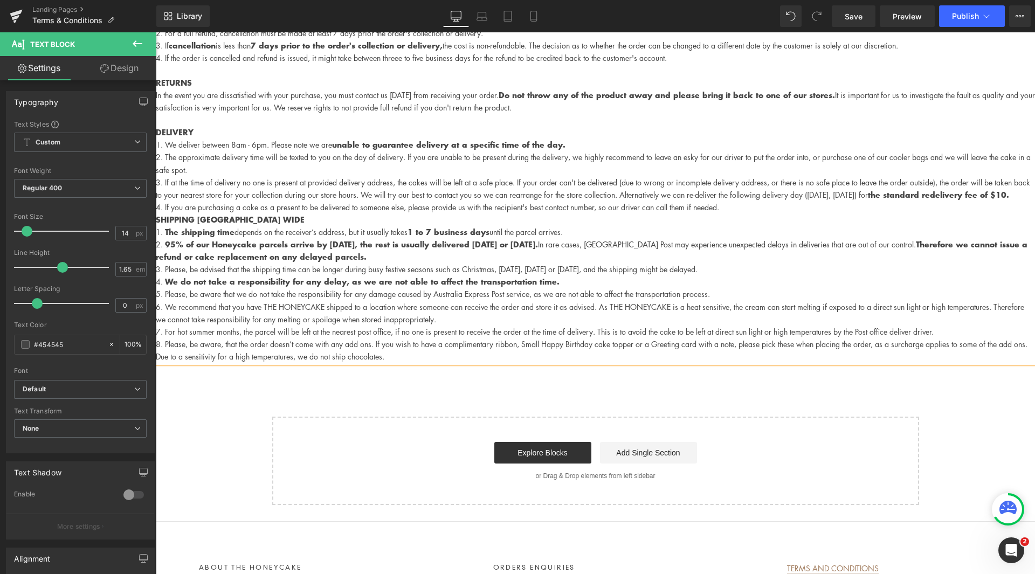
click at [694, 319] on span "We recommend that you have THE HONEYCAKE shipped to a location where someone ca…" at bounding box center [590, 312] width 869 height 23
click at [876, 321] on span "We recommend that you have THE HONEYCAKE shipped to a location where someone ca…" at bounding box center [593, 312] width 874 height 23
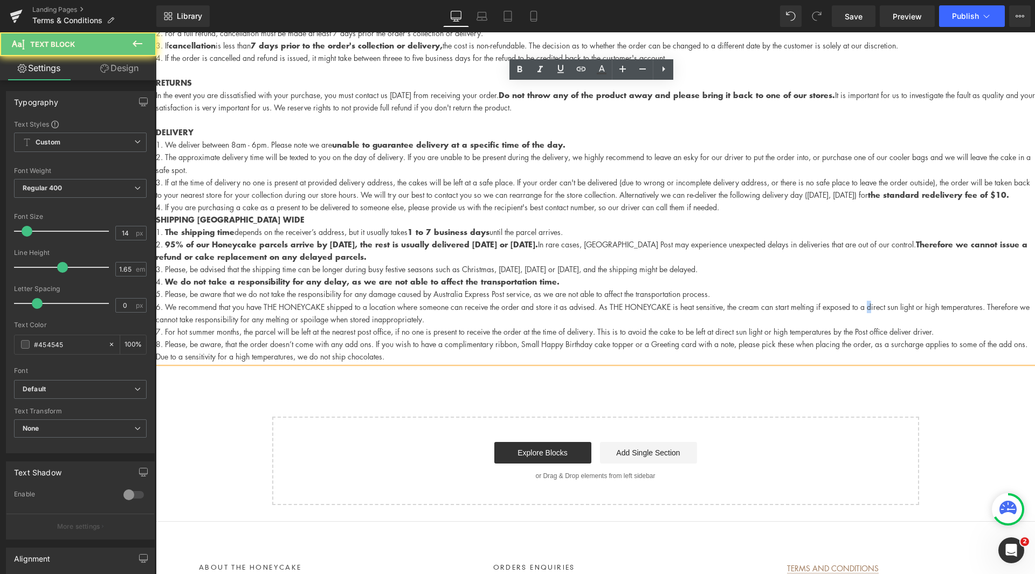
click at [875, 321] on span "We recommend that you have THE HONEYCAKE shipped to a location where someone ca…" at bounding box center [593, 312] width 874 height 23
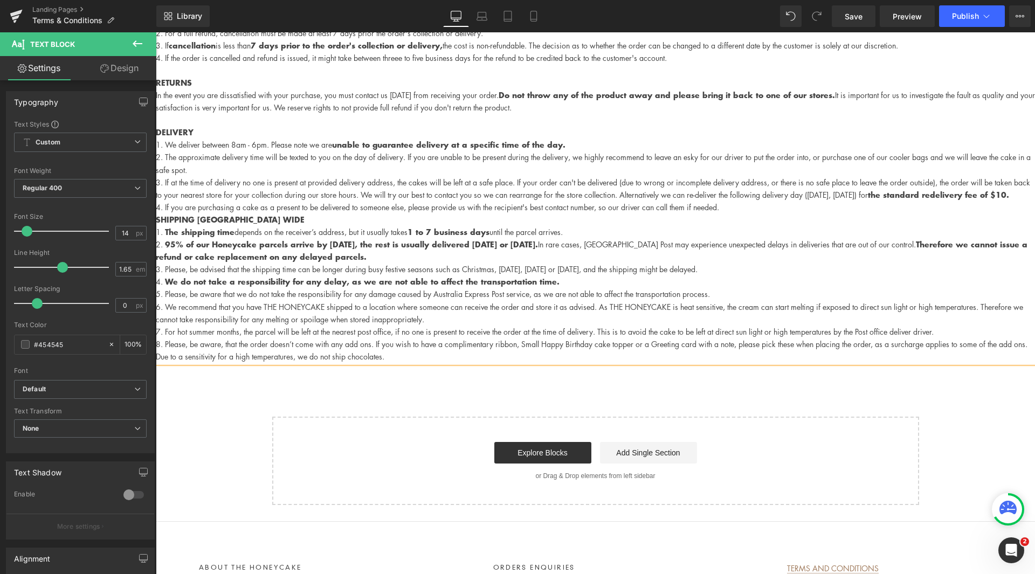
click at [902, 317] on span "We recommend that you have THE HONEYCAKE shipped to a location where someone ca…" at bounding box center [590, 312] width 868 height 23
click at [449, 325] on li "We recommend that you have THE HONEYCAKE shipped to a location where someone ca…" at bounding box center [595, 313] width 879 height 25
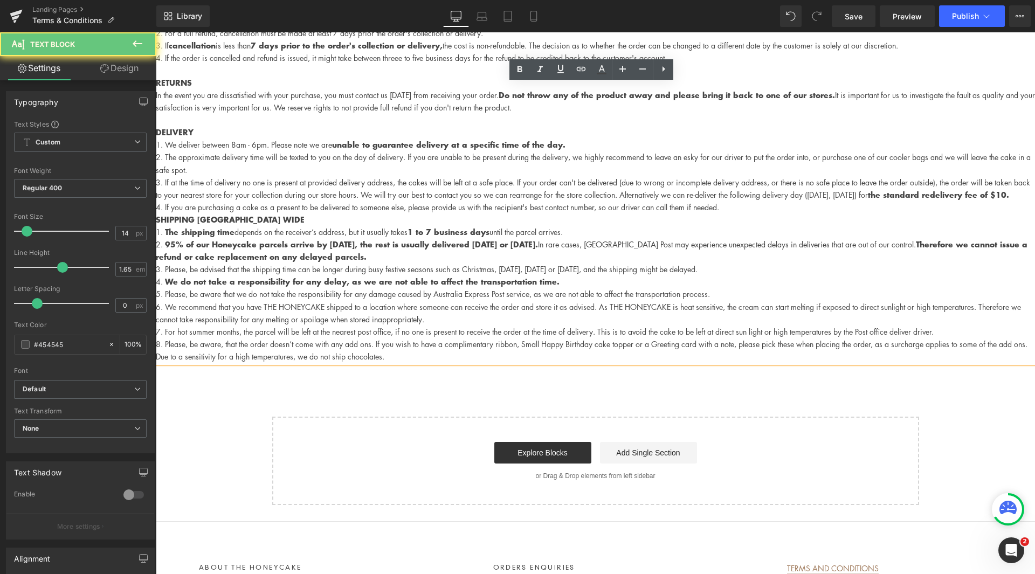
click at [443, 326] on li "We recommend that you have THE HONEYCAKE shipped to a location where someone ca…" at bounding box center [595, 313] width 879 height 25
click at [398, 337] on span "For hot summer months, the parcel will be left at the nearest post office, if n…" at bounding box center [549, 331] width 769 height 11
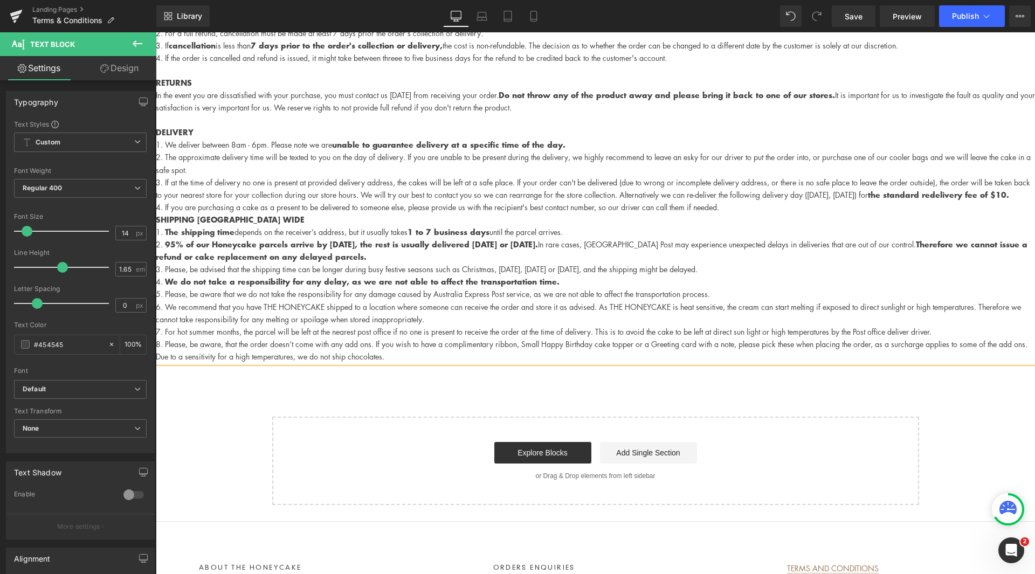
click at [757, 337] on span "For hot summer months, the parcel will be left at the nearest post office if no…" at bounding box center [548, 331] width 767 height 11
click at [921, 337] on span "For hot summer months, the parcel will be left at the nearest post office if no…" at bounding box center [547, 331] width 765 height 11
click at [927, 326] on li "We recommend that you have THE HONEYCAKE shipped to a location where someone ca…" at bounding box center [595, 313] width 879 height 25
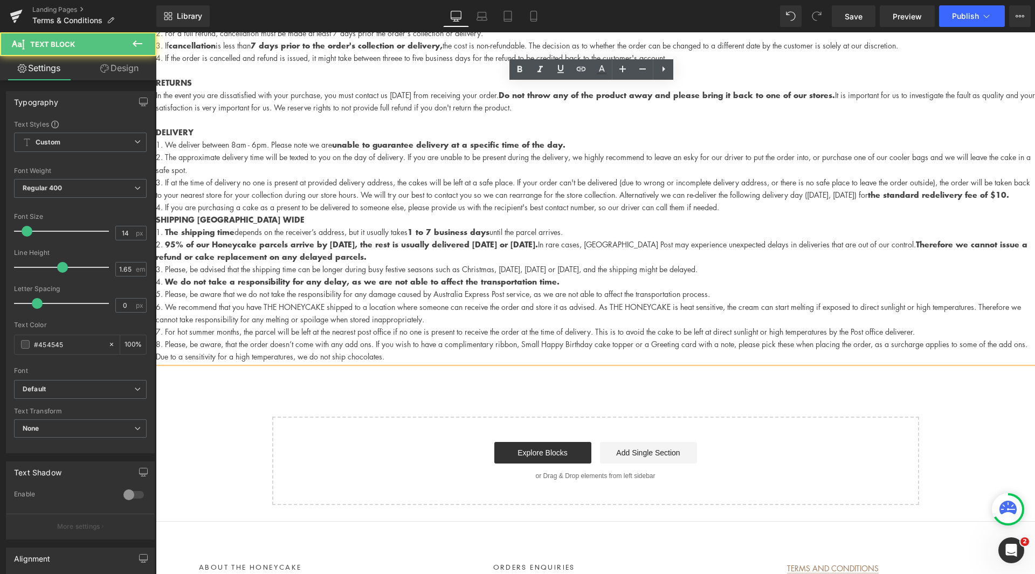
click at [901, 326] on li "We recommend that you have THE HONEYCAKE shipped to a location where someone ca…" at bounding box center [595, 313] width 879 height 25
click at [925, 338] on li "For hot summer months, the parcel will be left at the nearest post office if no…" at bounding box center [595, 332] width 879 height 12
click at [771, 356] on li "Please, be aware, that the order doesn’t come with any add ons. If you wish to …" at bounding box center [595, 350] width 879 height 25
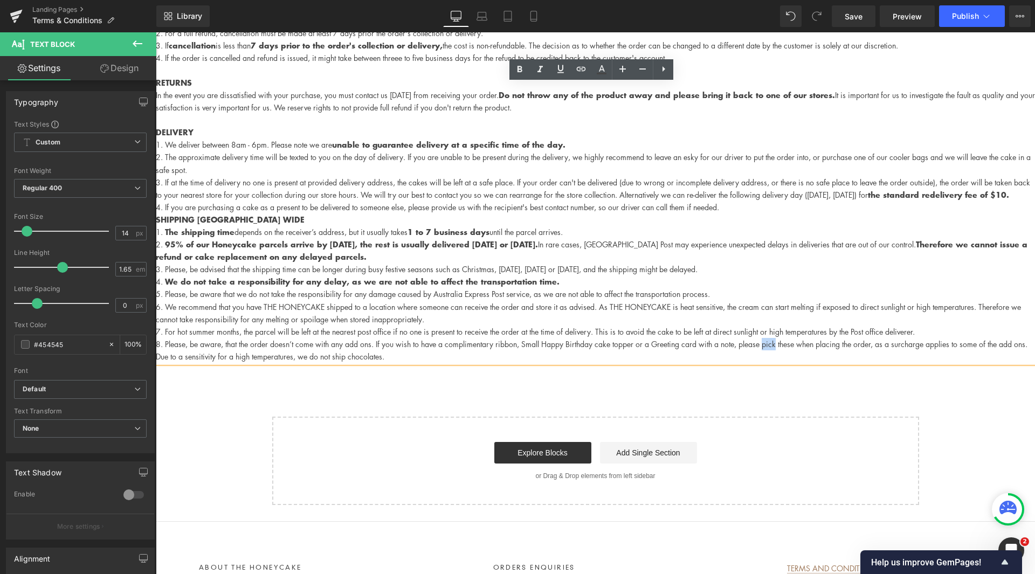
drag, startPoint x: 771, startPoint y: 356, endPoint x: 784, endPoint y: 357, distance: 13.0
click at [784, 357] on li "Please, be aware, that the order doesn’t come with any add ons. If you wish to …" at bounding box center [595, 350] width 879 height 25
click at [883, 357] on li "Please, be aware, that the order doesn’t come with any add ons. If you wish to …" at bounding box center [595, 350] width 879 height 25
click at [897, 353] on li "Please, be aware, that the order doesn’t come with any add ons. If you wish to …" at bounding box center [595, 350] width 879 height 25
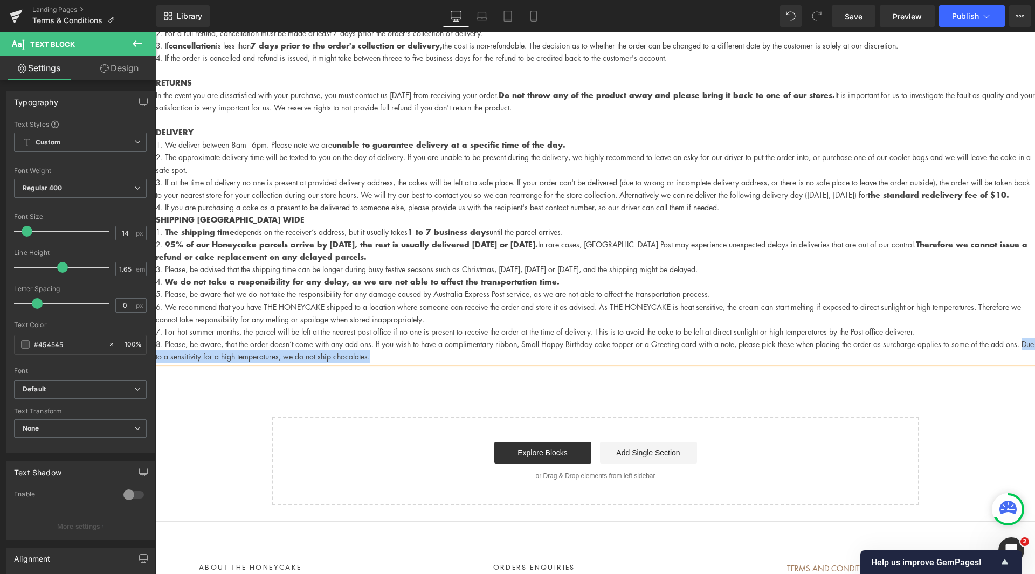
drag, startPoint x: 410, startPoint y: 368, endPoint x: 175, endPoint y: 370, distance: 235.1
click at [174, 363] on li "Please, be aware, that the order doesn’t come with any add ons. If you wish to …" at bounding box center [595, 350] width 879 height 25
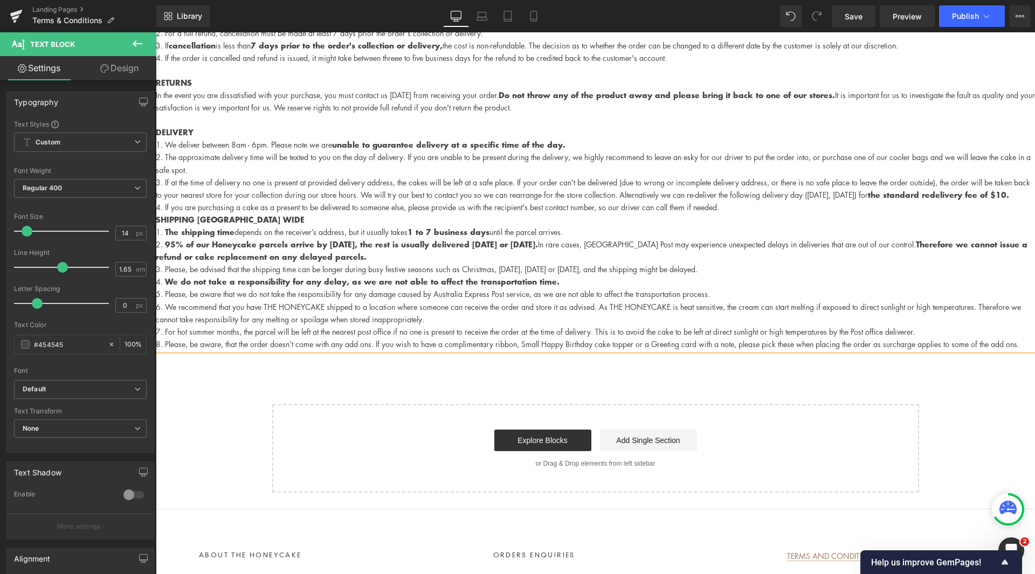
click at [194, 350] on li "Please, be aware, that the order doesn’t come with any add ons. If you wish to …" at bounding box center [595, 344] width 879 height 12
click at [224, 350] on li "Please be aware, that the order doesn’t come with any add ons. If you wish to h…" at bounding box center [595, 344] width 879 height 12
click at [517, 350] on li "Please be aware that the order doesn’t come with any add ons. If you wish to ha…" at bounding box center [595, 344] width 879 height 12
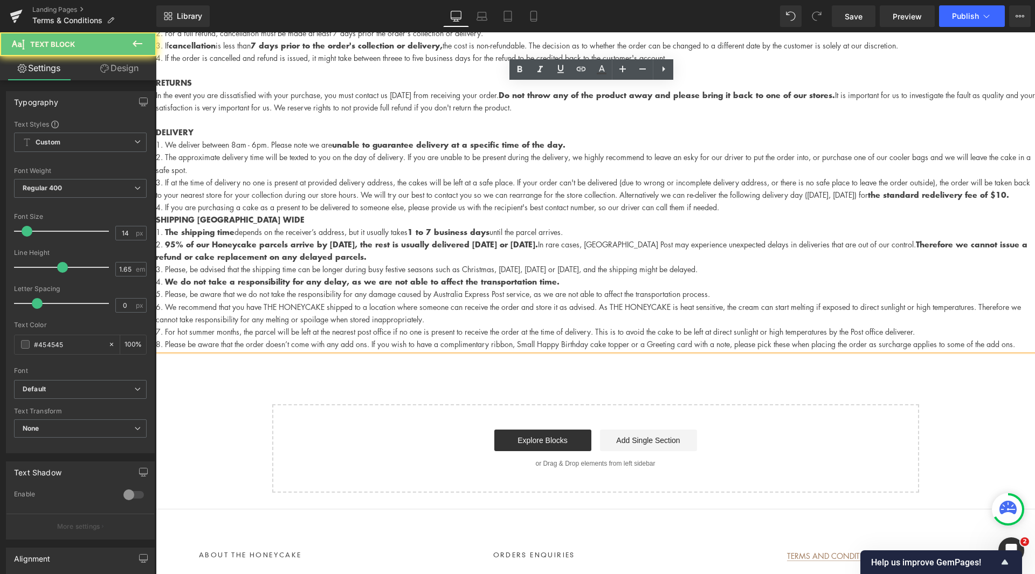
click at [533, 350] on li "Please be aware that the order doesn’t come with any add ons. If you wish to ha…" at bounding box center [595, 344] width 879 height 12
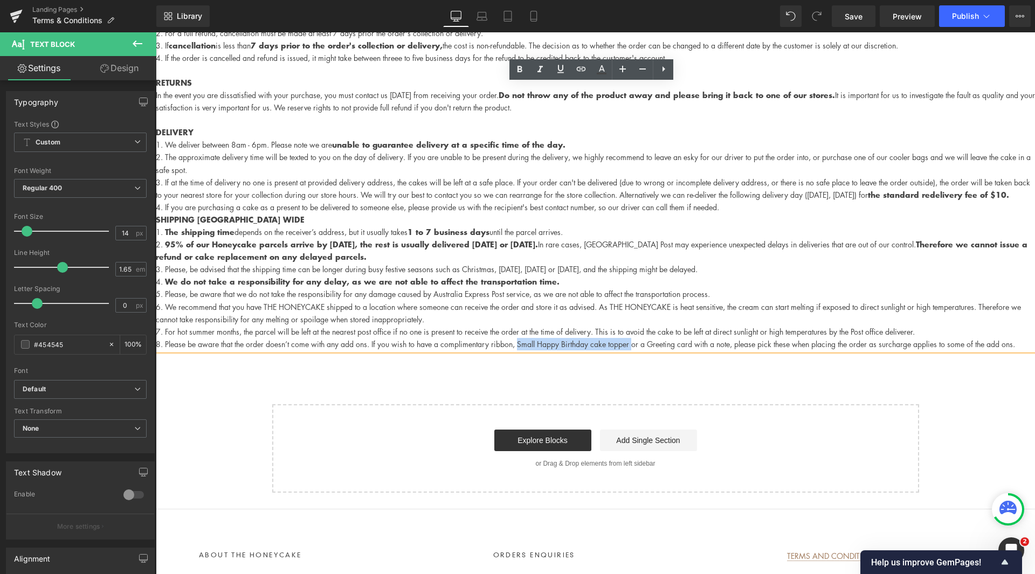
drag, startPoint x: 522, startPoint y: 357, endPoint x: 638, endPoint y: 361, distance: 115.5
click at [638, 350] on li "Please be aware that the order doesn’t come with any add ons. If you wish to ha…" at bounding box center [595, 344] width 879 height 12
click at [560, 350] on li "Please be aware that the order doesn’t come with any add ons. If you wish to ha…" at bounding box center [595, 344] width 879 height 12
click at [522, 350] on li "Please be aware that the order doesn’t come with any add ons. If you wish to ha…" at bounding box center [595, 344] width 879 height 12
drag, startPoint x: 655, startPoint y: 356, endPoint x: 737, endPoint y: 361, distance: 81.5
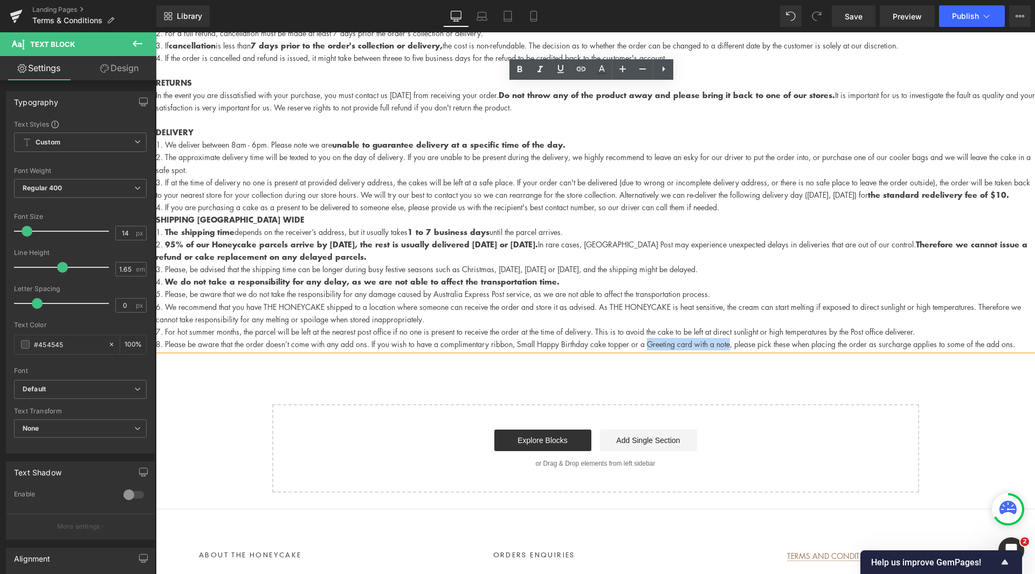
click at [737, 350] on li "Please be aware that the order doesn’t come with any add ons. If you wish to ha…" at bounding box center [595, 344] width 879 height 12
click at [523, 350] on li "Please be aware that the order doesn’t come with any add ons. If you wish to ha…" at bounding box center [595, 344] width 879 height 12
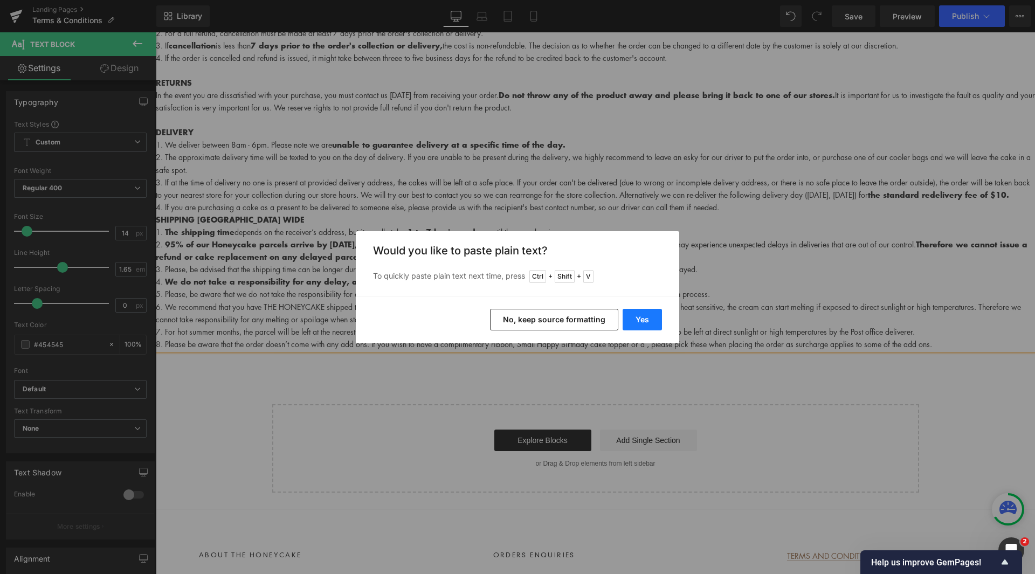
click at [635, 314] on button "Yes" at bounding box center [642, 320] width 39 height 22
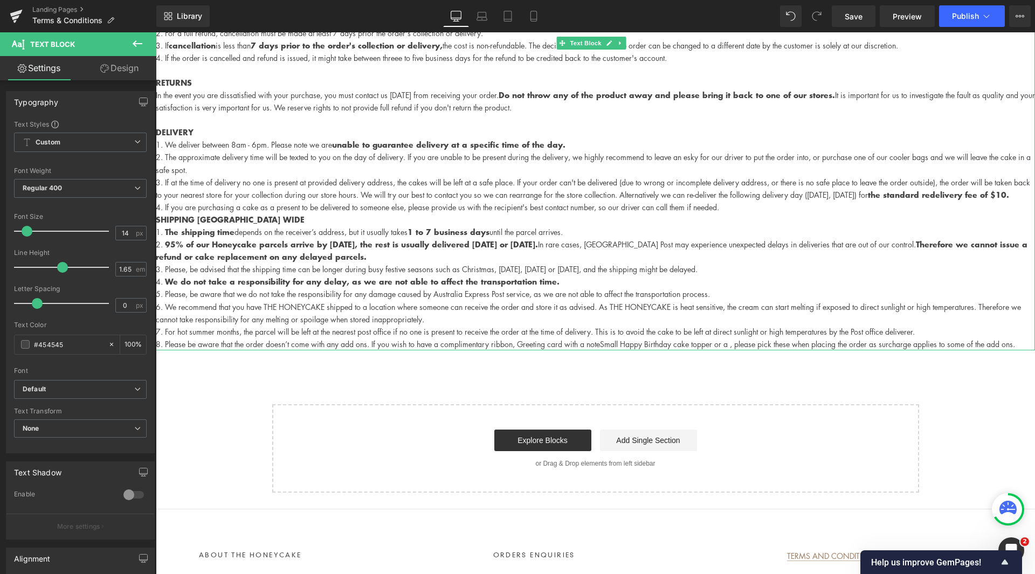
click at [606, 350] on li "Please be aware that the order doesn’t come with any add ons. If you wish to ha…" at bounding box center [595, 344] width 879 height 12
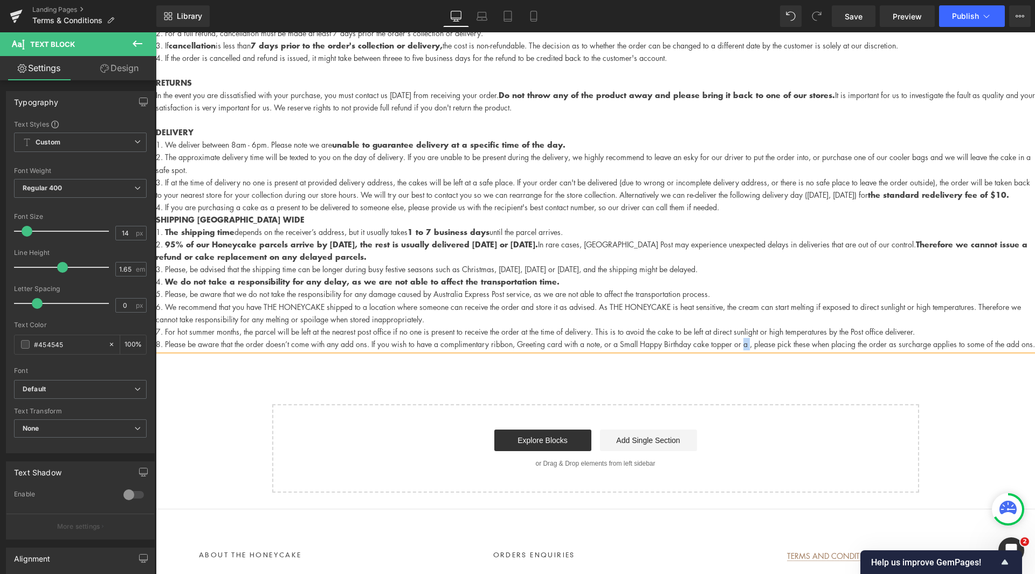
drag, startPoint x: 751, startPoint y: 357, endPoint x: 758, endPoint y: 357, distance: 7.0
click at [758, 350] on li "Please be aware that the order doesn’t come with any add ons. If you wish to ha…" at bounding box center [595, 344] width 879 height 12
click at [795, 350] on li "Please be aware that the order doesn’t come with any add ons. If you wish to ha…" at bounding box center [595, 344] width 879 height 12
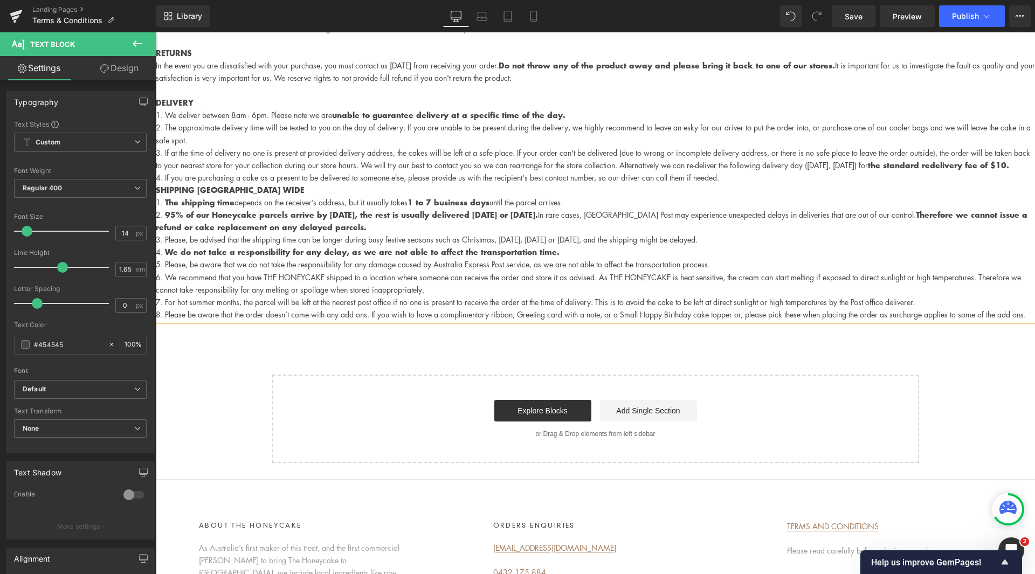
scroll to position [216, 0]
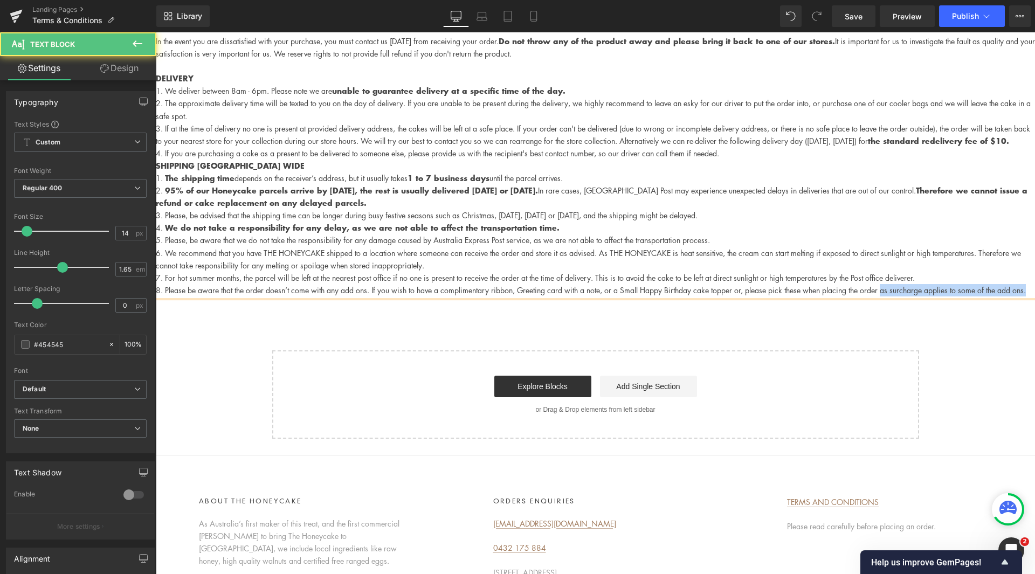
drag, startPoint x: 897, startPoint y: 313, endPoint x: 890, endPoint y: 303, distance: 12.7
click at [890, 297] on li "Please be aware that the order doesn’t come with any add ons. If you wish to ha…" at bounding box center [595, 290] width 879 height 12
click at [748, 297] on li "Please be aware that the order doesn’t come with any add ons. If you wish to ha…" at bounding box center [595, 290] width 879 height 12
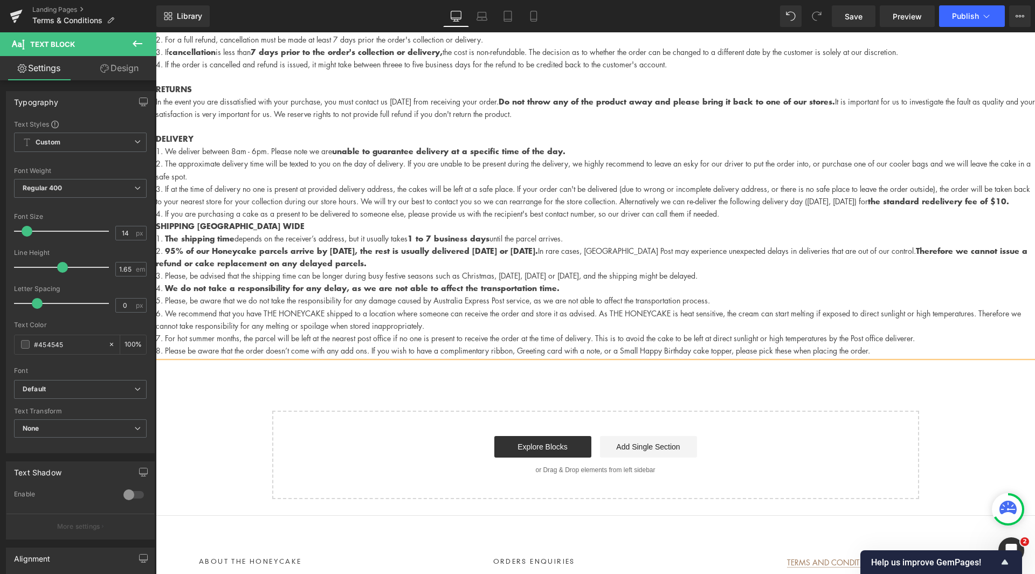
scroll to position [0, 0]
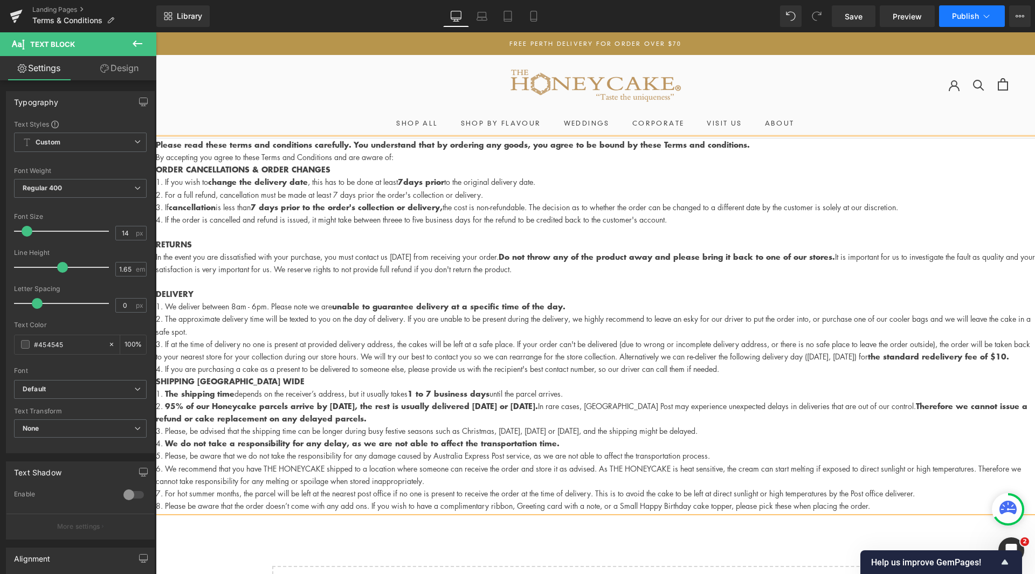
click at [972, 23] on button "Publish" at bounding box center [972, 16] width 66 height 22
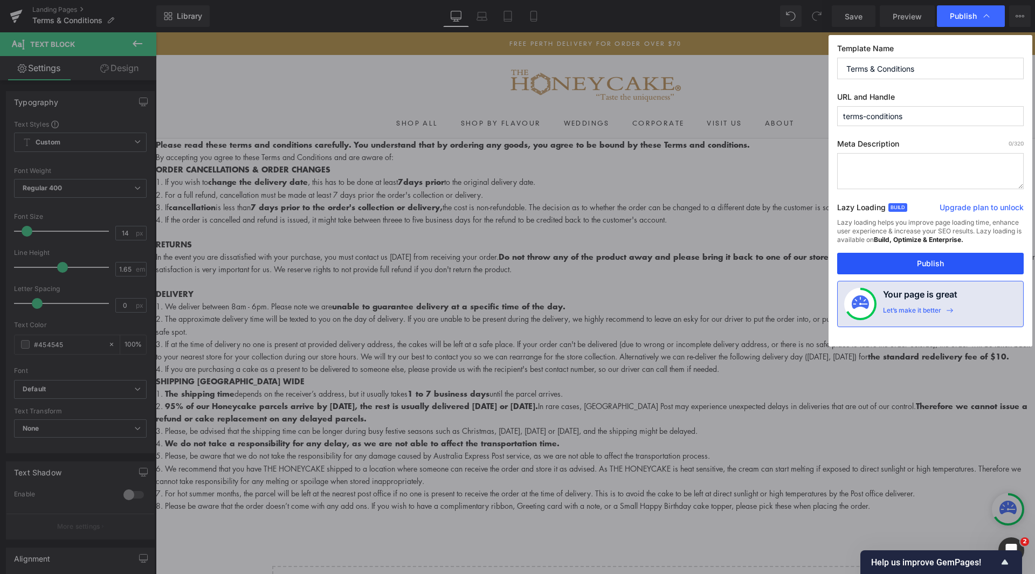
click at [899, 266] on button "Publish" at bounding box center [930, 264] width 187 height 22
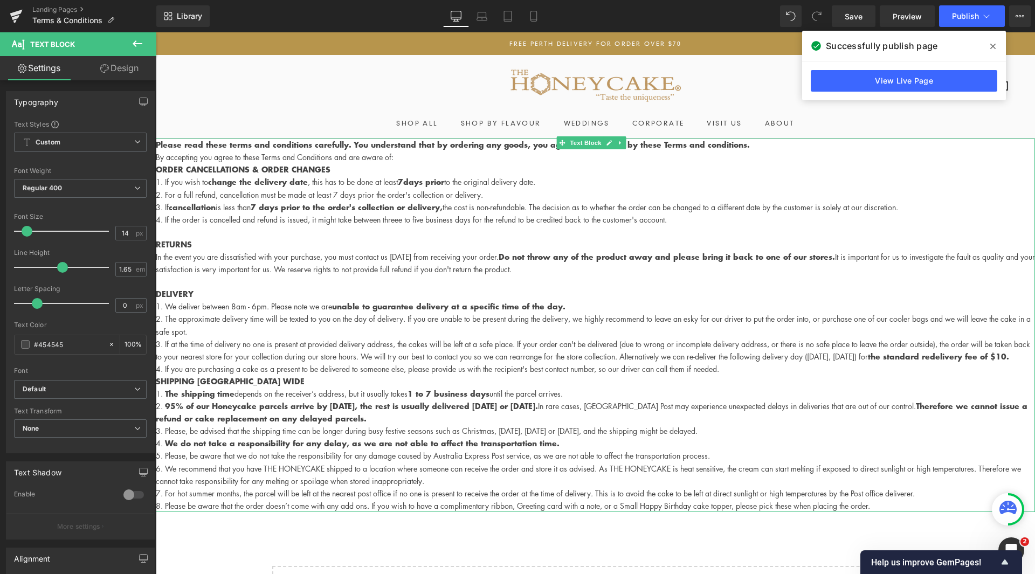
click at [410, 162] on p "By accepting you agree to these Terms and Conditions and are aware of:" at bounding box center [595, 157] width 879 height 12
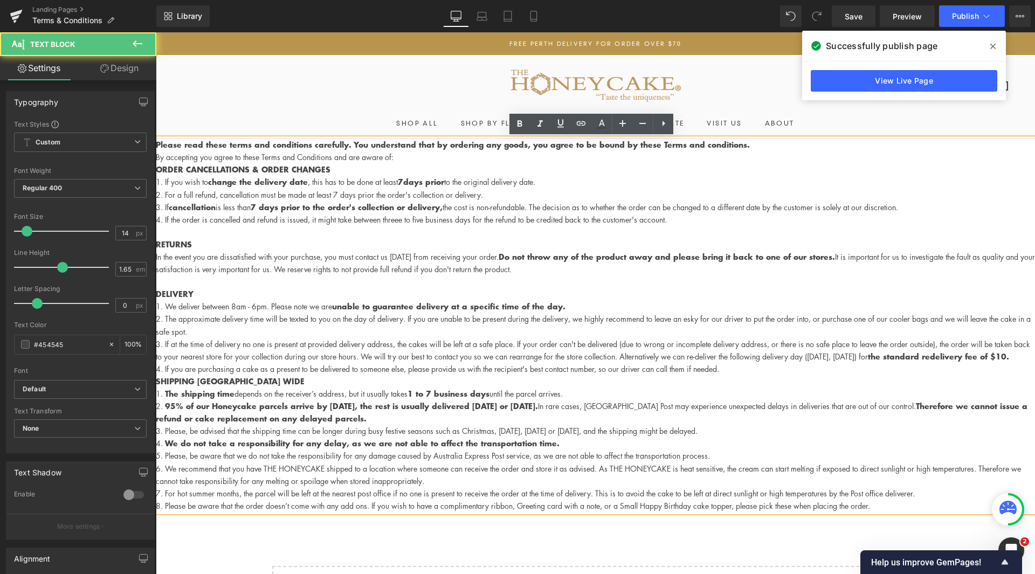
click at [786, 149] on p "Please read these terms and conditions carefully. You understand that by orderi…" at bounding box center [595, 145] width 879 height 12
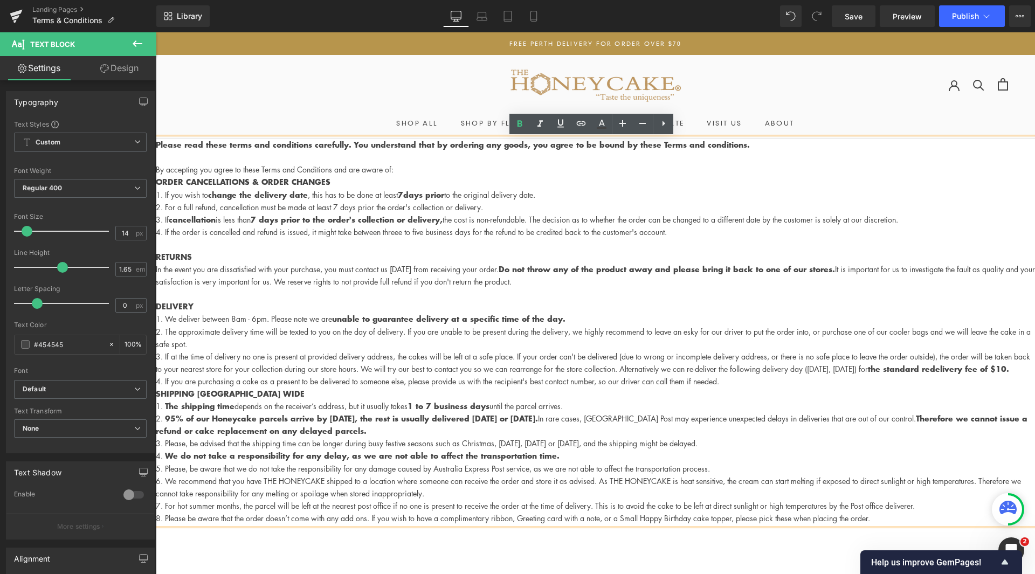
click at [456, 167] on p "By accepting you agree to these Terms and Conditions and are aware of:" at bounding box center [595, 169] width 879 height 12
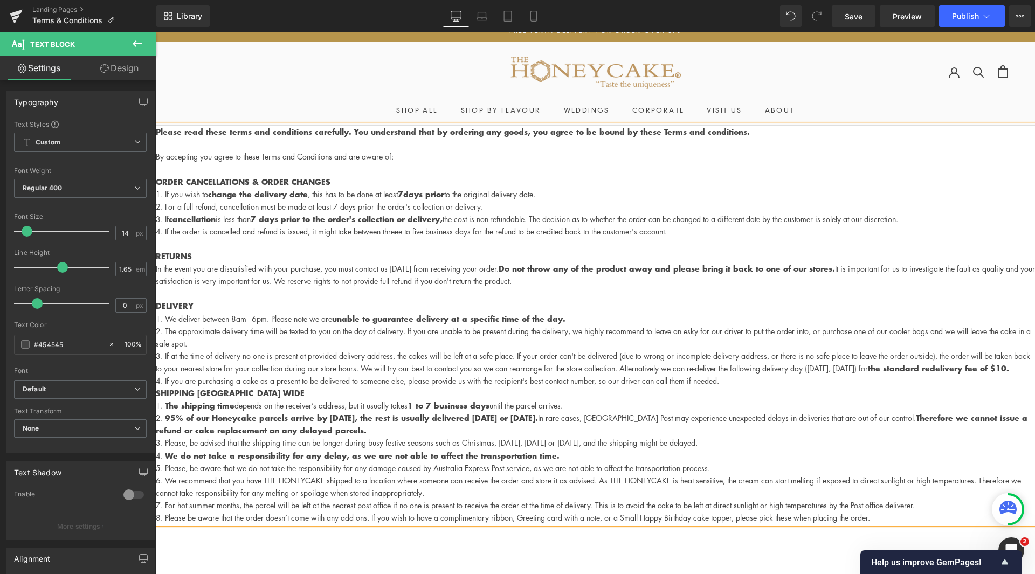
scroll to position [54, 0]
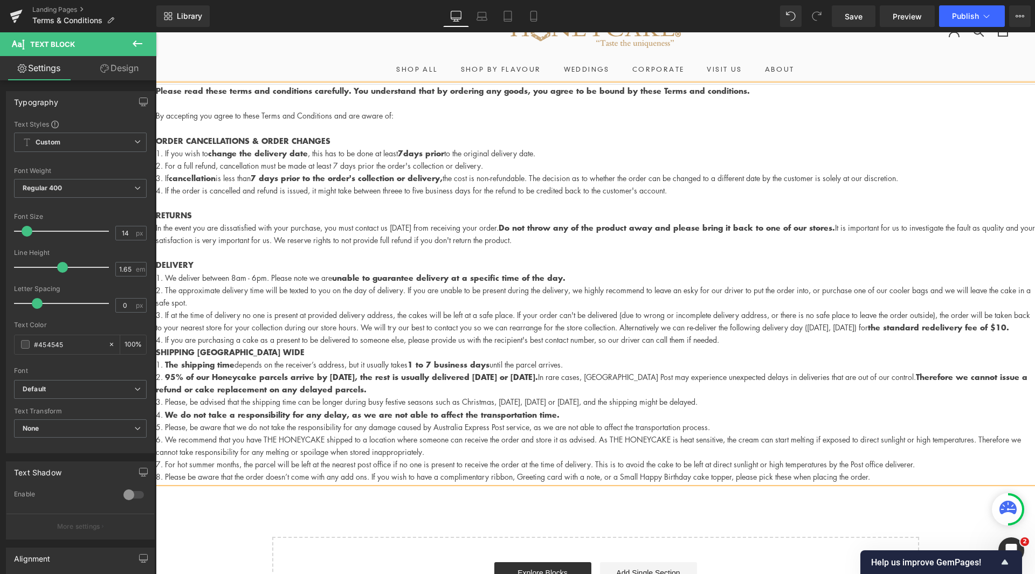
click at [849, 334] on li "If at the time of delivery no one is present at provided delivery address, the …" at bounding box center [595, 321] width 879 height 25
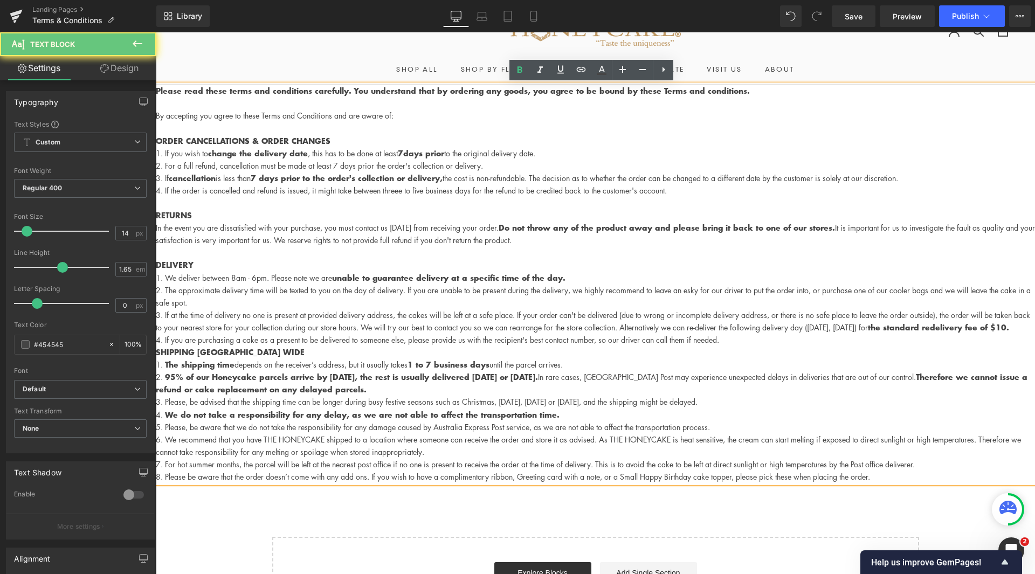
click at [843, 346] on li "If you are purchasing a cake as a present to be delivered to someone else, plea…" at bounding box center [595, 340] width 879 height 12
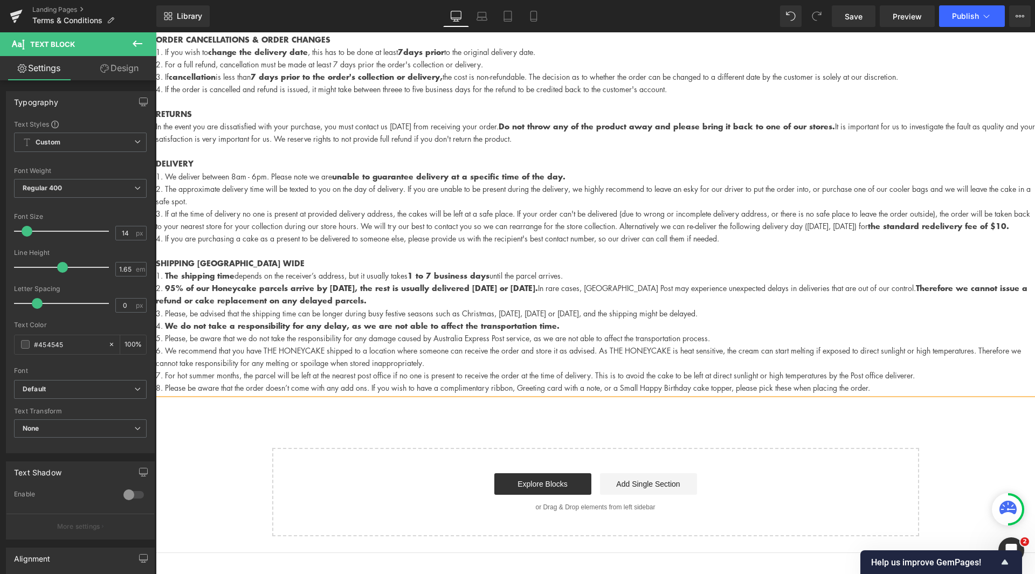
scroll to position [216, 0]
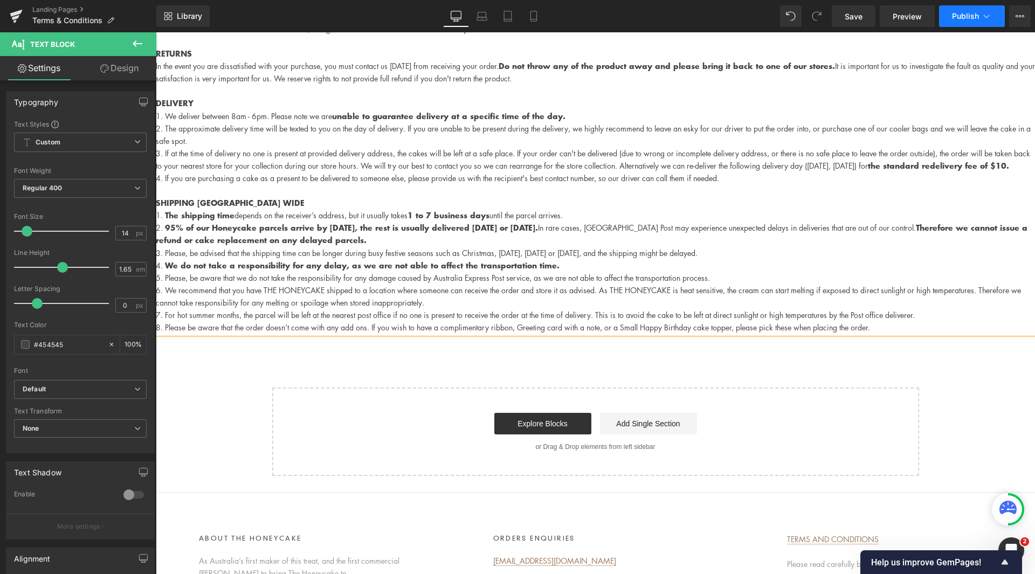
click at [997, 23] on button "Publish" at bounding box center [972, 16] width 66 height 22
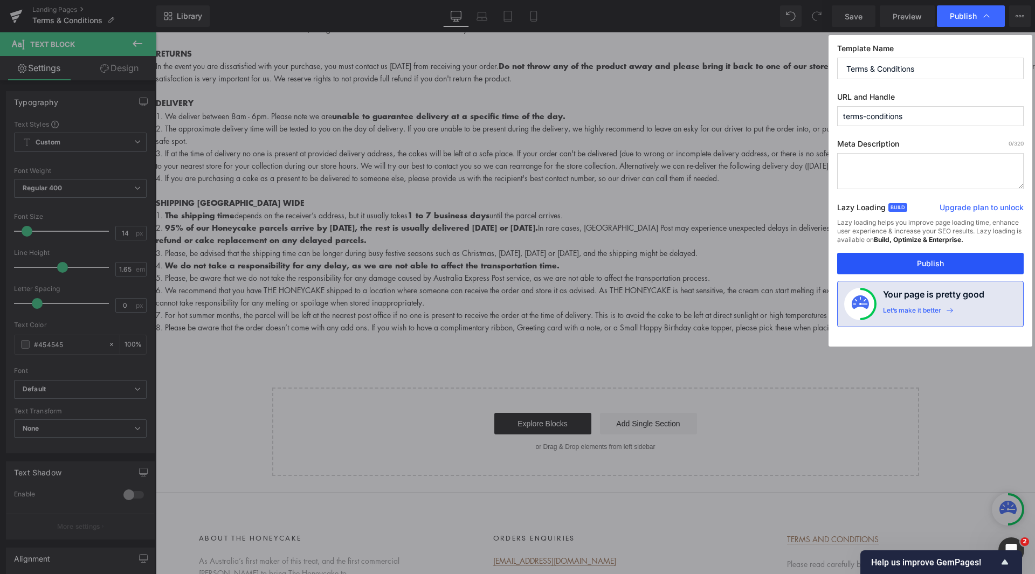
click at [912, 262] on button "Publish" at bounding box center [930, 264] width 187 height 22
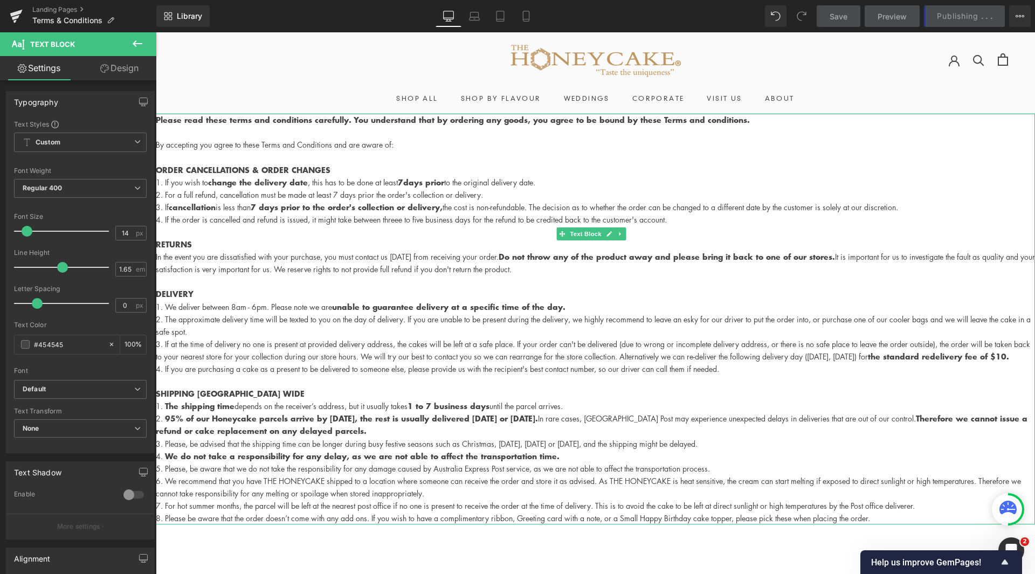
scroll to position [0, 0]
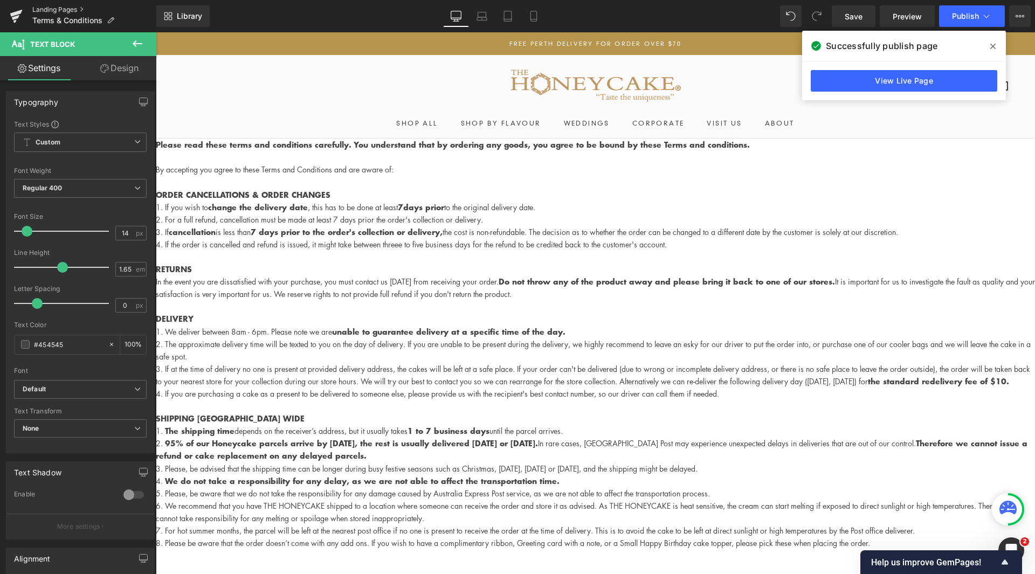
click at [61, 10] on link "Landing Pages" at bounding box center [94, 9] width 124 height 9
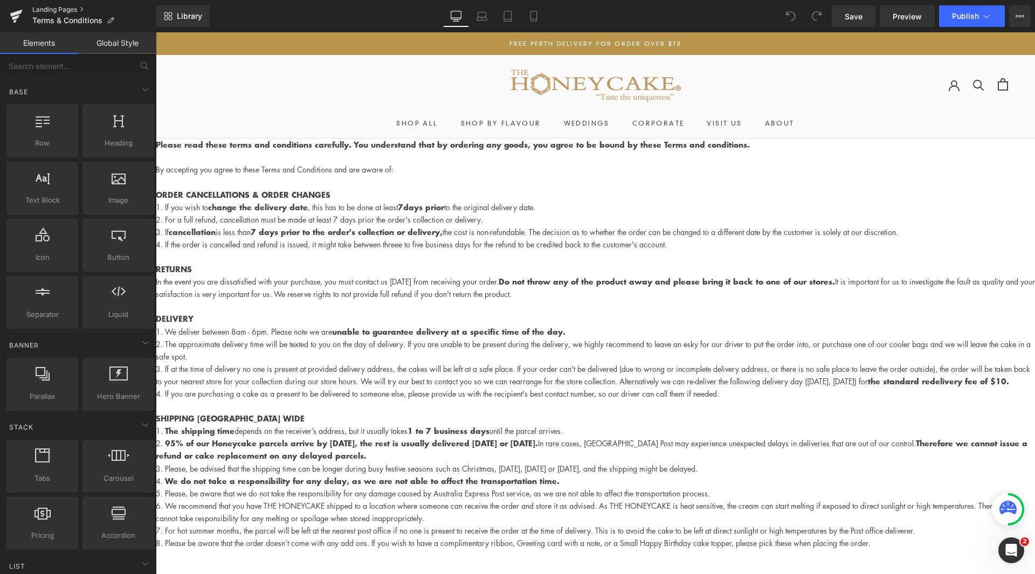
click at [76, 7] on link "Landing Pages" at bounding box center [94, 9] width 124 height 9
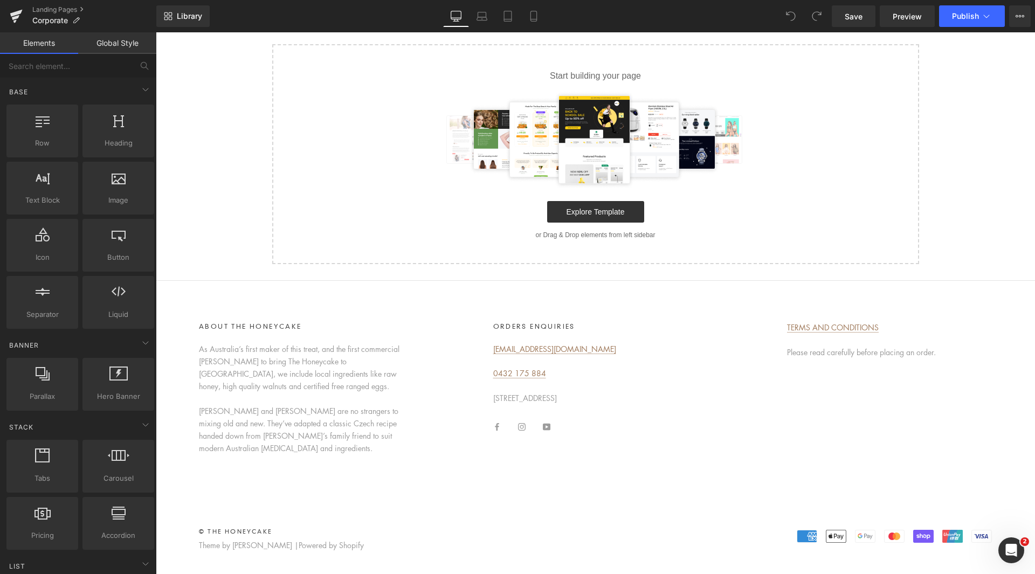
scroll to position [122, 0]
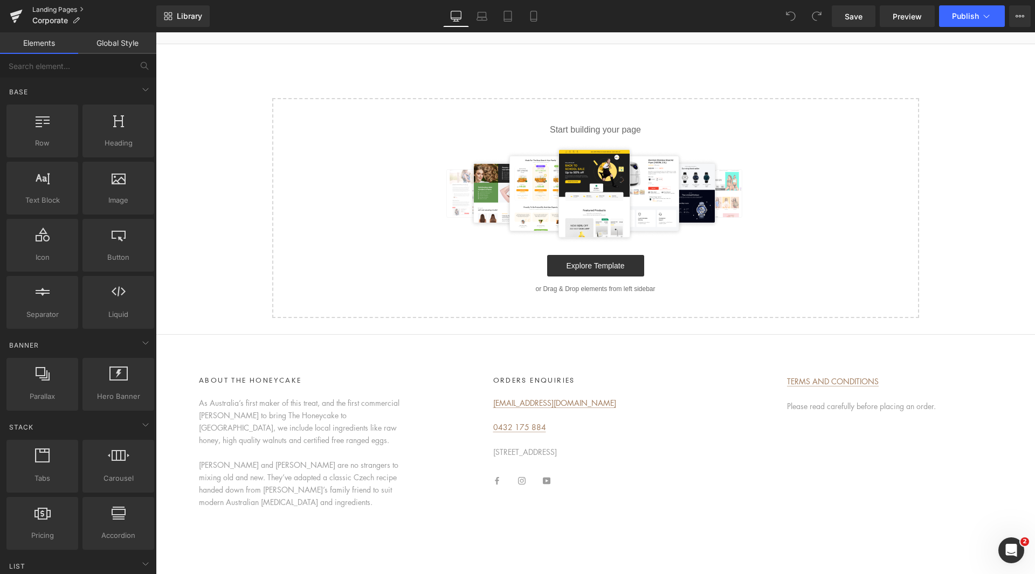
click at [40, 10] on link "Landing Pages" at bounding box center [94, 9] width 124 height 9
